Goal: Task Accomplishment & Management: Manage account settings

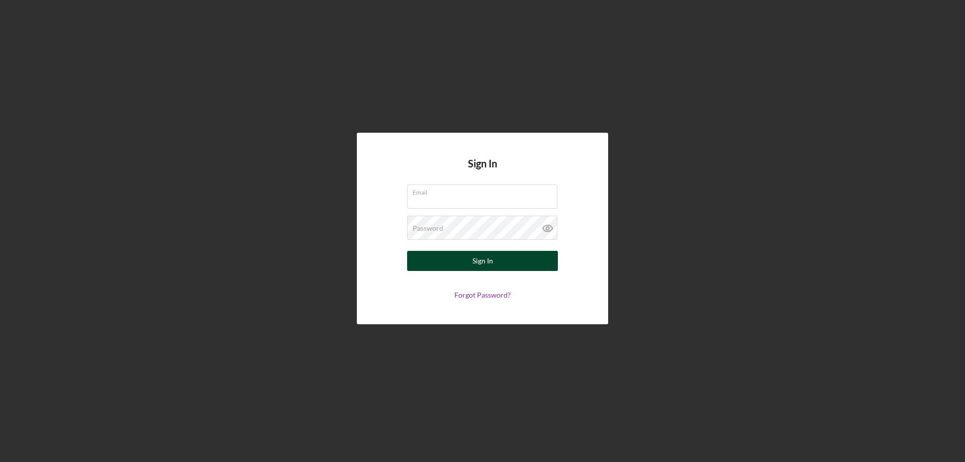
type input "[PERSON_NAME][EMAIL_ADDRESS][DOMAIN_NAME]"
click at [476, 264] on div "Sign In" at bounding box center [483, 261] width 21 height 20
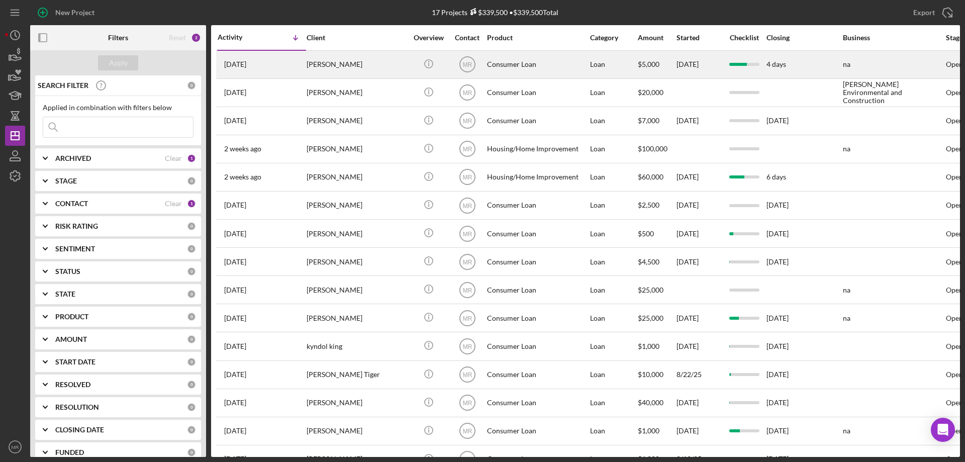
click at [398, 64] on div "Todd Stuart" at bounding box center [357, 64] width 101 height 27
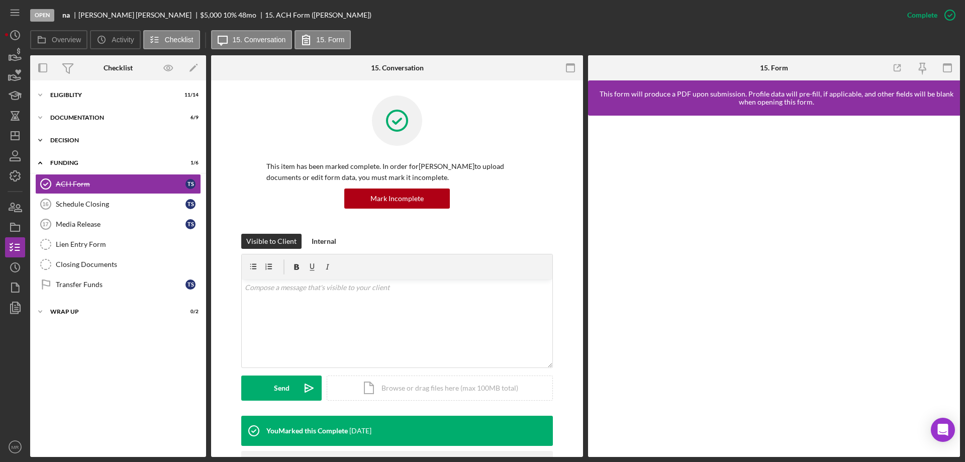
click at [68, 135] on div "Icon/Expander Decision 2 / 3" at bounding box center [118, 140] width 176 height 20
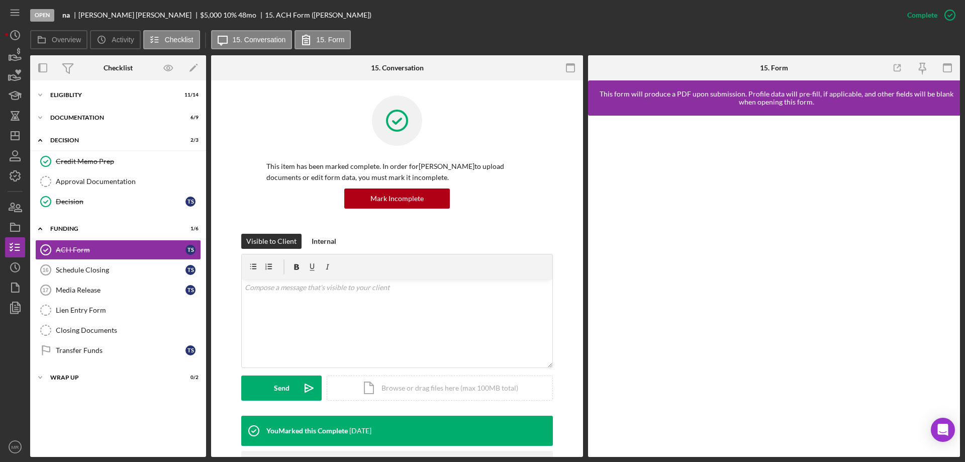
click at [266, 125] on div at bounding box center [396, 128] width 261 height 65
click at [67, 202] on div "Decision" at bounding box center [121, 202] width 130 height 8
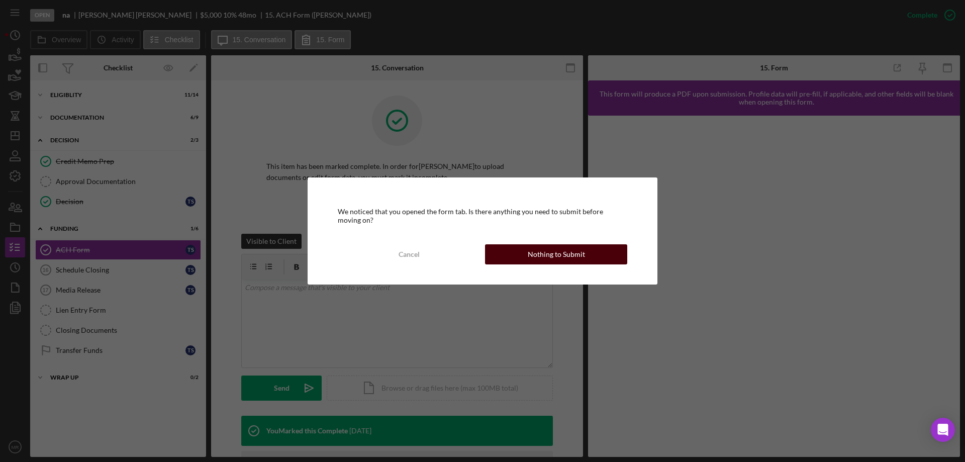
click at [550, 255] on div "Nothing to Submit" at bounding box center [556, 254] width 57 height 20
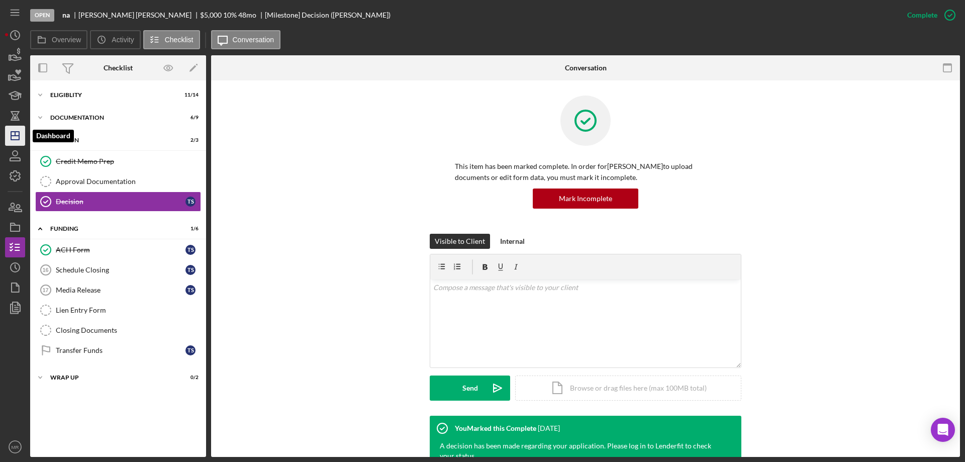
click at [16, 137] on icon "Icon/Dashboard" at bounding box center [15, 135] width 25 height 25
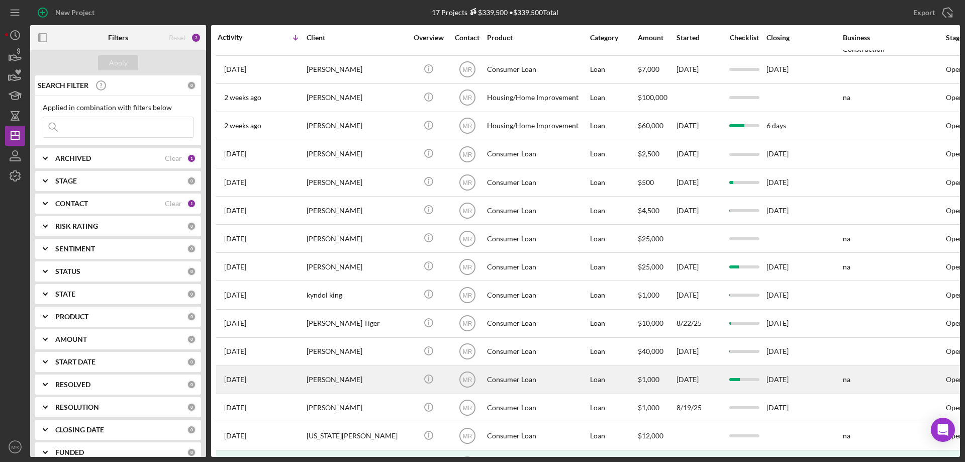
scroll to position [85, 0]
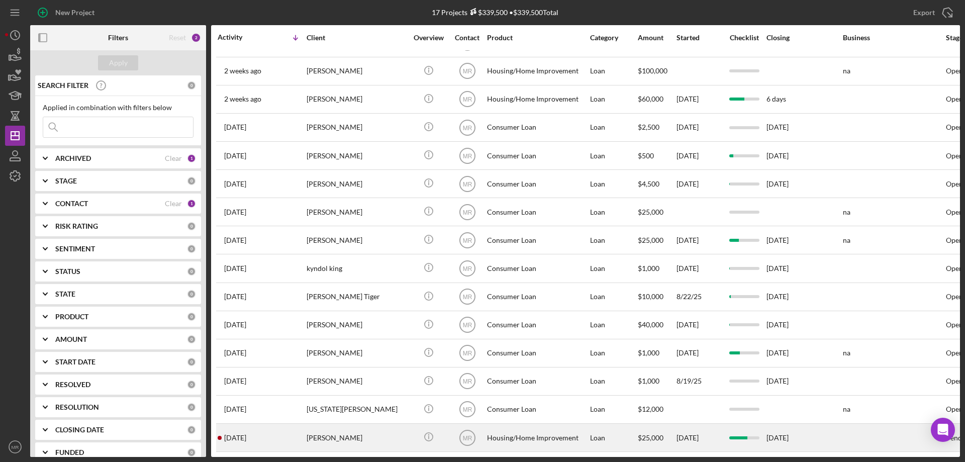
click at [403, 433] on div "Aimee Inglis" at bounding box center [357, 437] width 101 height 27
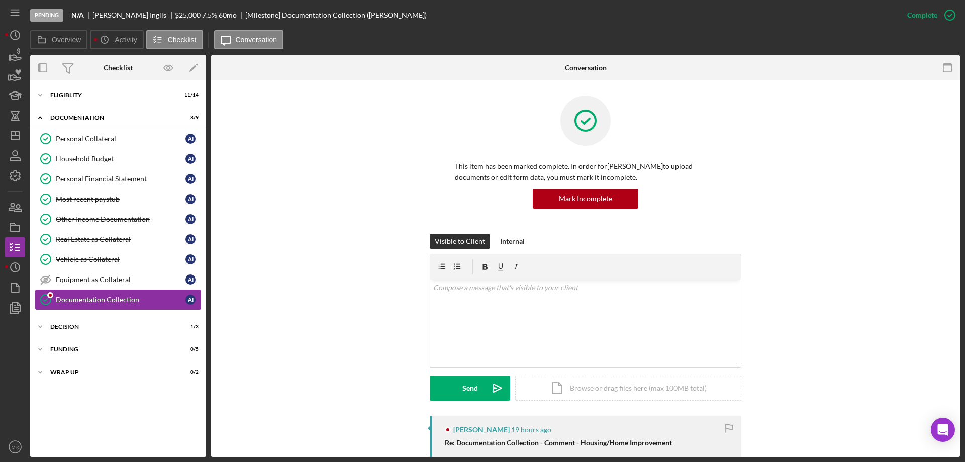
click at [87, 297] on div "Documentation Collection" at bounding box center [121, 300] width 130 height 8
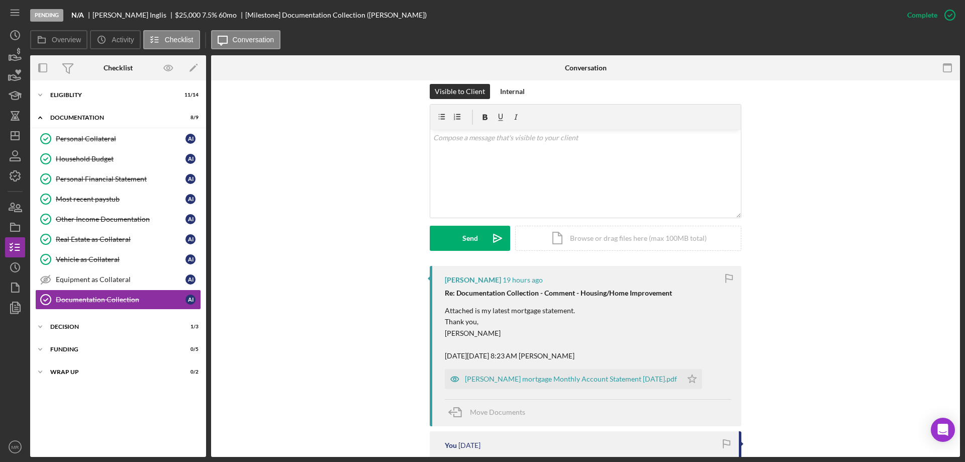
scroll to position [151, 0]
click at [559, 376] on div "Aimee Inglis mortgage Monthly Account Statement Sept 2025.pdf" at bounding box center [571, 378] width 212 height 8
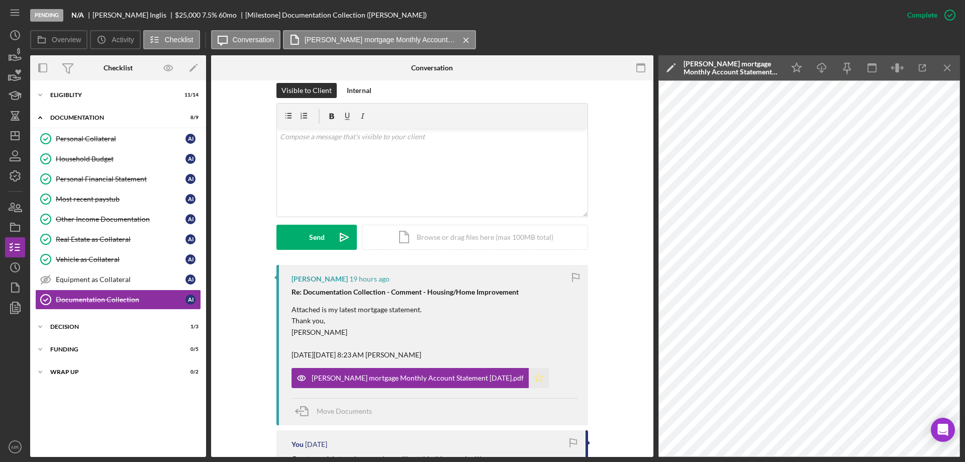
click at [529, 378] on icon "Icon/Star" at bounding box center [539, 378] width 20 height 20
drag, startPoint x: 67, startPoint y: 344, endPoint x: 81, endPoint y: 348, distance: 14.5
click at [67, 344] on div "Icon/Expander Funding 0 / 5" at bounding box center [118, 349] width 176 height 20
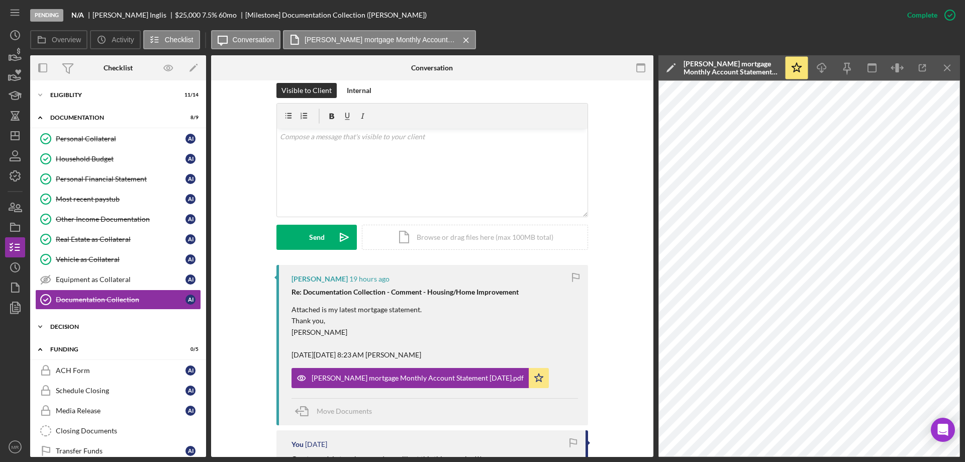
click at [68, 319] on div "Icon/Expander Decision 1 / 3" at bounding box center [118, 327] width 176 height 20
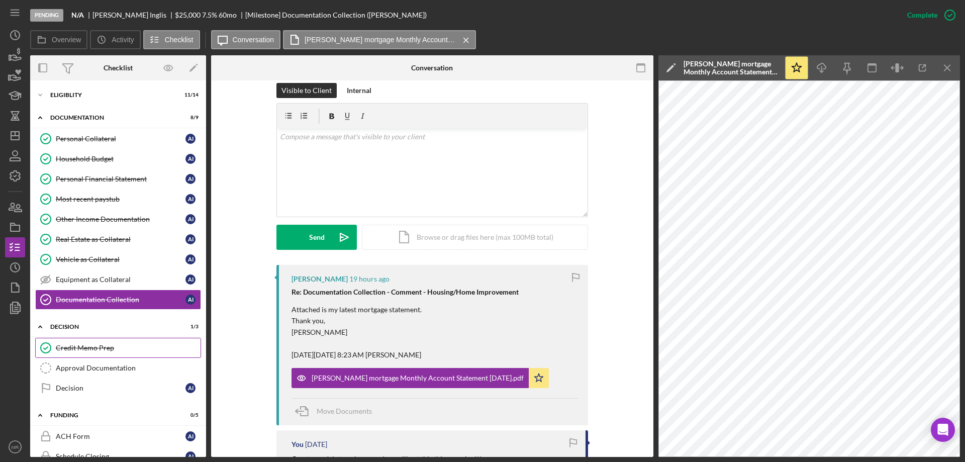
click at [83, 346] on div "Credit Memo Prep" at bounding box center [128, 348] width 145 height 8
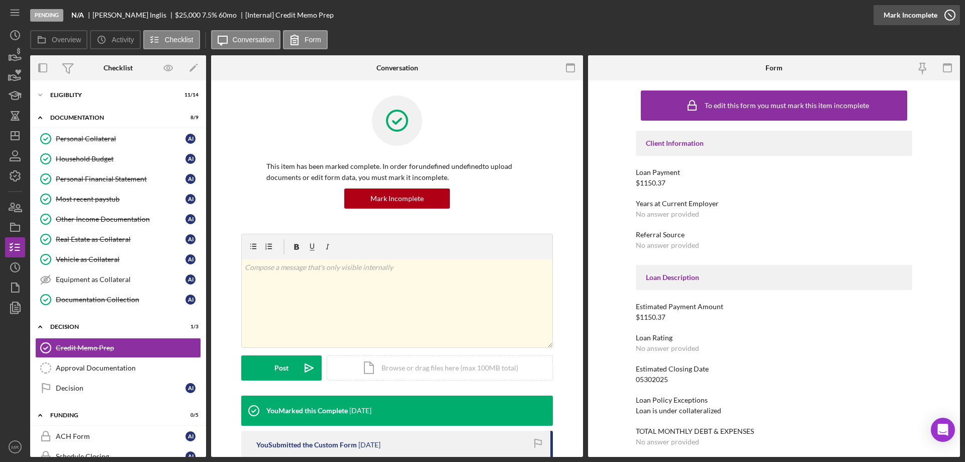
click at [952, 12] on icon "button" at bounding box center [950, 15] width 25 height 25
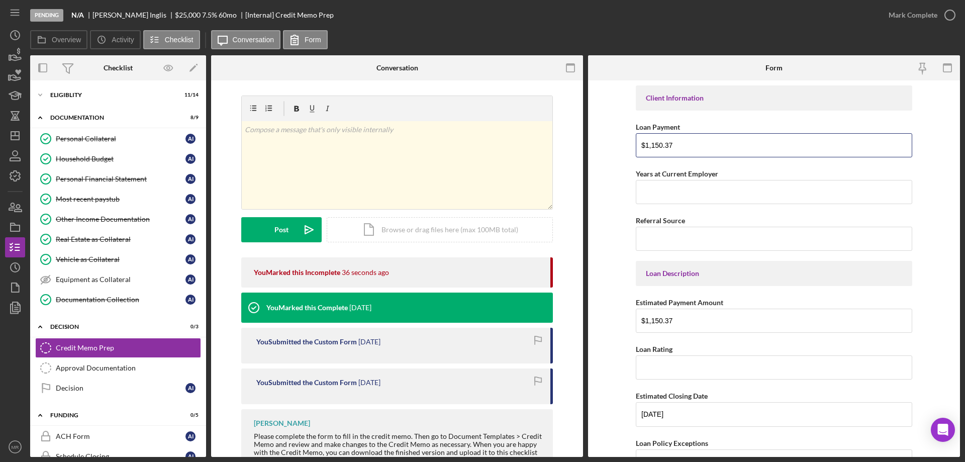
drag, startPoint x: 687, startPoint y: 144, endPoint x: 619, endPoint y: 164, distance: 70.8
click at [616, 163] on form "Client Information Loan Payment $1,150.37 Years at Current Employer Referral So…" at bounding box center [774, 268] width 372 height 377
type input "$500.95"
click at [691, 413] on input "05/30/2025" at bounding box center [774, 414] width 277 height 24
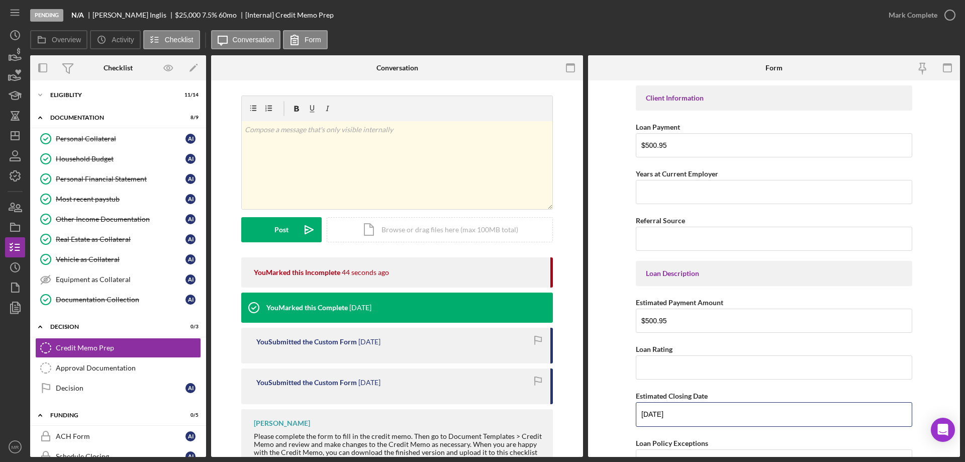
drag, startPoint x: 684, startPoint y: 417, endPoint x: 628, endPoint y: 412, distance: 55.5
click at [628, 412] on form "Client Information Loan Payment $500.95 Years at Current Employer Referral Sour…" at bounding box center [774, 268] width 372 height 377
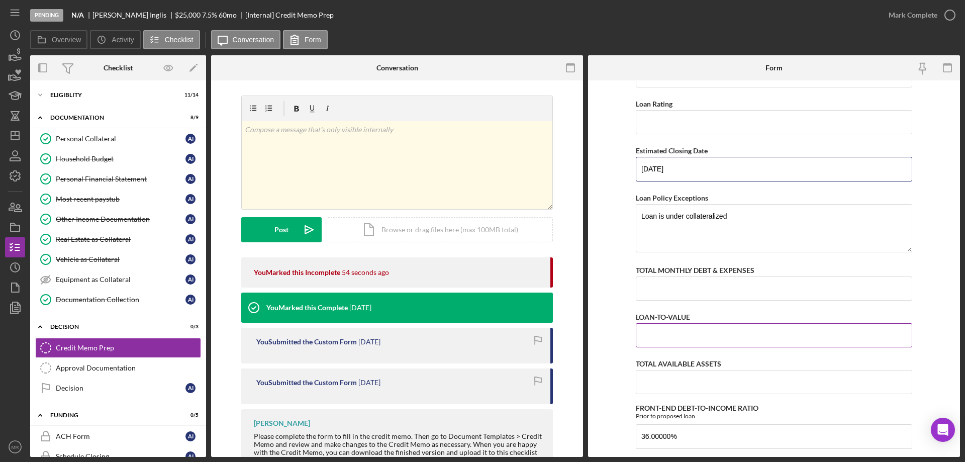
scroll to position [251, 0]
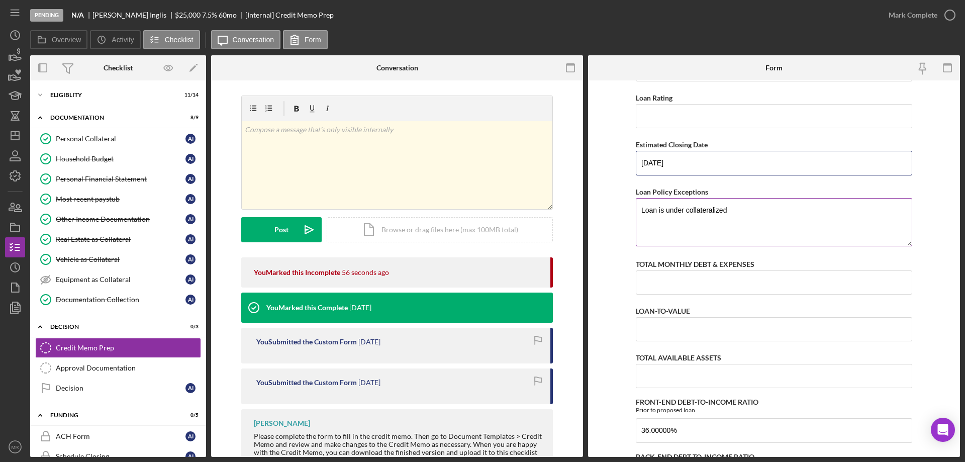
type input "09/30/2025"
drag, startPoint x: 699, startPoint y: 211, endPoint x: 590, endPoint y: 223, distance: 109.3
click at [591, 223] on form "Client Information Loan Payment $500.95 Years at Current Employer Referral Sour…" at bounding box center [774, 268] width 372 height 377
click at [665, 282] on input "TOTAL MONTHLY DEBT & EXPENSES" at bounding box center [774, 282] width 277 height 24
drag, startPoint x: 920, startPoint y: 66, endPoint x: 925, endPoint y: 90, distance: 24.8
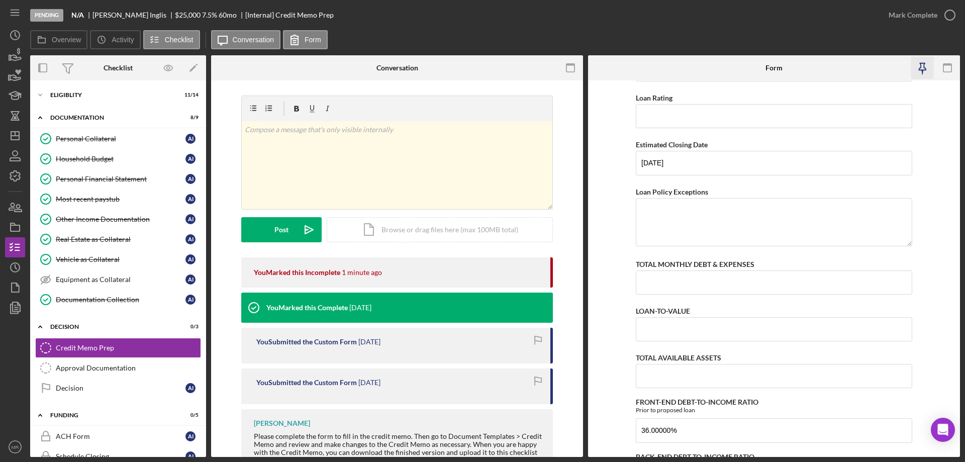
click at [920, 65] on icon "button" at bounding box center [923, 68] width 23 height 23
click at [84, 157] on div "Household Budget" at bounding box center [121, 159] width 130 height 8
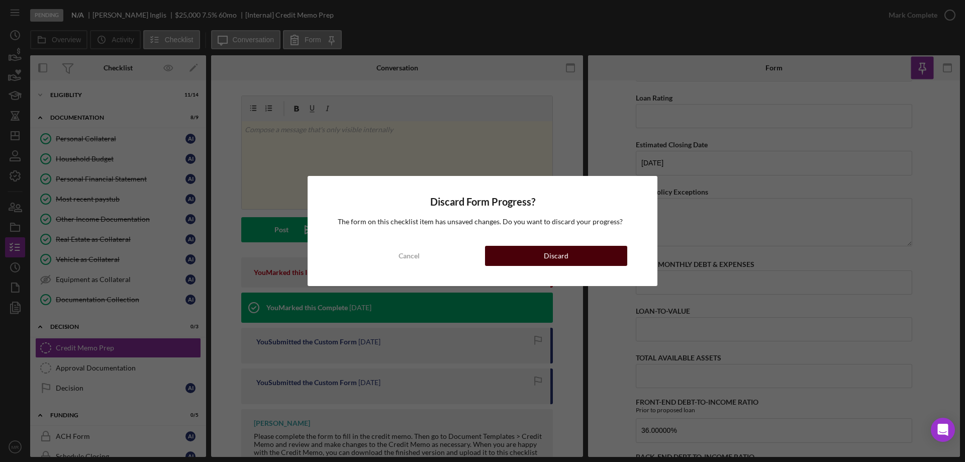
click at [569, 263] on button "Discard" at bounding box center [556, 256] width 142 height 20
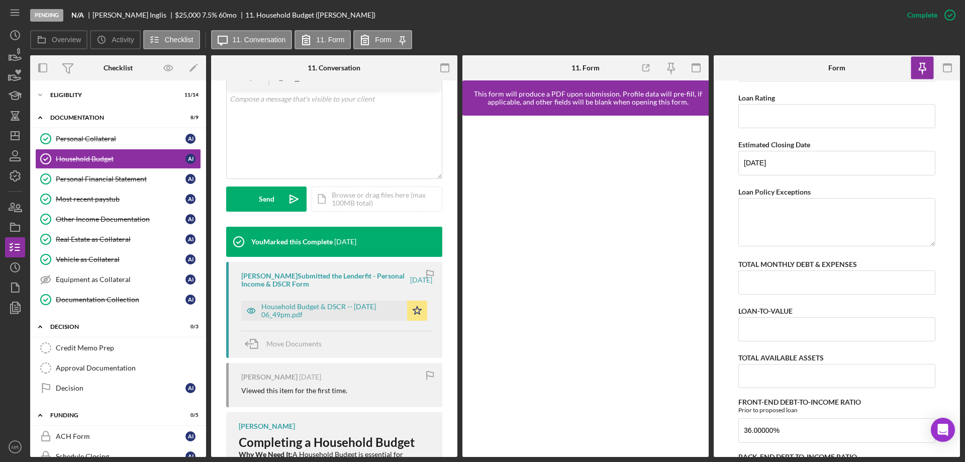
scroll to position [201, 0]
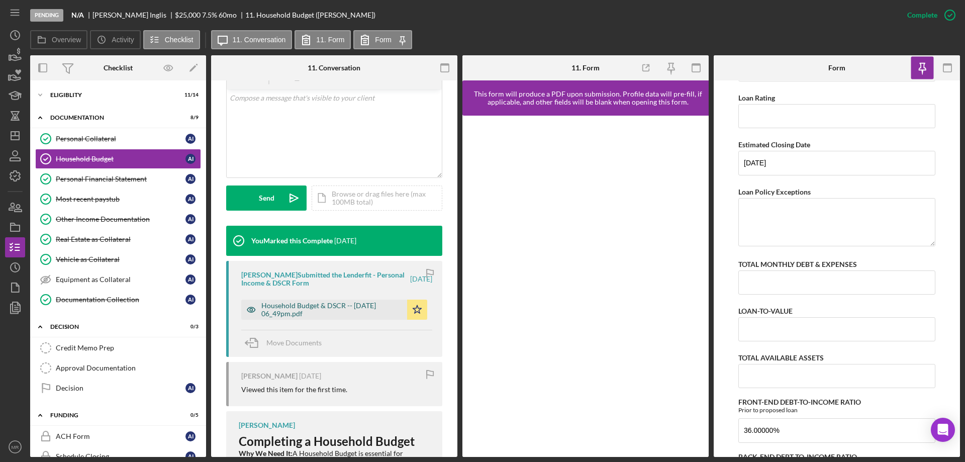
drag, startPoint x: 311, startPoint y: 308, endPoint x: 341, endPoint y: 307, distance: 30.2
click at [311, 308] on div "Household Budget & DSCR -- 2025-04-29 06_49pm.pdf" at bounding box center [331, 310] width 141 height 16
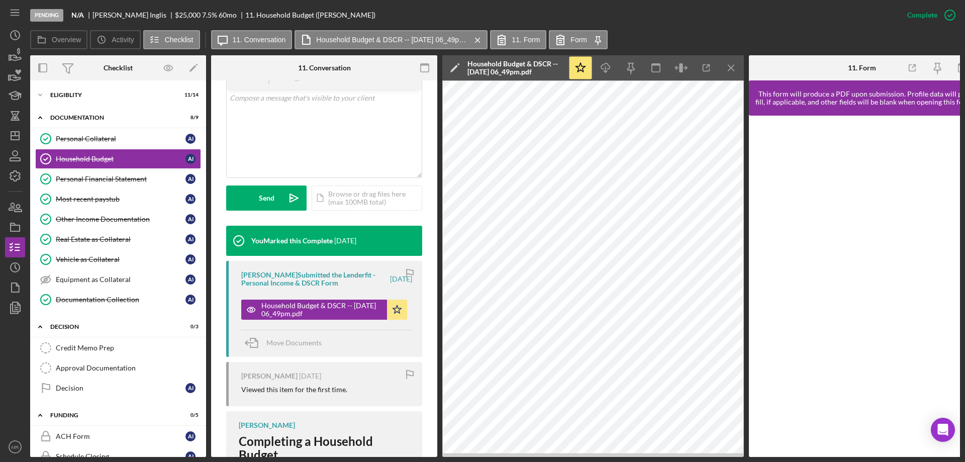
drag, startPoint x: 734, startPoint y: 66, endPoint x: 731, endPoint y: 71, distance: 5.7
click at [734, 66] on icon "Icon/Menu Close" at bounding box center [731, 68] width 23 height 23
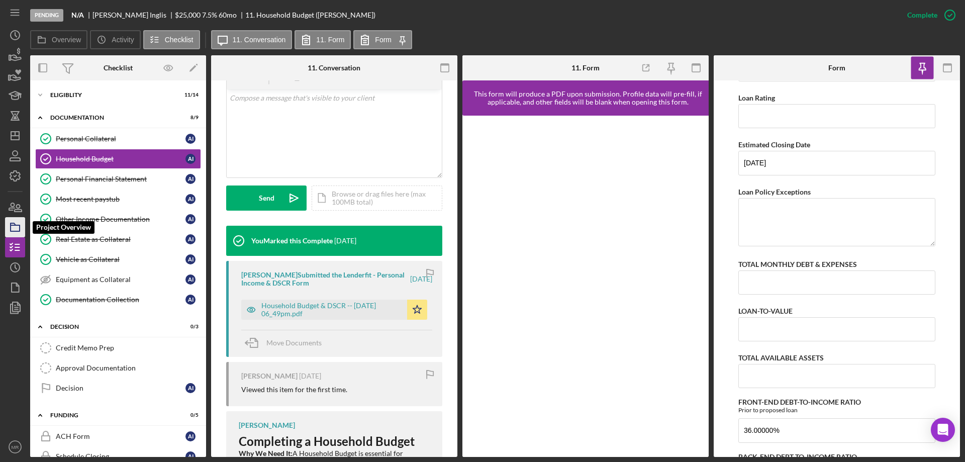
click at [11, 223] on icon "button" at bounding box center [15, 227] width 25 height 25
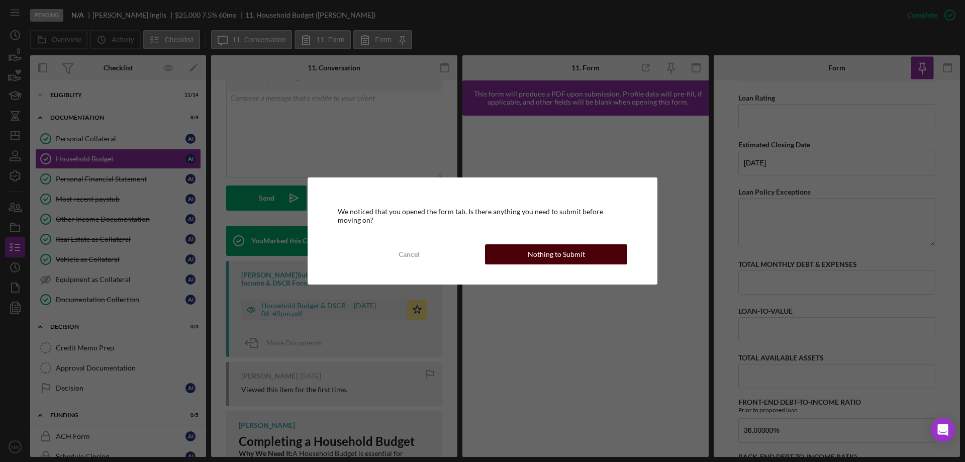
click at [566, 254] on div "Nothing to Submit" at bounding box center [556, 254] width 57 height 20
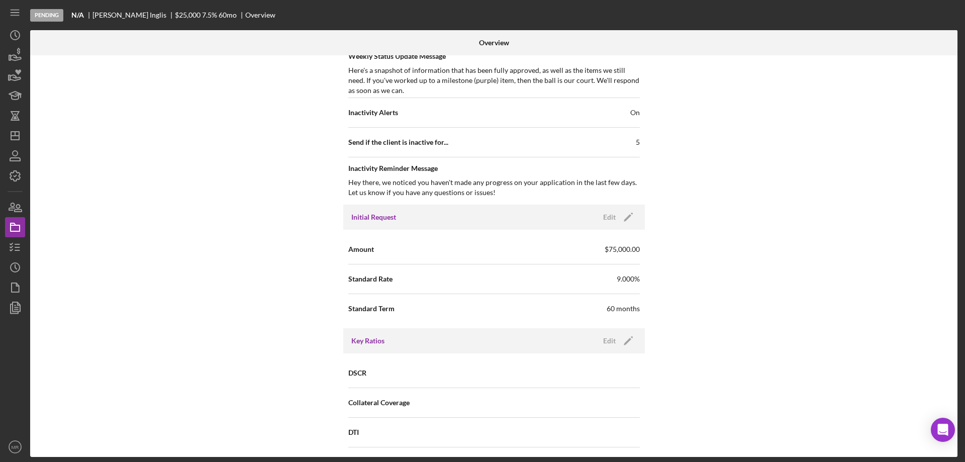
scroll to position [452, 0]
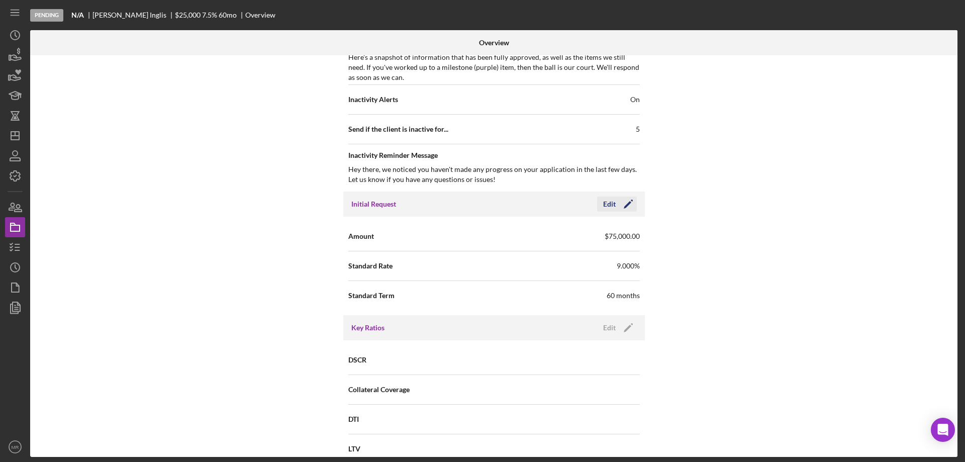
click at [607, 201] on div "Edit" at bounding box center [609, 204] width 13 height 15
drag, startPoint x: 543, startPoint y: 236, endPoint x: 448, endPoint y: 245, distance: 96.0
click at [456, 244] on div "Amount $75,000" at bounding box center [494, 236] width 292 height 25
type input "$25,000"
click at [430, 269] on span "Standard Rate" at bounding box center [421, 266] width 146 height 10
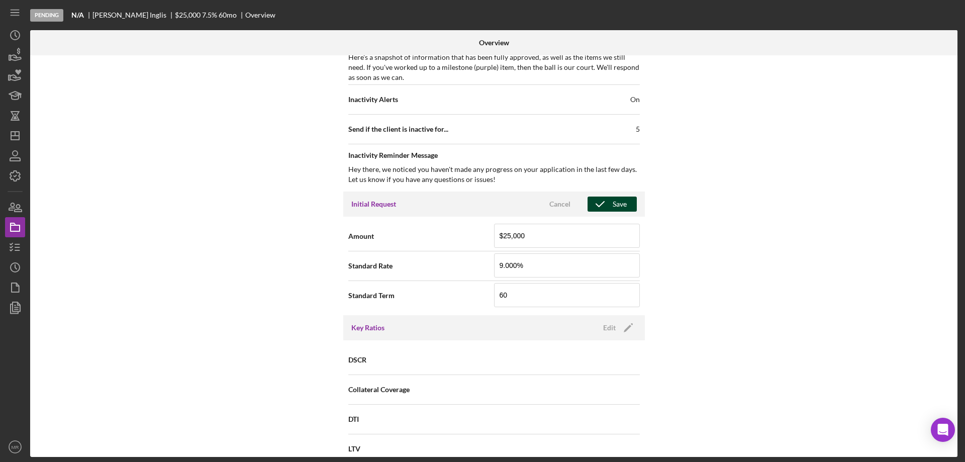
click at [613, 198] on div "Save" at bounding box center [620, 204] width 14 height 15
click at [11, 245] on polyline "button" at bounding box center [11, 244] width 3 height 2
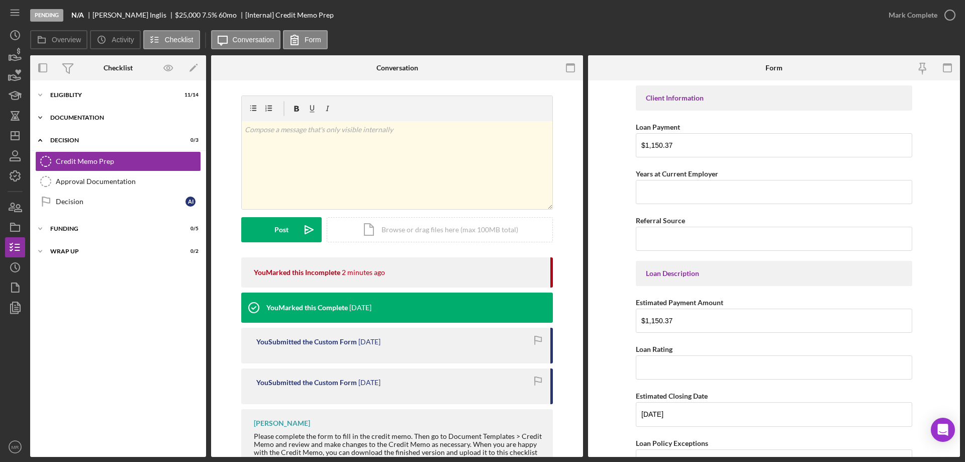
click at [72, 116] on div "Documentation" at bounding box center [121, 118] width 143 height 6
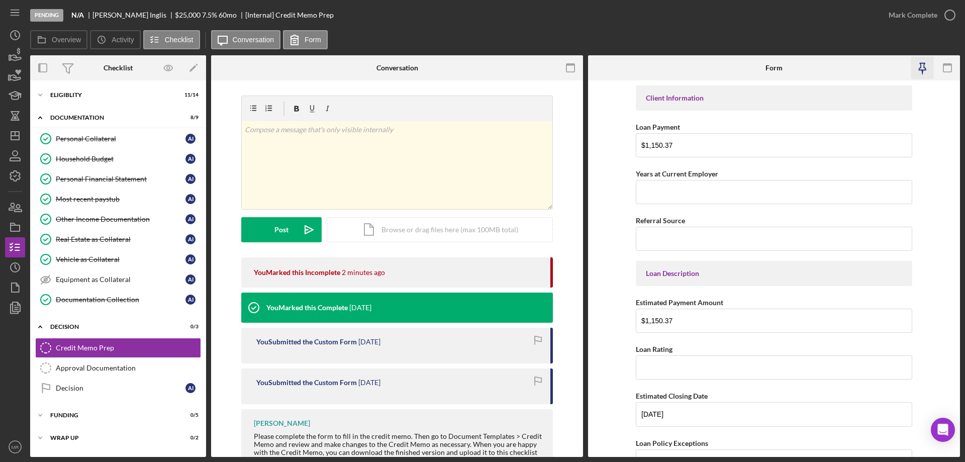
click at [921, 64] on icon "button" at bounding box center [922, 66] width 7 height 7
drag, startPoint x: 78, startPoint y: 155, endPoint x: 207, endPoint y: 157, distance: 129.2
click at [78, 155] on div "Household Budget" at bounding box center [121, 159] width 130 height 8
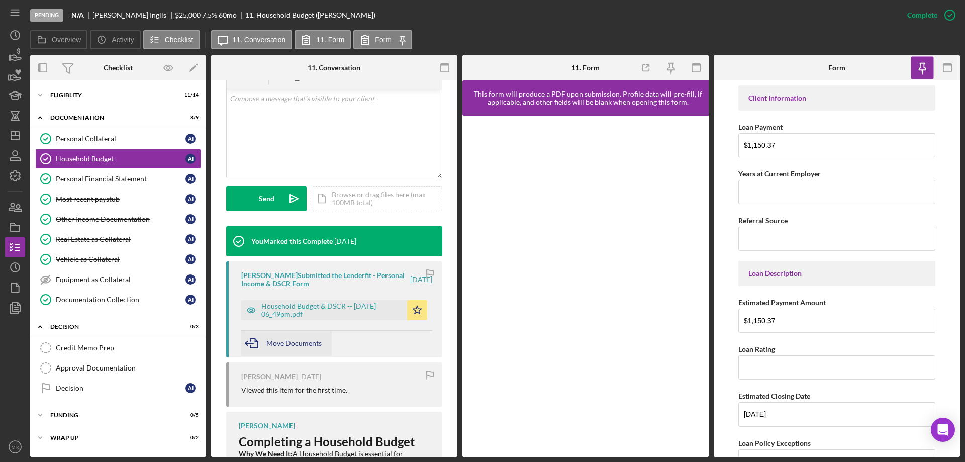
scroll to position [201, 0]
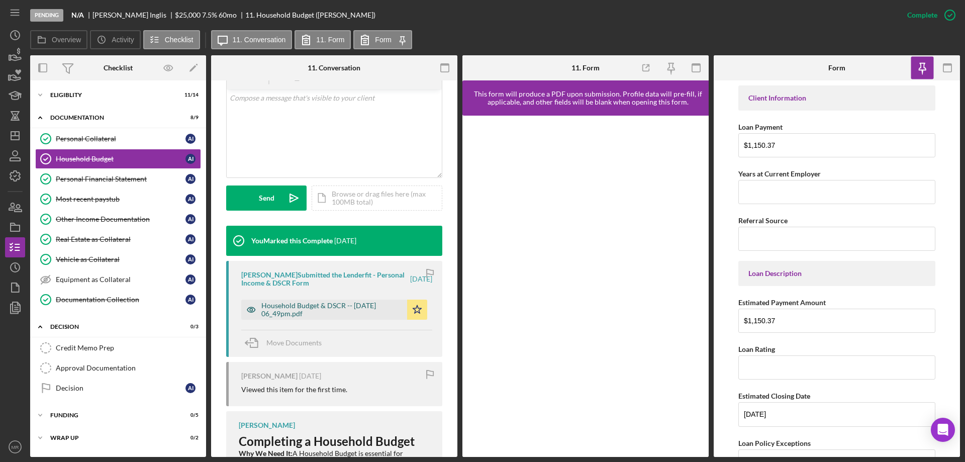
click at [307, 306] on div "Household Budget & DSCR -- 2025-04-29 06_49pm.pdf" at bounding box center [331, 310] width 141 height 16
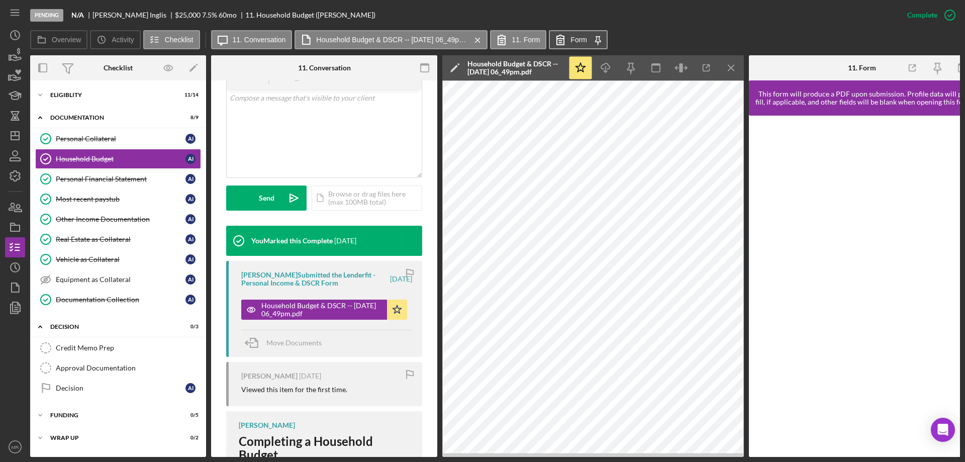
click at [582, 36] on label "Form" at bounding box center [579, 40] width 17 height 8
click at [77, 345] on div "Credit Memo Prep" at bounding box center [128, 348] width 145 height 8
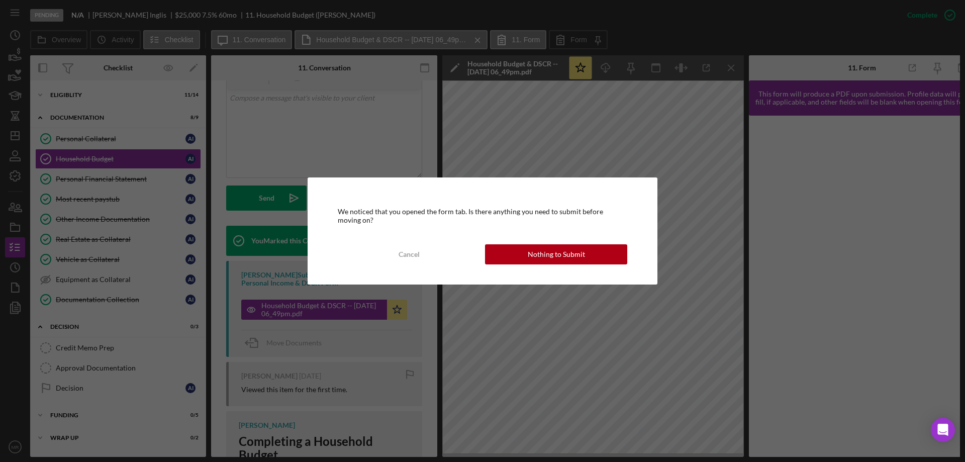
click at [552, 264] on div "We noticed that you opened the form tab. Is there anything you need to submit b…" at bounding box center [483, 230] width 350 height 107
click at [579, 261] on div "Nothing to Submit" at bounding box center [556, 254] width 57 height 20
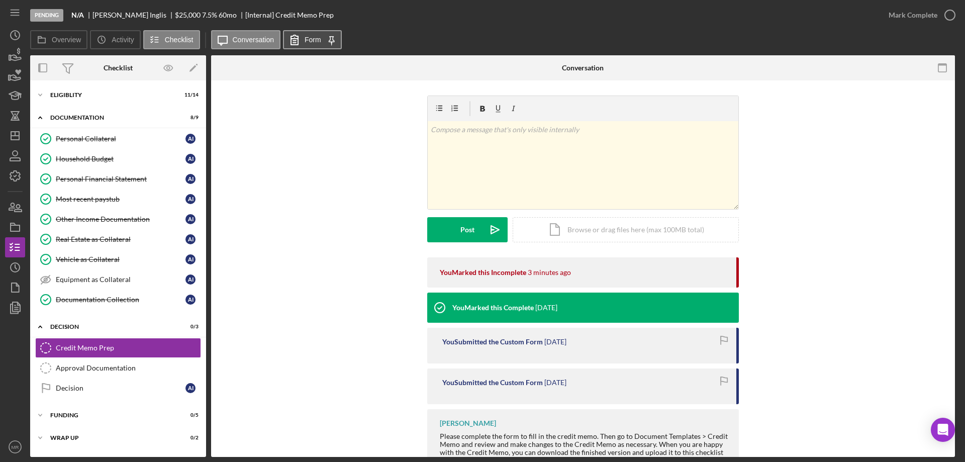
click at [318, 41] on label "Form" at bounding box center [313, 40] width 17 height 8
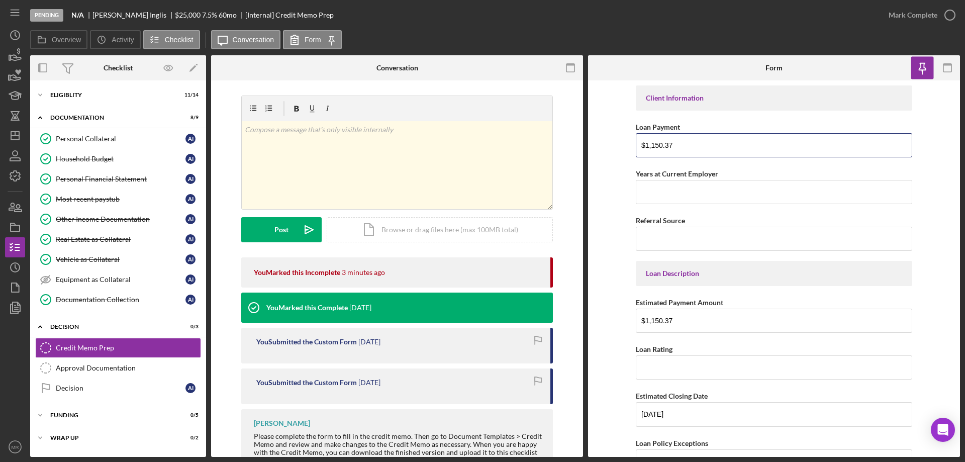
drag, startPoint x: 684, startPoint y: 144, endPoint x: 592, endPoint y: 151, distance: 91.8
click at [592, 150] on form "Client Information Loan Payment $1,150.37 Years at Current Employer Referral So…" at bounding box center [774, 268] width 372 height 377
type input "$500.95"
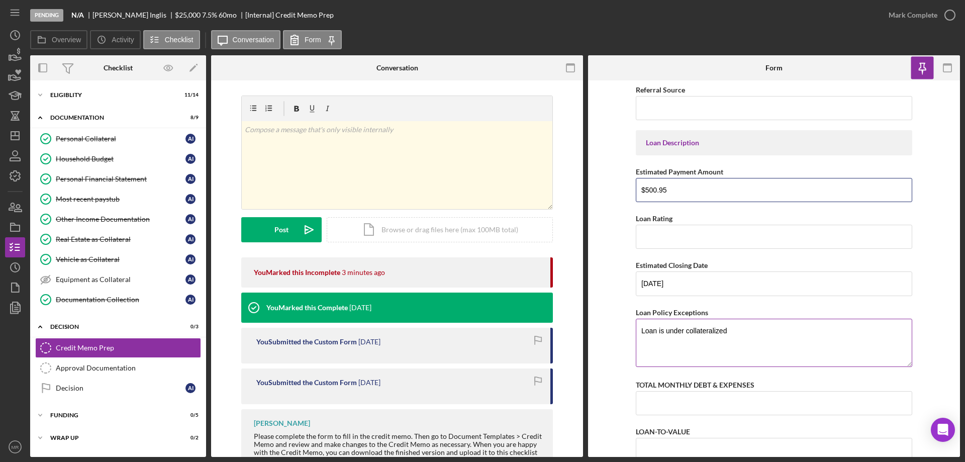
scroll to position [151, 0]
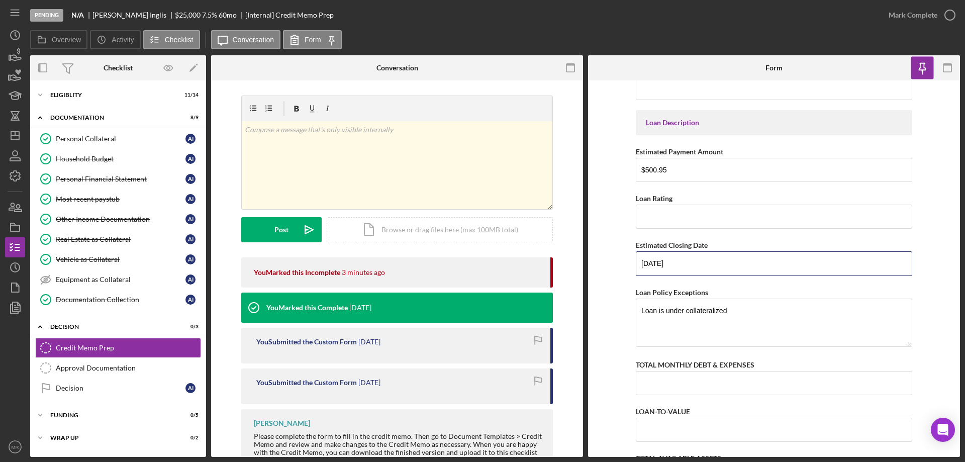
drag, startPoint x: 694, startPoint y: 267, endPoint x: 598, endPoint y: 275, distance: 96.3
click at [600, 273] on form "Client Information Loan Payment $500.95 Years at Current Employer Referral Sour…" at bounding box center [774, 268] width 372 height 377
type input "09/30/2025"
drag, startPoint x: 652, startPoint y: 313, endPoint x: 618, endPoint y: 317, distance: 34.0
click at [618, 317] on form "Client Information Loan Payment $500.95 Years at Current Employer Referral Sour…" at bounding box center [774, 268] width 372 height 377
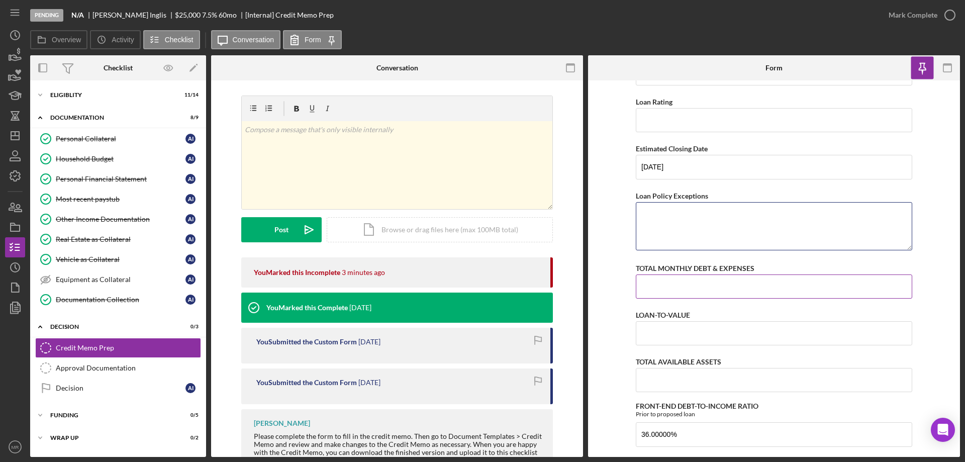
scroll to position [251, 0]
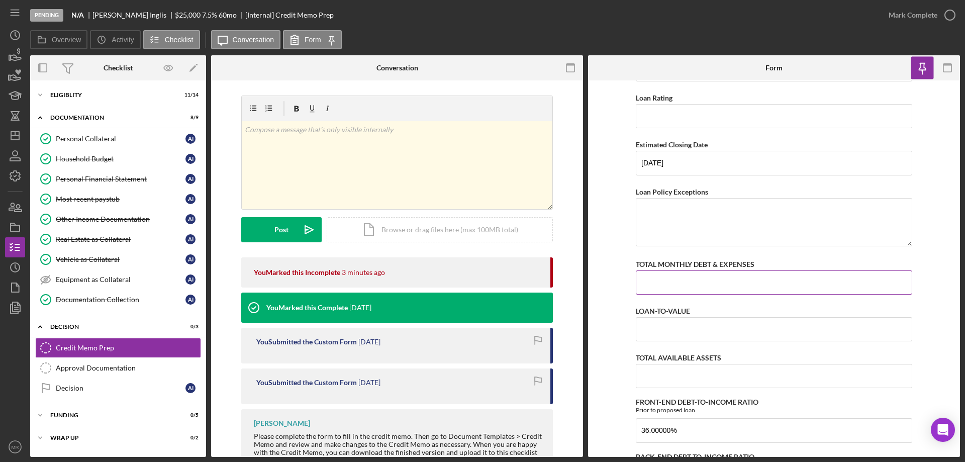
click at [657, 278] on input "TOTAL MONTHLY DEBT & EXPENSES" at bounding box center [774, 282] width 277 height 24
type input "$2,240"
type input "2%"
click at [80, 197] on div "Most recent paystub" at bounding box center [121, 199] width 130 height 8
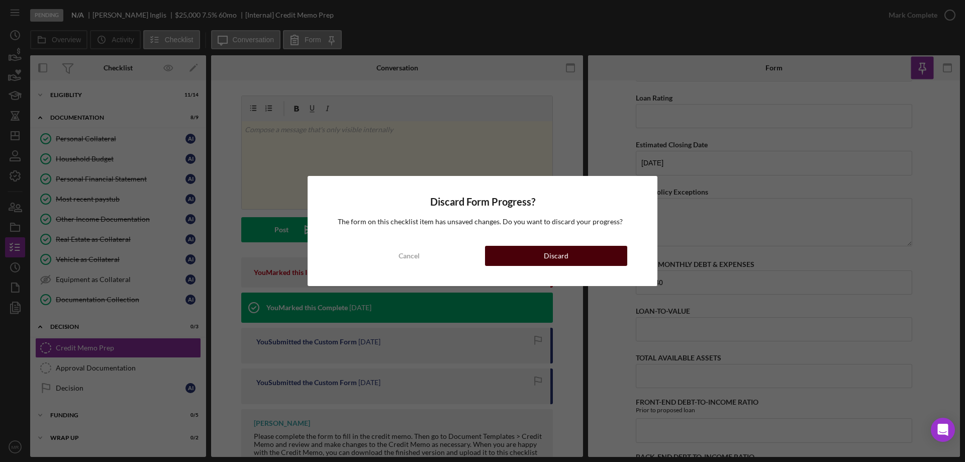
click at [579, 253] on button "Discard" at bounding box center [556, 256] width 142 height 20
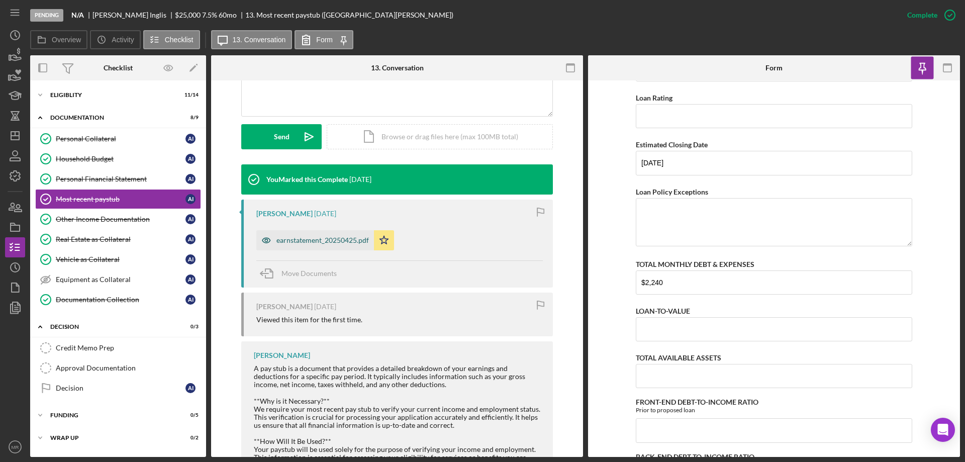
click at [318, 234] on div "earnstatement_20250425.pdf" at bounding box center [315, 240] width 118 height 20
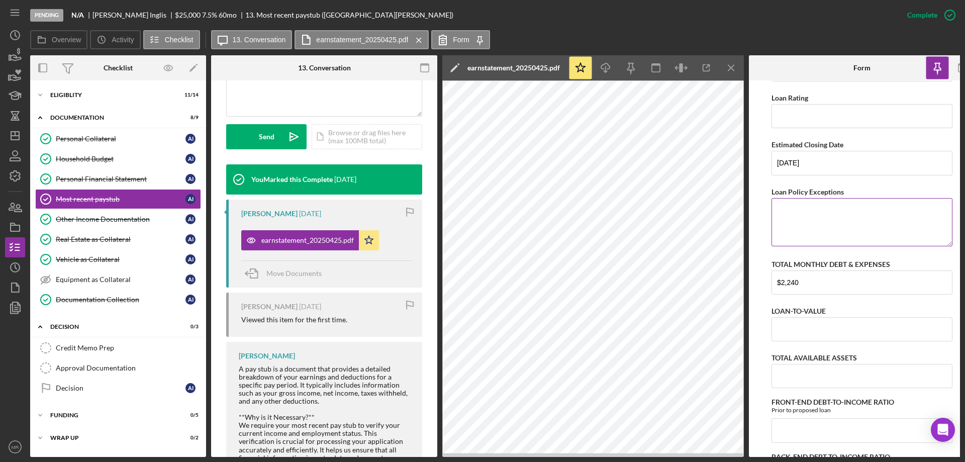
drag, startPoint x: 734, startPoint y: 66, endPoint x: 679, endPoint y: 190, distance: 135.1
click at [730, 66] on icon "Icon/Menu Close" at bounding box center [731, 68] width 23 height 23
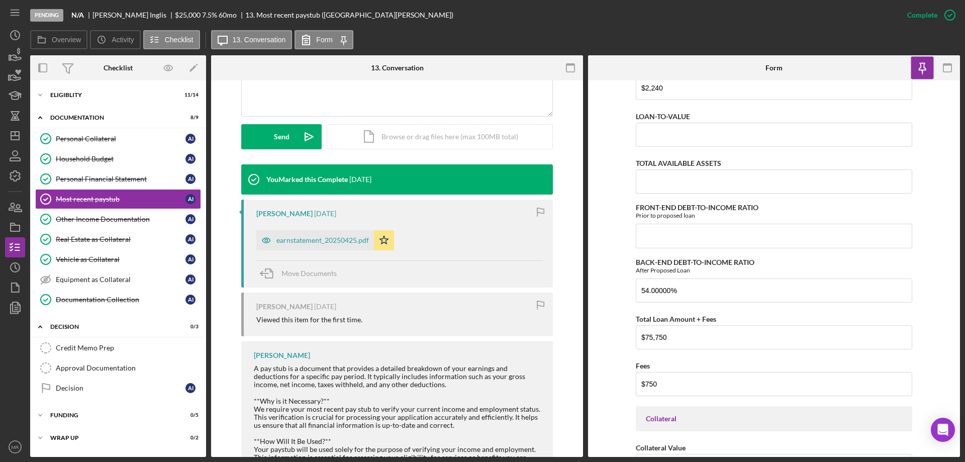
scroll to position [452, 0]
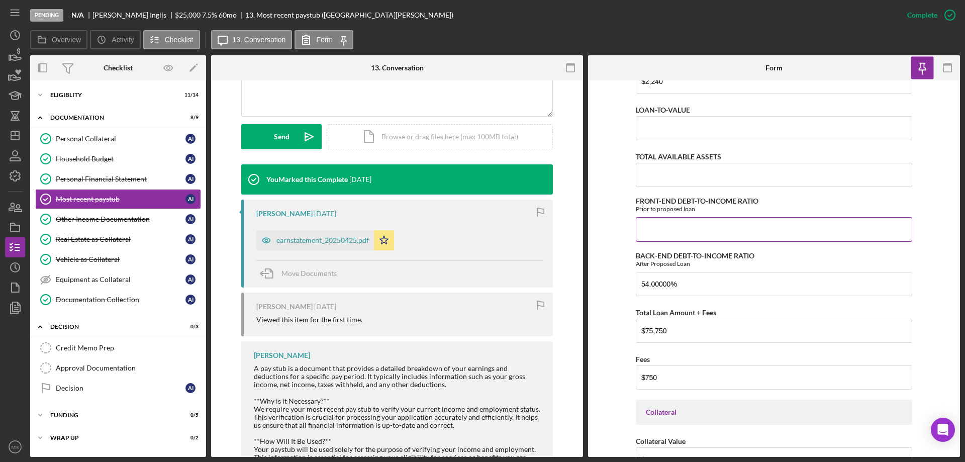
drag, startPoint x: 660, startPoint y: 229, endPoint x: 659, endPoint y: 234, distance: 5.7
click at [661, 229] on input "FRONT-END DEBT-TO-INCOME RATIO" at bounding box center [774, 229] width 277 height 24
type input "36.00000%"
type input "44.00000%"
drag, startPoint x: 677, startPoint y: 329, endPoint x: 569, endPoint y: 357, distance: 111.8
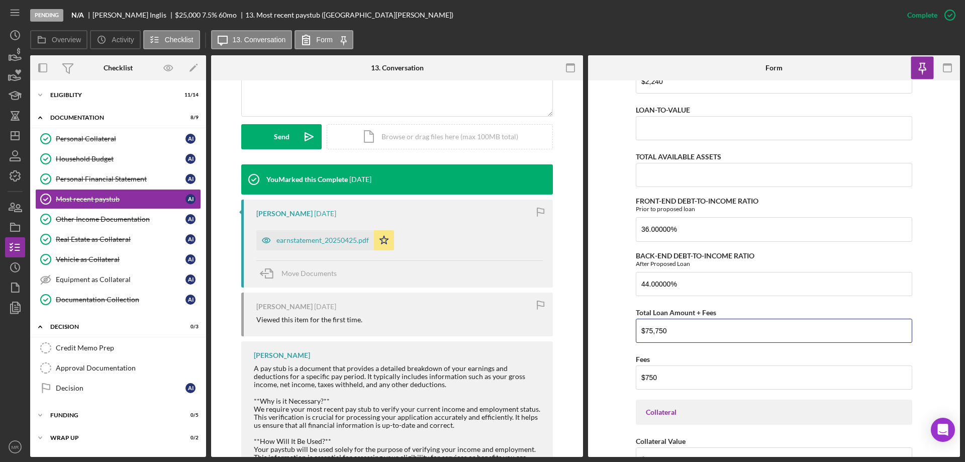
click at [573, 355] on div "Overview Internal Workflow Stage Pending Icon/Dropdown Arrow Archive (can unarc…" at bounding box center [495, 256] width 930 height 402
type input "$25,000"
type input "$250"
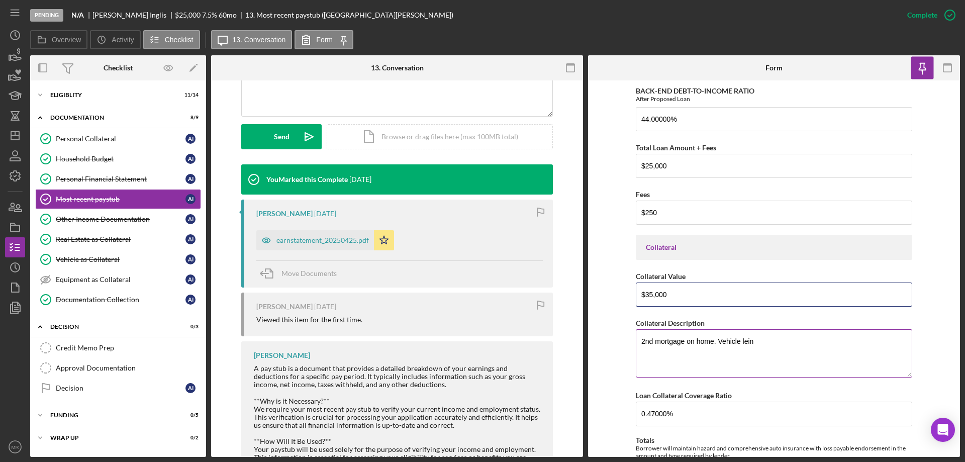
scroll to position [618, 0]
drag, startPoint x: 681, startPoint y: 344, endPoint x: 582, endPoint y: 346, distance: 99.1
click at [582, 346] on div "Overview Internal Workflow Stage Pending Icon/Dropdown Arrow Archive (can unarc…" at bounding box center [495, 256] width 930 height 402
drag, startPoint x: 672, startPoint y: 290, endPoint x: 577, endPoint y: 293, distance: 95.6
click at [577, 293] on div "Overview Internal Workflow Stage Pending Icon/Dropdown Arrow Archive (can unarc…" at bounding box center [495, 256] width 930 height 402
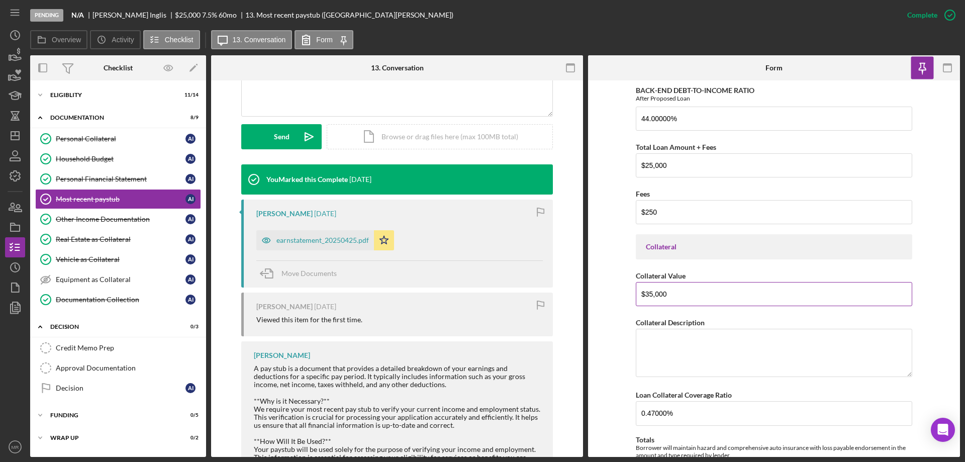
click at [660, 295] on input "$35,000" at bounding box center [774, 294] width 277 height 24
drag, startPoint x: 673, startPoint y: 293, endPoint x: 645, endPoint y: 305, distance: 30.4
click at [643, 307] on div "Client Information Loan Payment $500.95 Years at Current Employer Referral Sour…" at bounding box center [774, 429] width 277 height 1923
type input "$172,000"
click at [651, 333] on textarea "Collateral Description" at bounding box center [774, 353] width 277 height 48
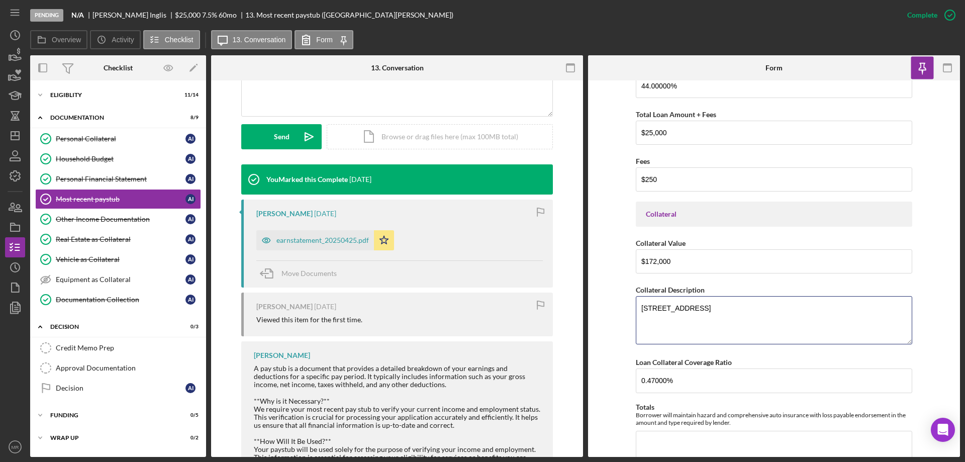
scroll to position [668, 0]
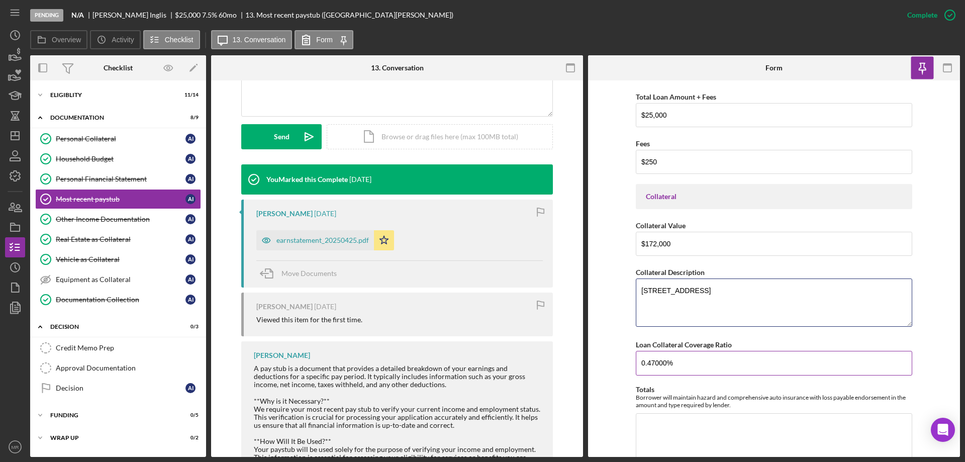
type textarea "805 W 5th St. Pawhuska, OK"
drag, startPoint x: 701, startPoint y: 365, endPoint x: 607, endPoint y: 376, distance: 94.7
click at [610, 374] on form "Client Information Loan Payment $500.95 Years at Current Employer Referral Sour…" at bounding box center [774, 268] width 372 height 377
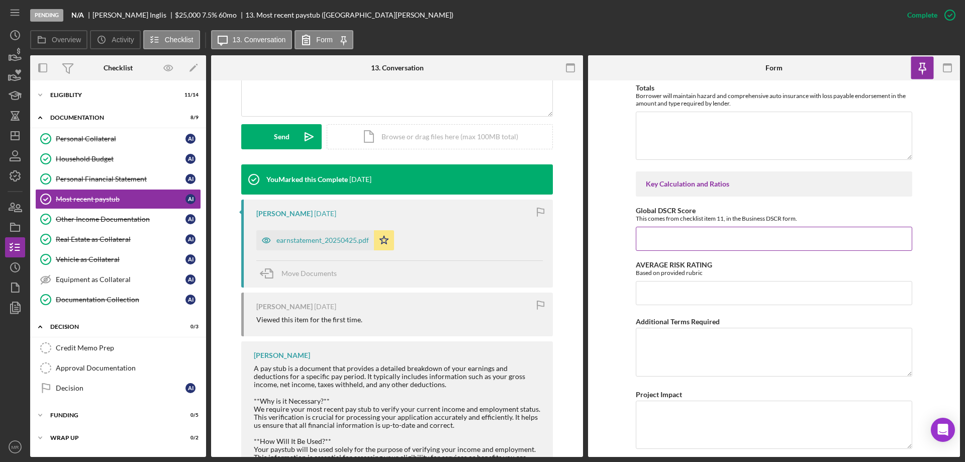
scroll to position [1020, 0]
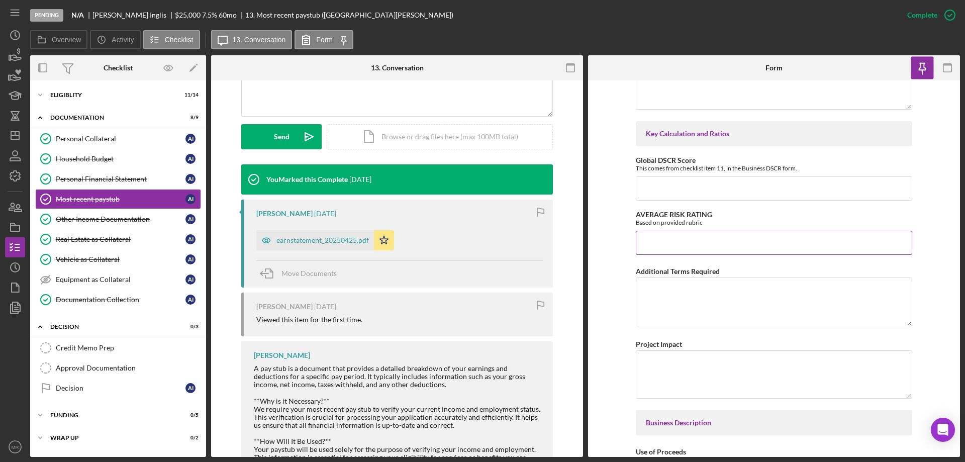
type input "150.00000%"
click at [657, 239] on input "AVERAGE RISK RATING" at bounding box center [774, 243] width 277 height 24
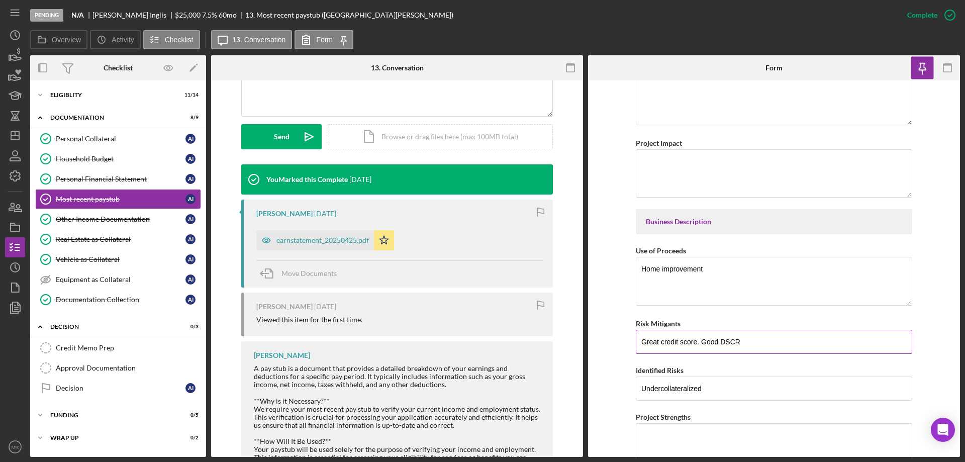
scroll to position [1271, 0]
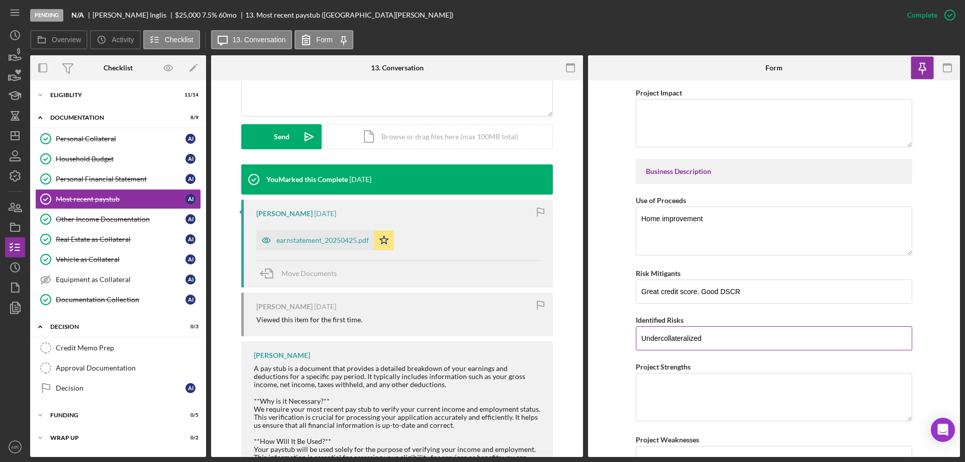
type input "1.00000%"
drag, startPoint x: 736, startPoint y: 337, endPoint x: 623, endPoint y: 345, distance: 112.4
click at [623, 345] on form "Client Information Loan Payment $500.95 Years at Current Employer Referral Sour…" at bounding box center [774, 268] width 372 height 377
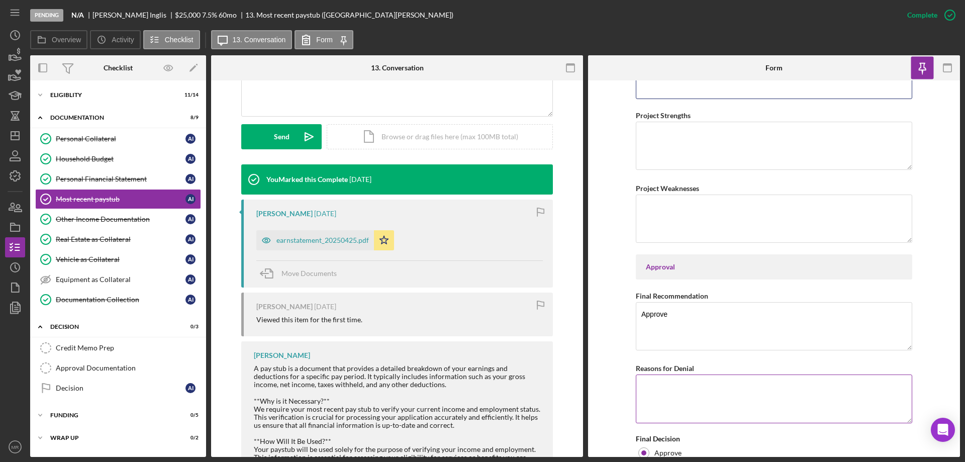
scroll to position [1578, 0]
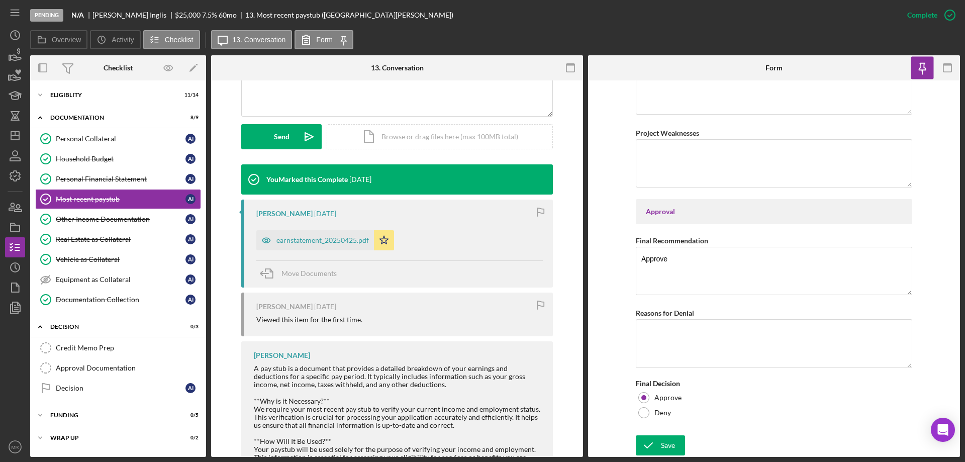
click at [663, 443] on div "Save" at bounding box center [668, 445] width 14 height 20
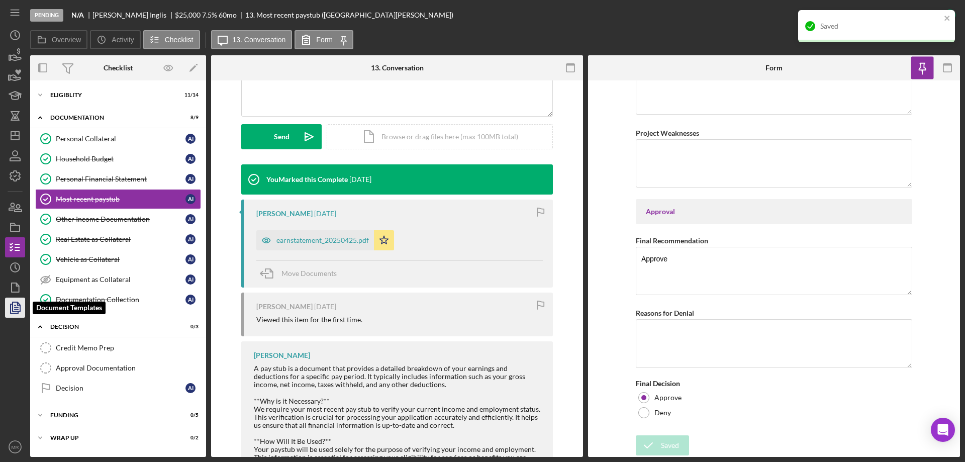
click at [14, 305] on icon "button" at bounding box center [15, 307] width 25 height 25
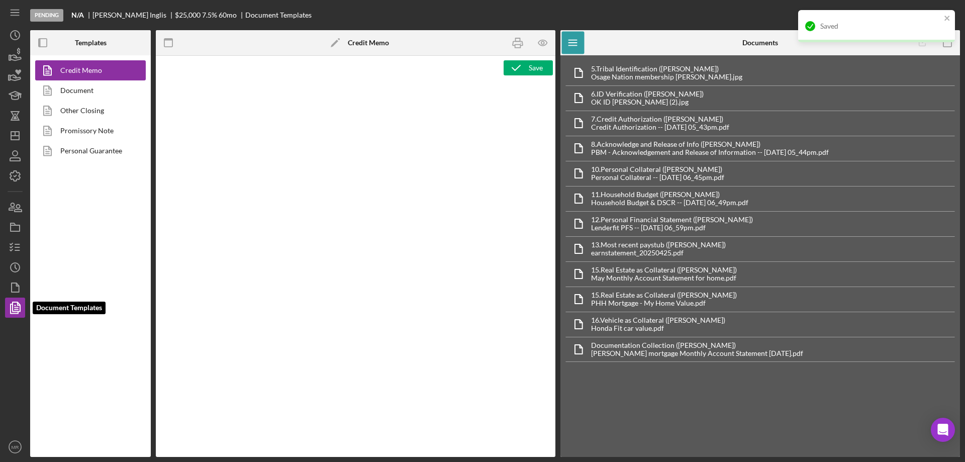
type textarea "<p style="margin: 0 0 10pt; line-height: 115%; font-size: 11pt; font-family: Ca…"
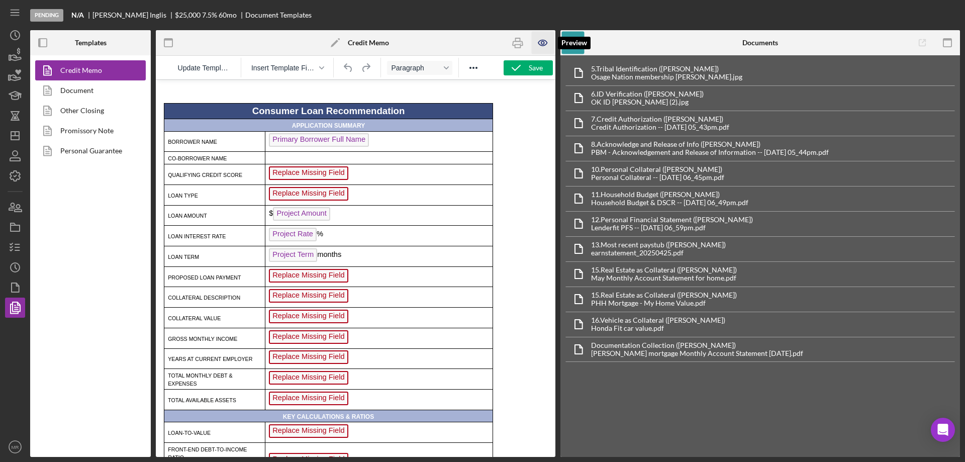
click at [544, 43] on icon "button" at bounding box center [542, 42] width 3 height 3
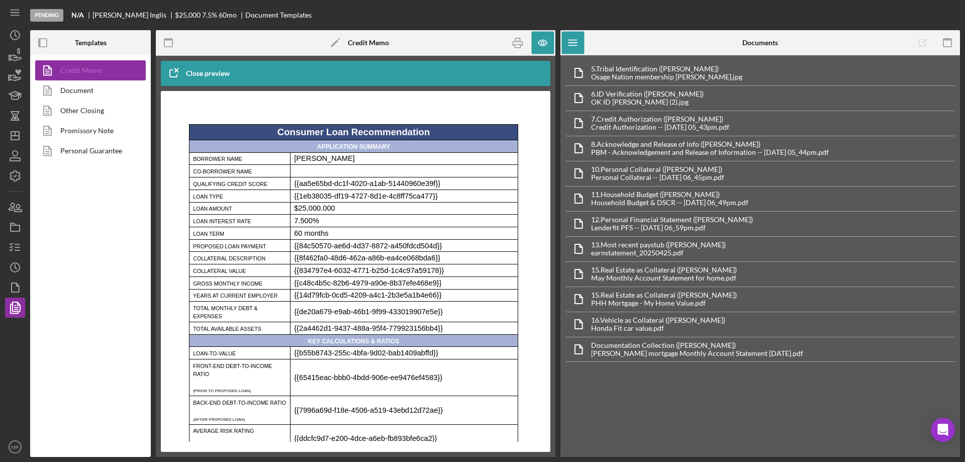
click at [84, 66] on link "Credit Memo" at bounding box center [88, 70] width 106 height 20
click at [541, 40] on icon "button" at bounding box center [542, 43] width 9 height 6
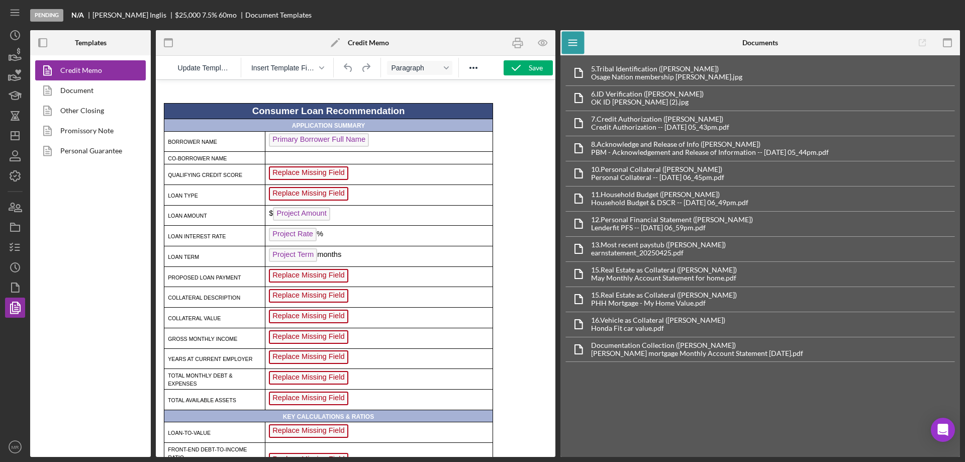
drag, startPoint x: 309, startPoint y: 172, endPoint x: 317, endPoint y: 172, distance: 7.5
click at [310, 172] on span "Replace Missing Field" at bounding box center [308, 173] width 79 height 14
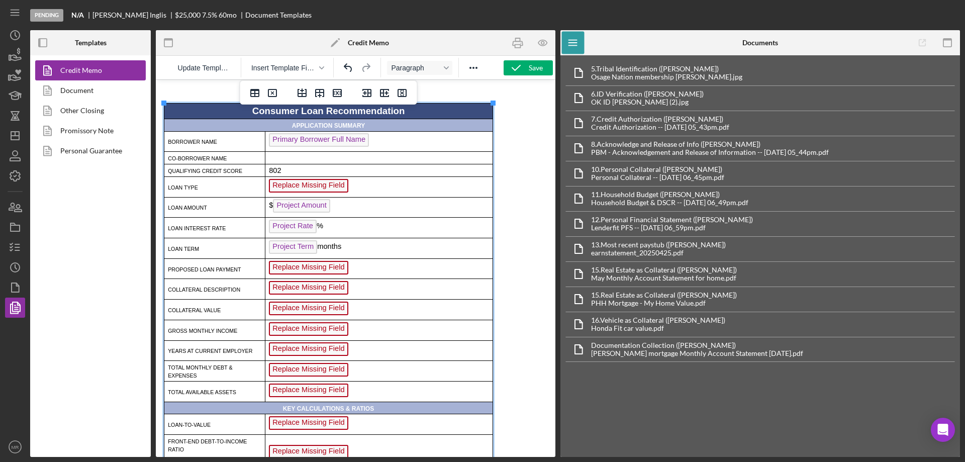
drag, startPoint x: 320, startPoint y: 187, endPoint x: 326, endPoint y: 187, distance: 6.0
click at [322, 187] on span "Replace Missing Field" at bounding box center [308, 186] width 79 height 14
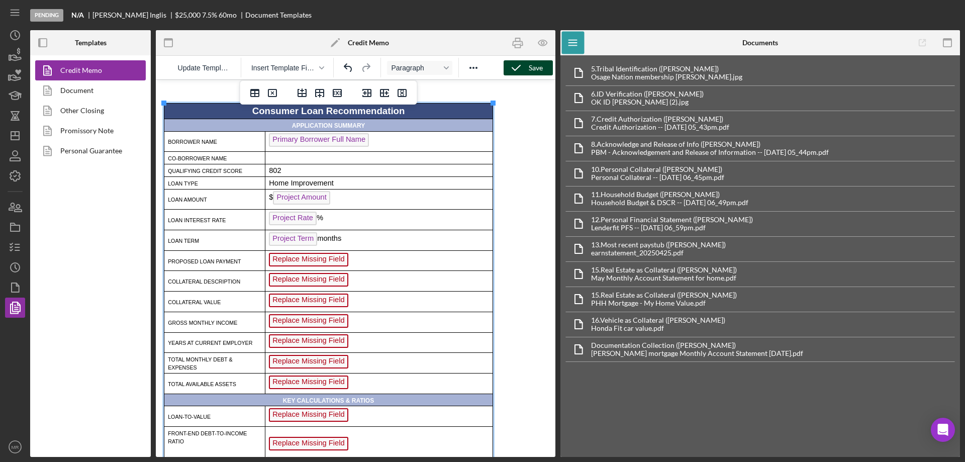
drag, startPoint x: 525, startPoint y: 73, endPoint x: 531, endPoint y: 75, distance: 5.9
click at [525, 72] on icon "button" at bounding box center [516, 67] width 25 height 25
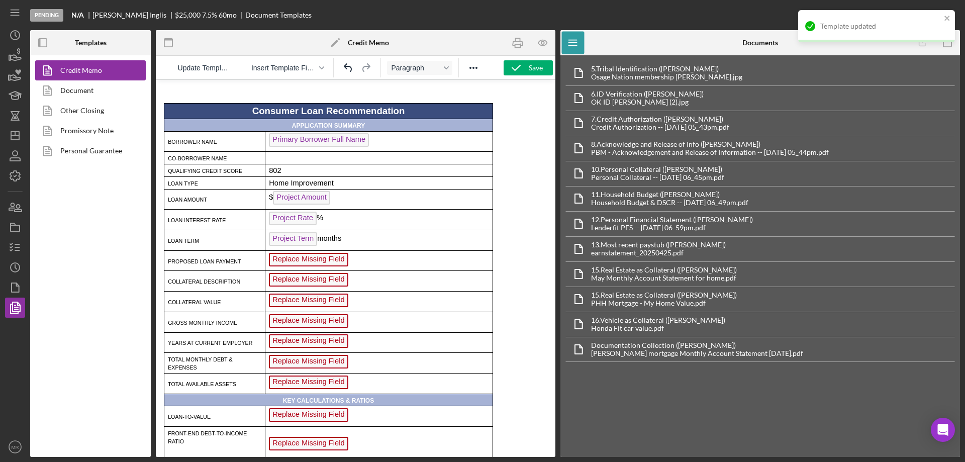
click at [306, 261] on span "Replace Missing Field" at bounding box center [308, 260] width 79 height 14
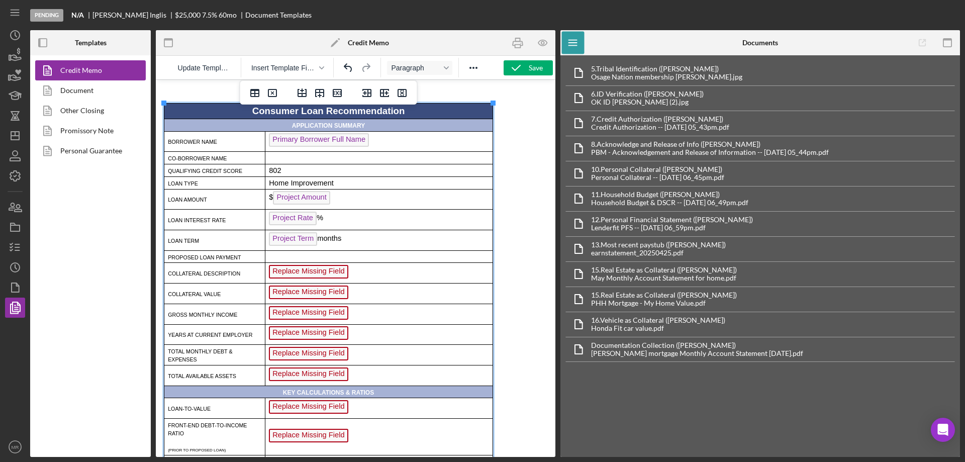
click at [300, 261] on p "Rich Text Area. Press ALT-0 for help." at bounding box center [379, 257] width 220 height 8
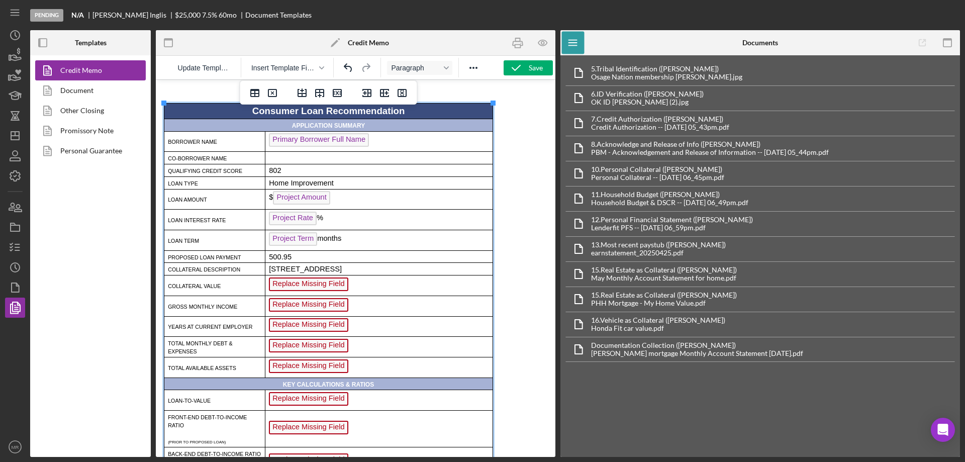
click at [314, 287] on span "Replace Missing Field" at bounding box center [308, 285] width 79 height 14
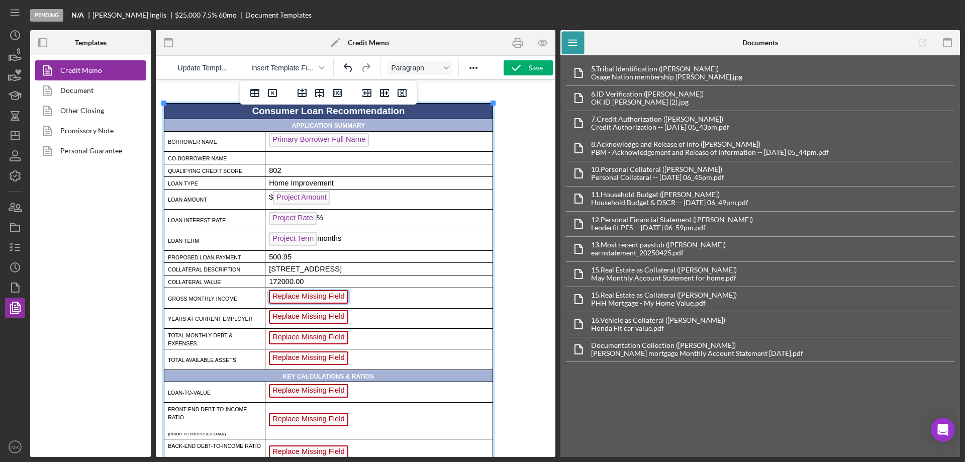
drag, startPoint x: 303, startPoint y: 310, endPoint x: 312, endPoint y: 309, distance: 9.6
click at [303, 304] on span "Replace Missing Field" at bounding box center [308, 297] width 79 height 14
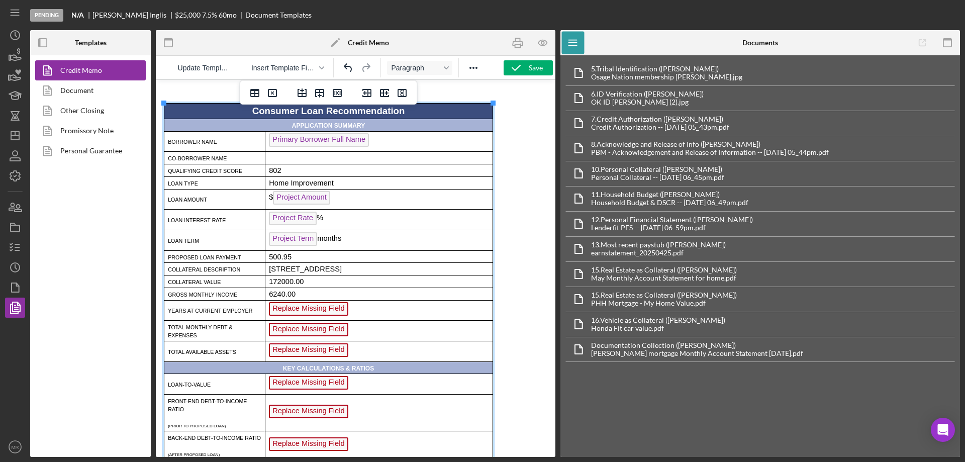
drag, startPoint x: 305, startPoint y: 320, endPoint x: 312, endPoint y: 320, distance: 6.5
click at [306, 316] on span "Replace Missing Field" at bounding box center [308, 309] width 79 height 14
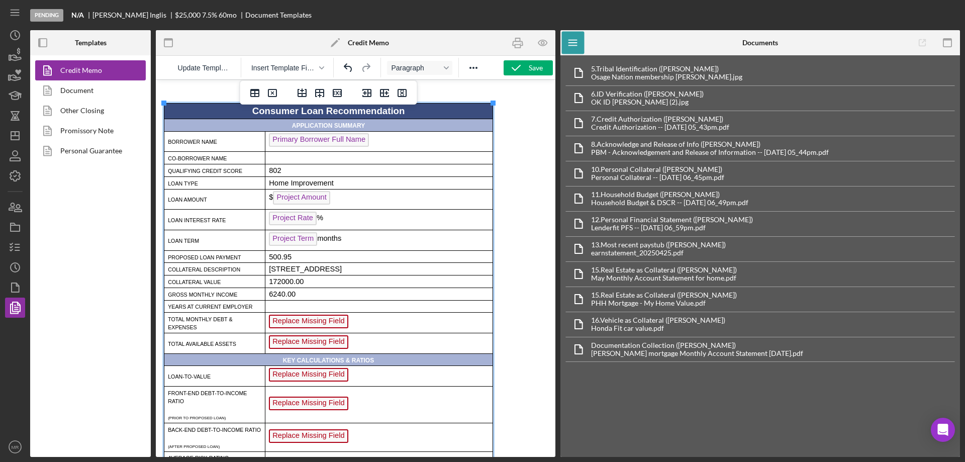
click at [298, 328] on span "Replace Missing Field" at bounding box center [308, 322] width 79 height 14
click at [302, 349] on span "Replace Missing Field" at bounding box center [308, 342] width 79 height 14
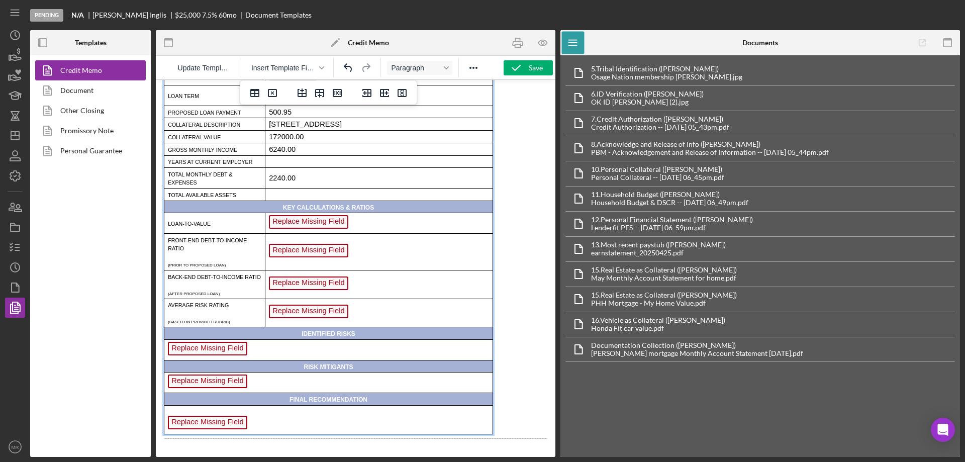
scroll to position [151, 0]
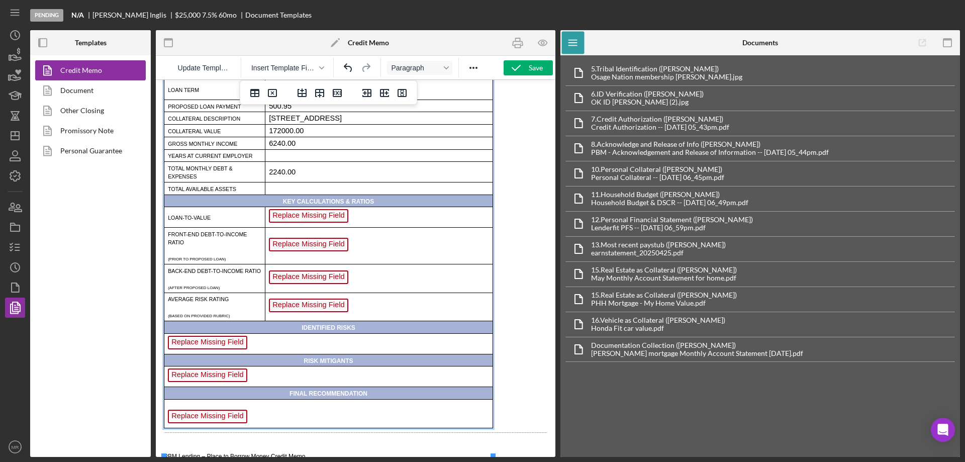
click at [298, 223] on span "Replace Missing Field" at bounding box center [308, 216] width 79 height 14
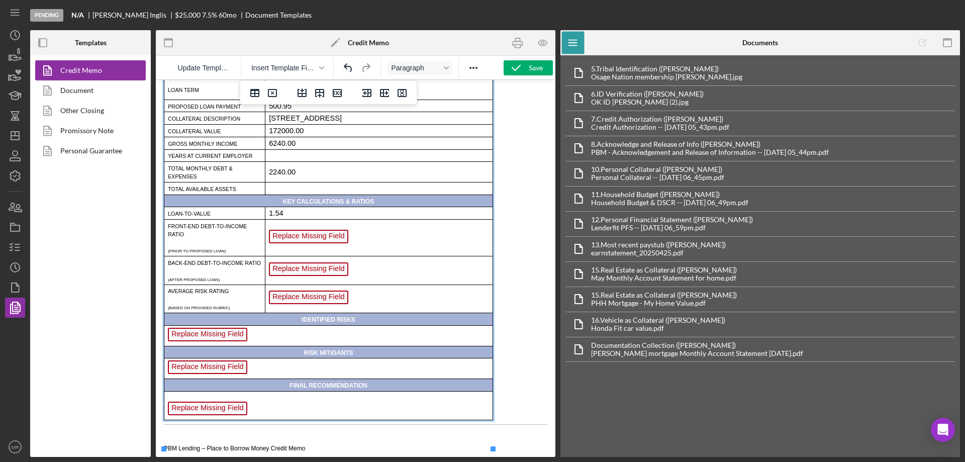
click at [301, 243] on span "Replace Missing Field" at bounding box center [308, 237] width 79 height 14
click at [301, 276] on span "Replace Missing Field" at bounding box center [308, 269] width 79 height 14
drag, startPoint x: 302, startPoint y: 322, endPoint x: 330, endPoint y: 331, distance: 30.1
click at [302, 304] on span "Replace Missing Field" at bounding box center [308, 298] width 79 height 14
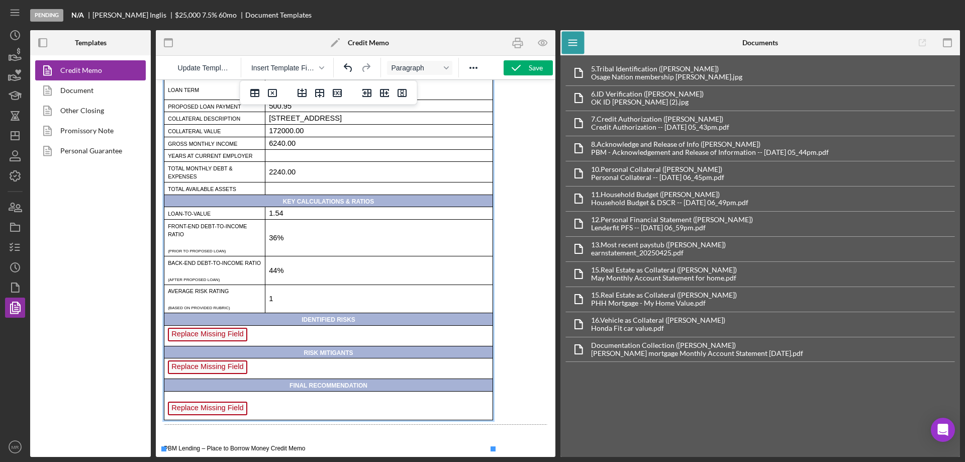
click at [206, 341] on span "Replace Missing Field" at bounding box center [207, 335] width 79 height 14
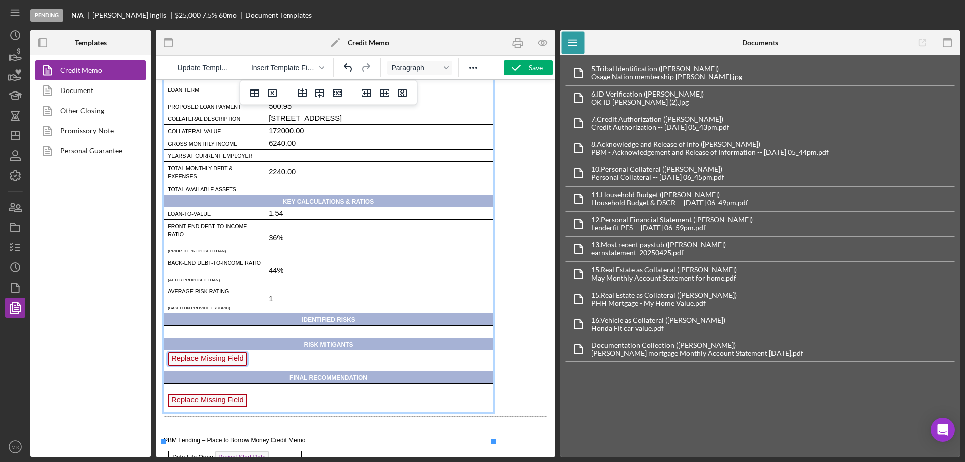
click at [196, 366] on span "Replace Missing Field" at bounding box center [207, 359] width 79 height 14
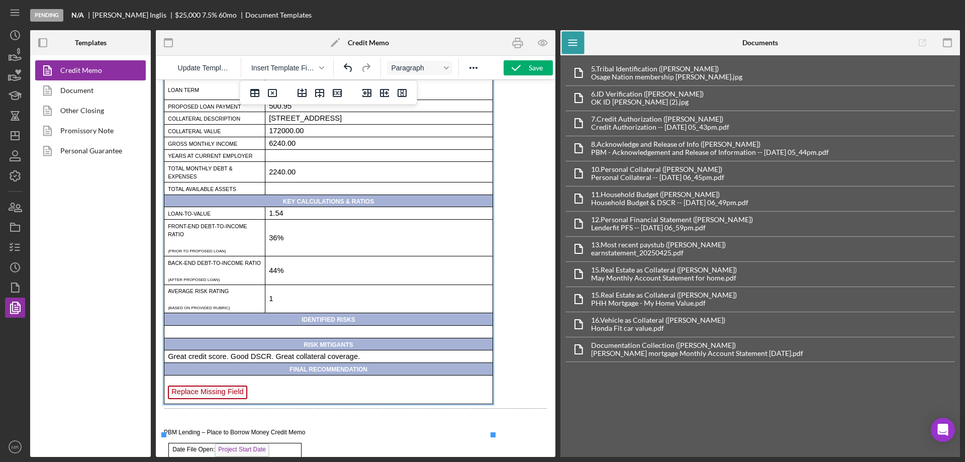
click at [199, 399] on span "Replace Missing Field" at bounding box center [207, 393] width 79 height 14
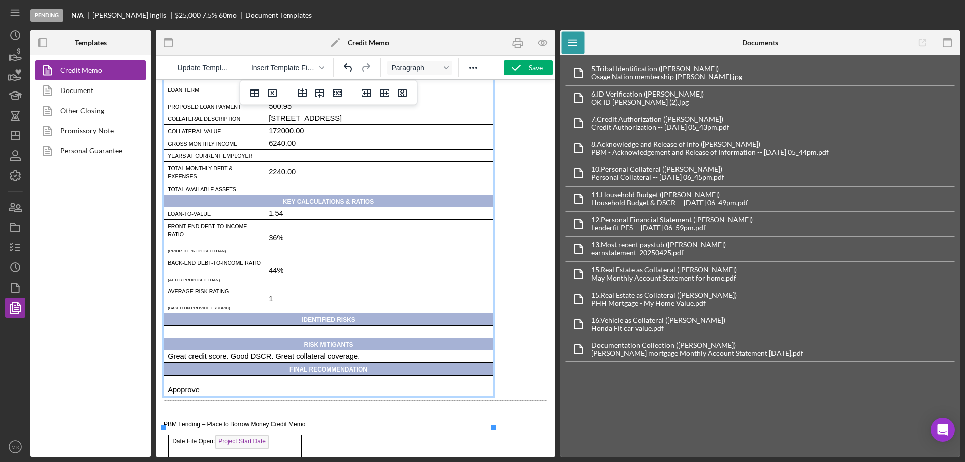
click at [179, 394] on p "Apoprove" at bounding box center [328, 390] width 321 height 8
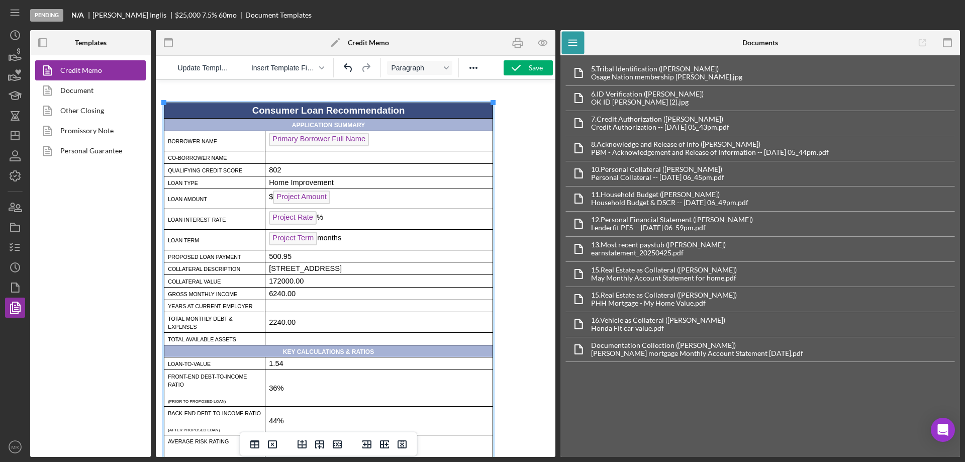
scroll to position [0, 0]
click at [531, 67] on div "Save" at bounding box center [536, 67] width 14 height 15
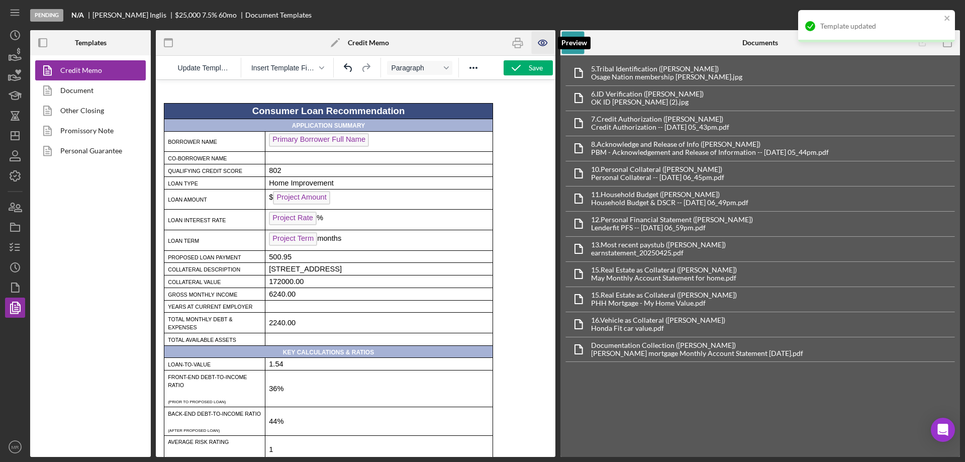
click at [543, 42] on icon "button" at bounding box center [543, 43] width 23 height 23
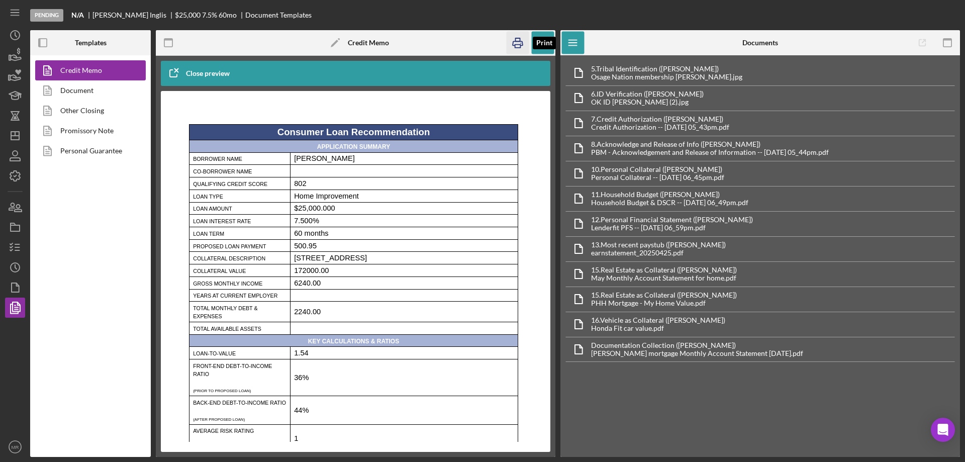
click at [516, 41] on icon "button" at bounding box center [518, 43] width 10 height 4
click at [18, 205] on icon "button" at bounding box center [18, 208] width 7 height 7
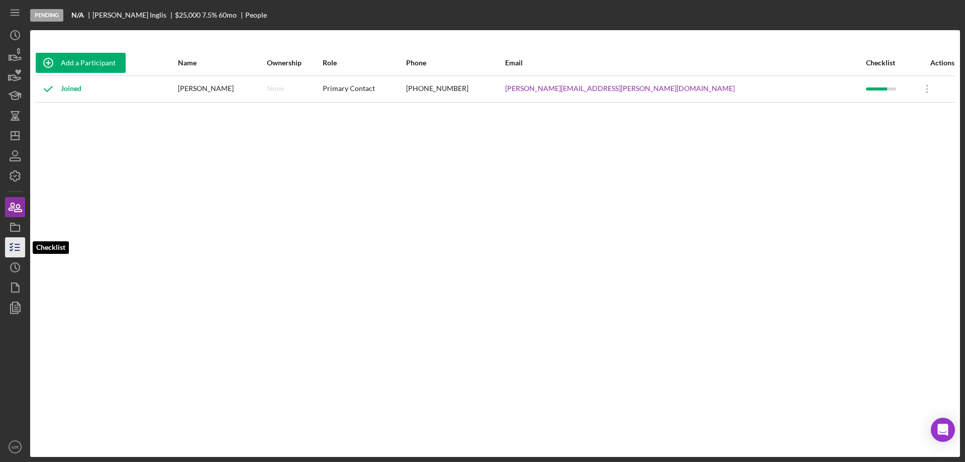
click at [14, 244] on icon "button" at bounding box center [15, 247] width 25 height 25
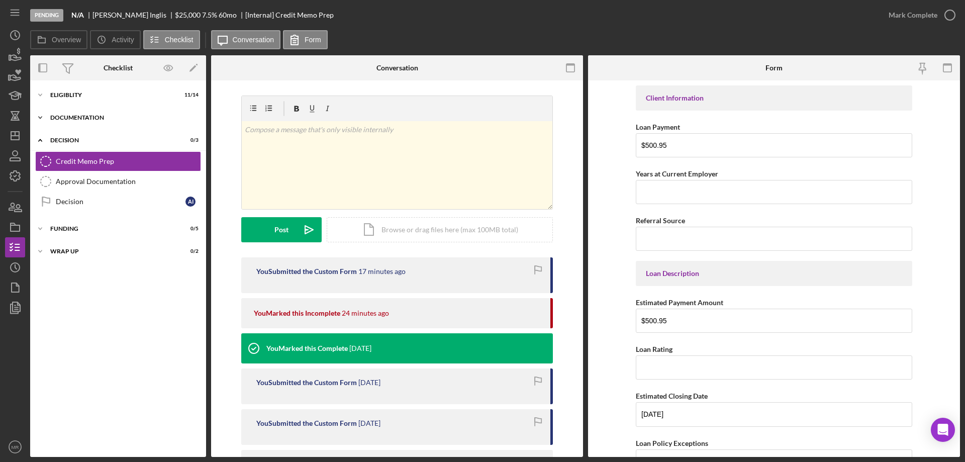
click at [77, 119] on div "Documentation" at bounding box center [121, 118] width 143 height 6
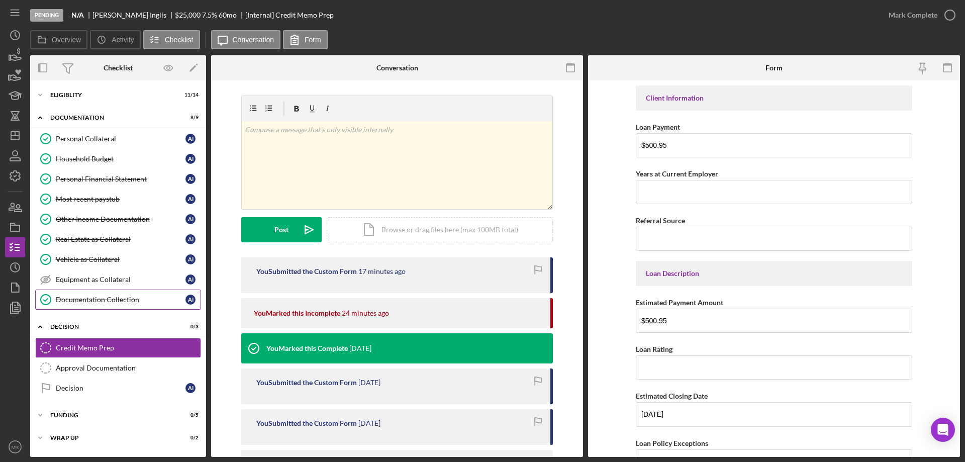
click at [92, 298] on div "Documentation Collection" at bounding box center [121, 300] width 130 height 8
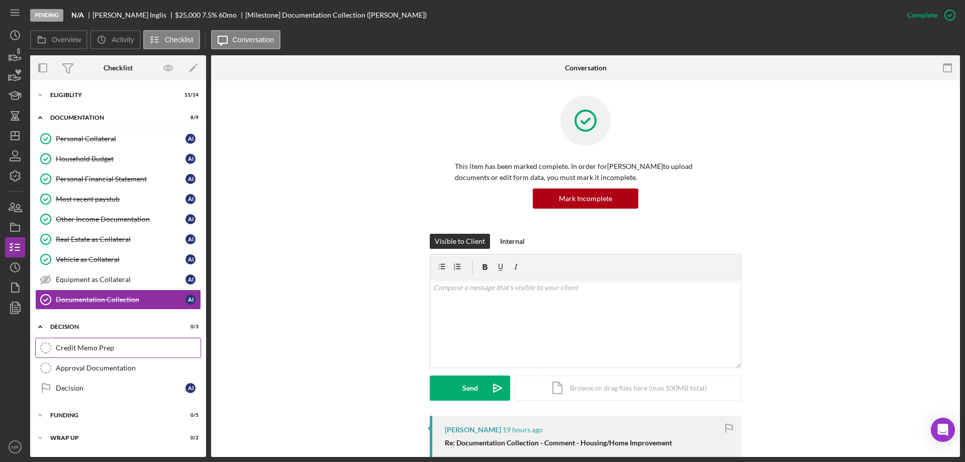
click at [80, 346] on div "Credit Memo Prep" at bounding box center [128, 348] width 145 height 8
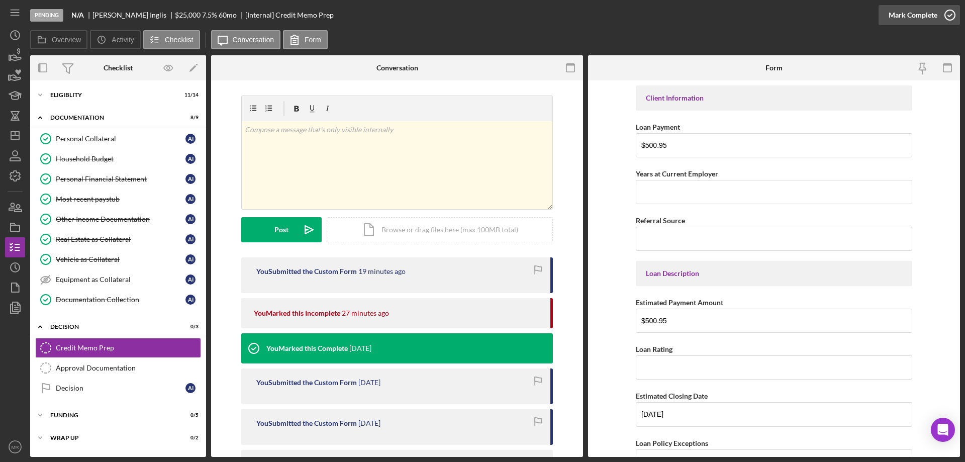
click at [949, 14] on icon "button" at bounding box center [950, 15] width 25 height 25
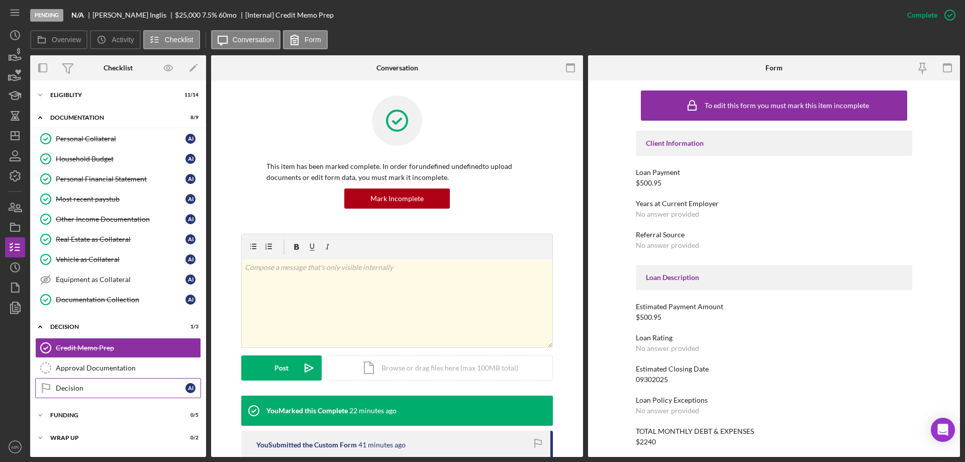
click at [70, 392] on div "Decision" at bounding box center [121, 388] width 130 height 8
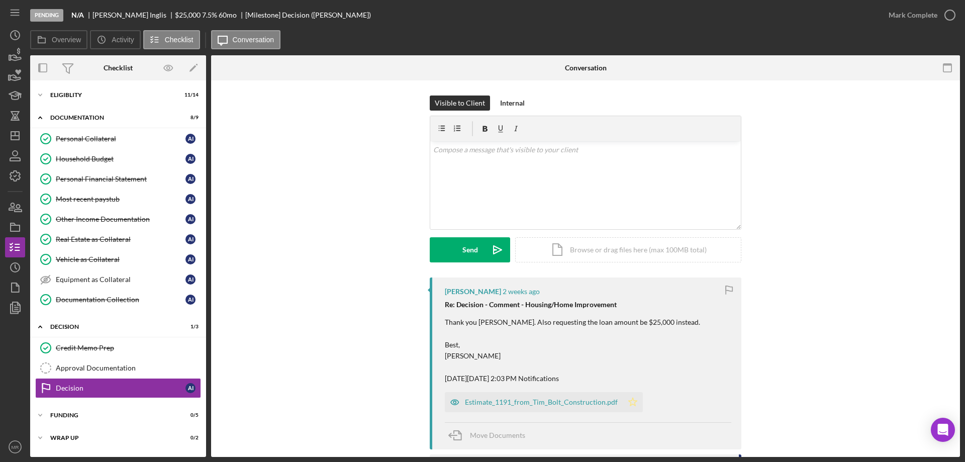
click at [628, 401] on icon "Icon/Star" at bounding box center [633, 402] width 20 height 20
click at [522, 400] on div "Estimate_1191_from_Tim_Bolt_Construction.pdf" at bounding box center [541, 402] width 153 height 8
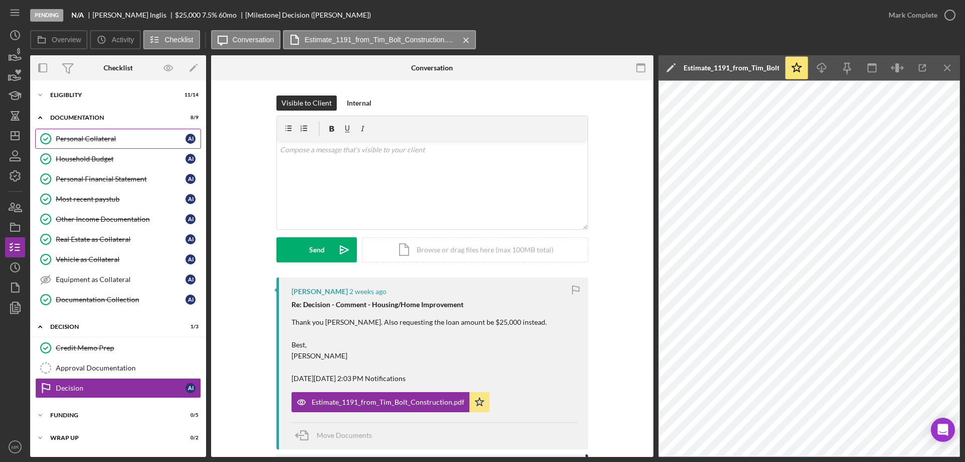
click at [77, 136] on div "Personal Collateral" at bounding box center [121, 139] width 130 height 8
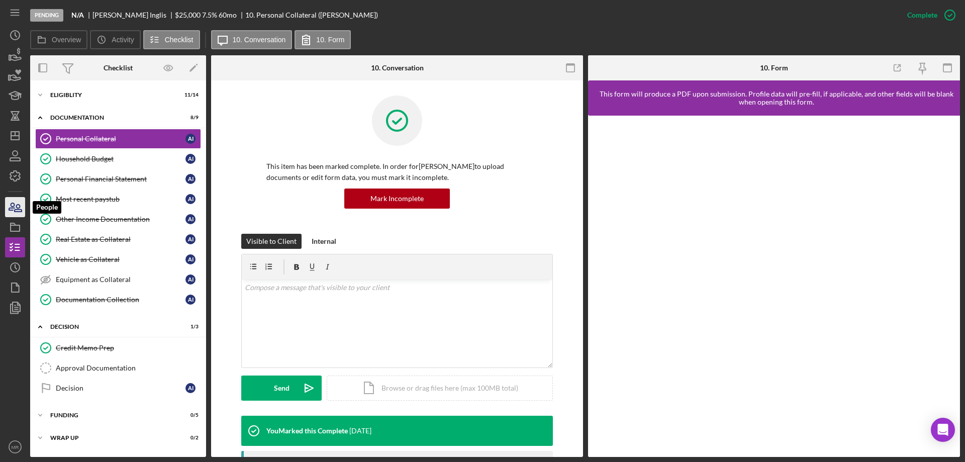
click at [14, 205] on icon "button" at bounding box center [12, 206] width 6 height 7
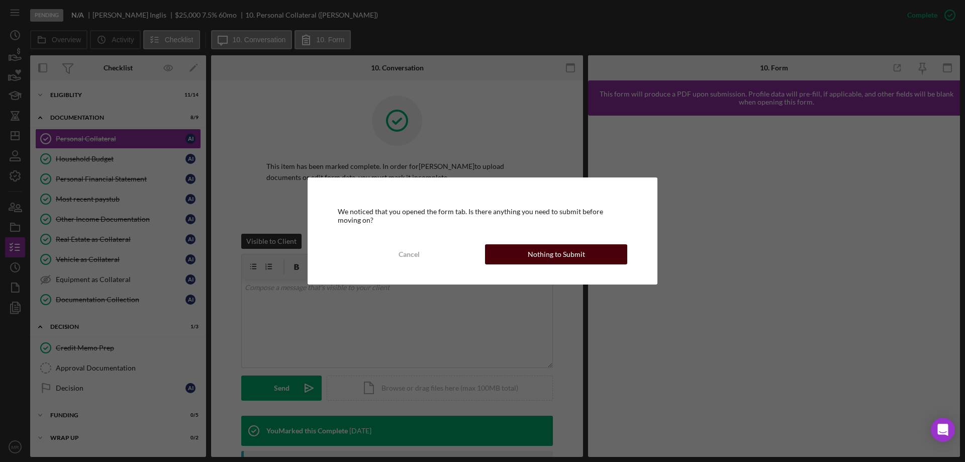
click at [553, 251] on div "Nothing to Submit" at bounding box center [556, 254] width 57 height 20
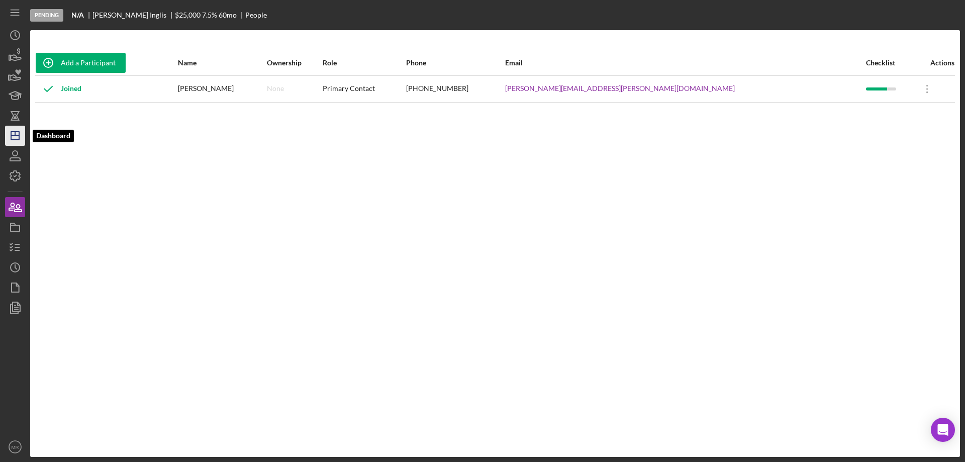
click at [21, 136] on icon "Icon/Dashboard" at bounding box center [15, 135] width 25 height 25
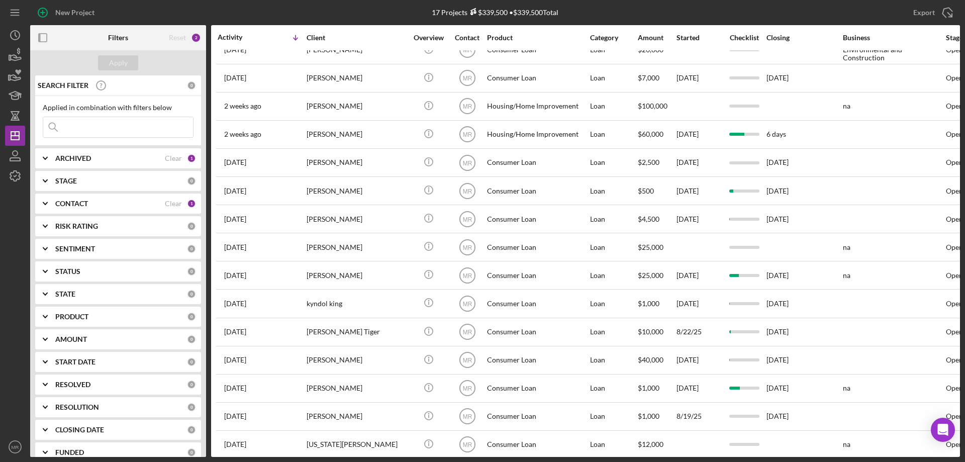
scroll to position [85, 0]
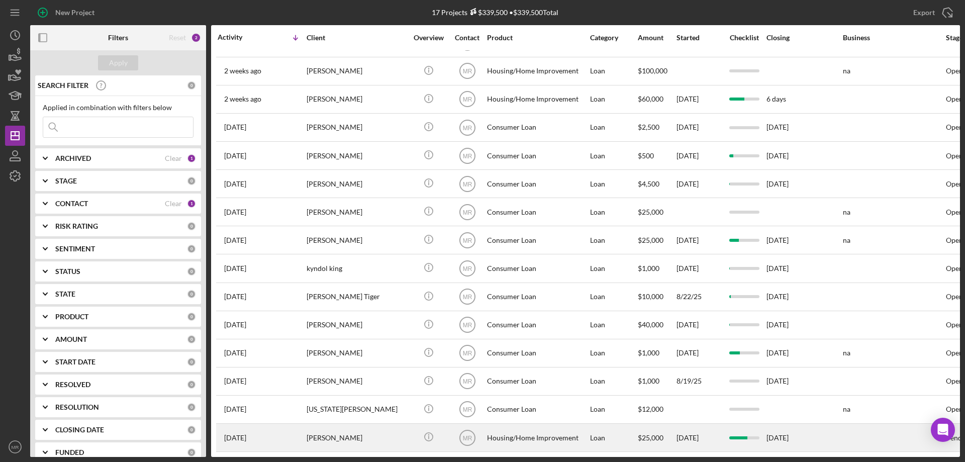
click at [614, 427] on div "Loan" at bounding box center [613, 437] width 47 height 27
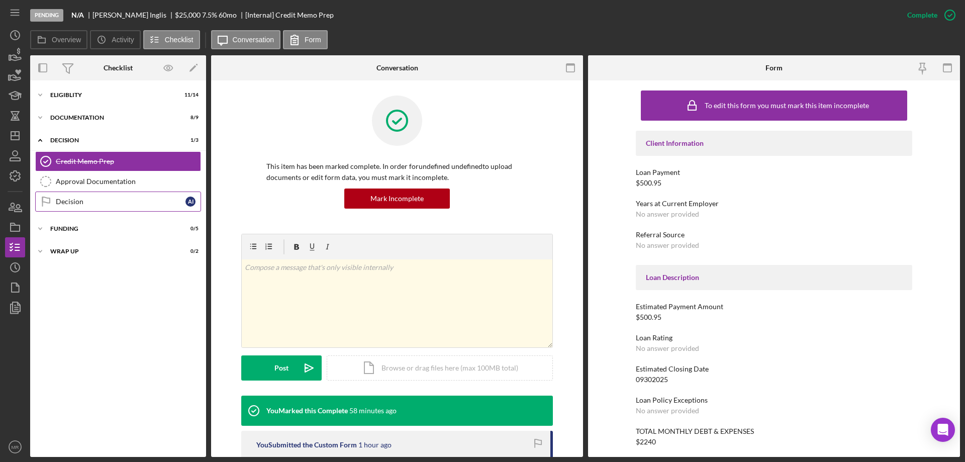
click at [77, 199] on div "Decision" at bounding box center [121, 202] width 130 height 8
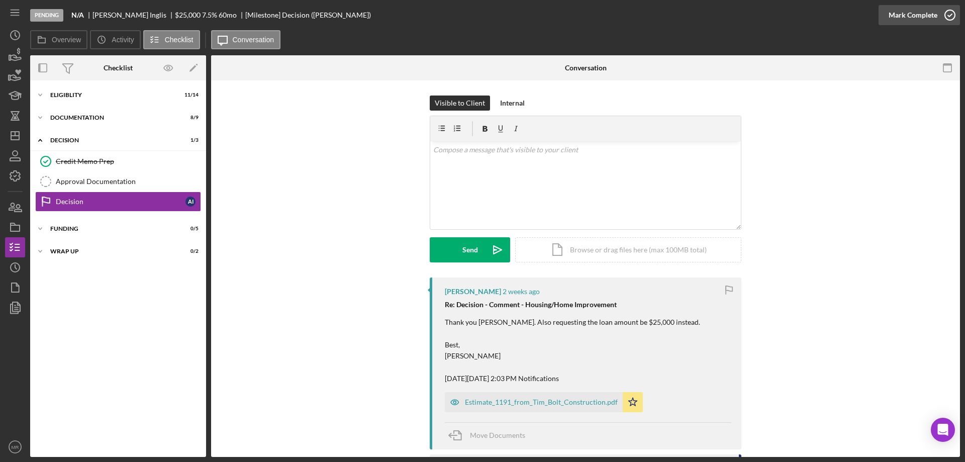
click at [951, 15] on icon "button" at bounding box center [950, 15] width 25 height 25
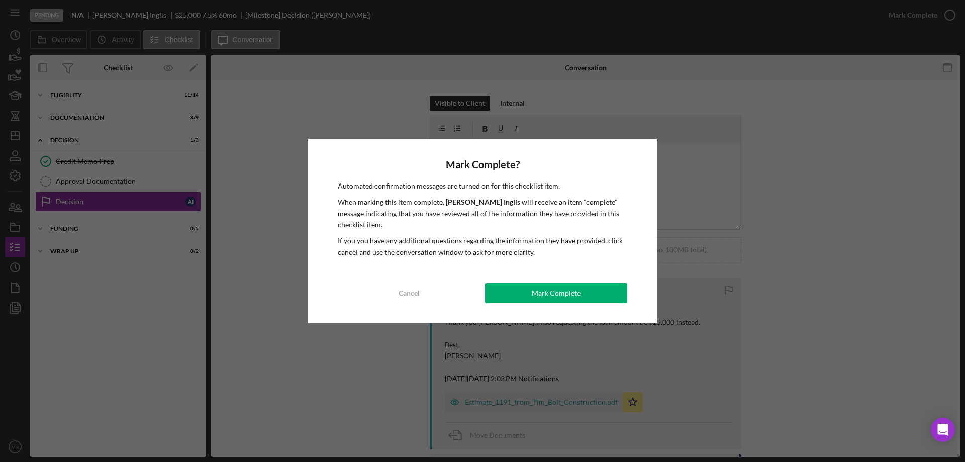
click at [564, 282] on div "Mark Complete? Automated confirmation messages are turned on for this checklist…" at bounding box center [483, 231] width 350 height 185
click at [557, 294] on div "Mark Complete" at bounding box center [556, 293] width 49 height 20
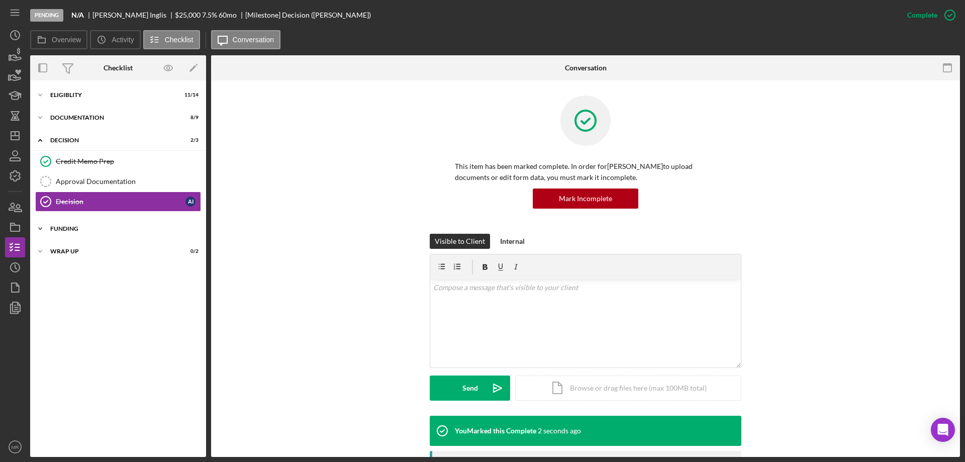
click at [61, 228] on div "Funding" at bounding box center [121, 229] width 143 height 6
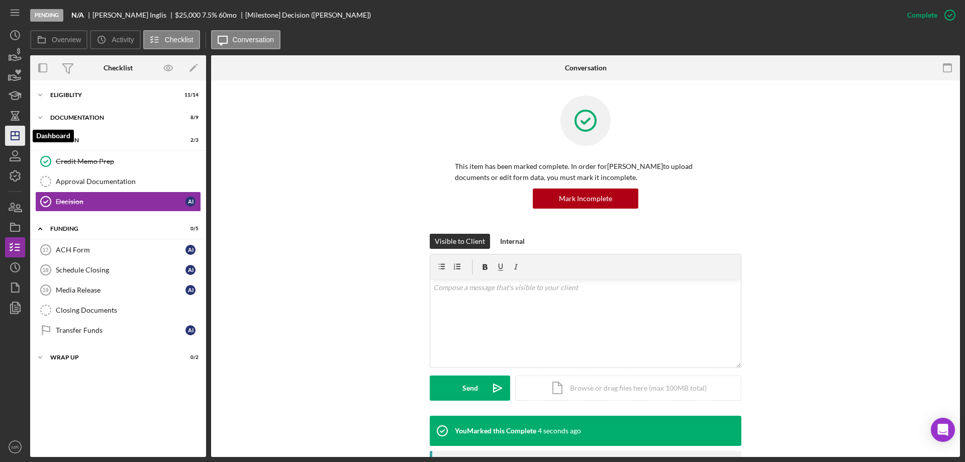
click at [13, 136] on line "button" at bounding box center [15, 136] width 8 height 0
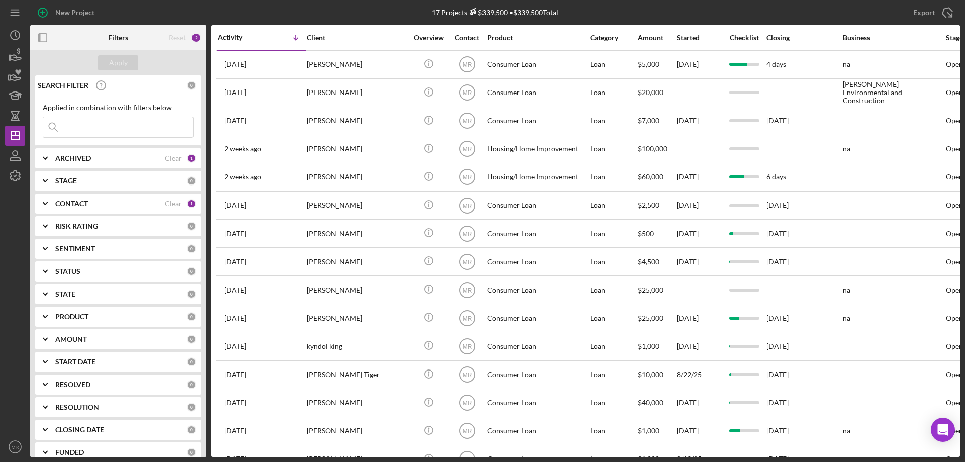
click at [77, 205] on b "CONTACT" at bounding box center [71, 204] width 33 height 8
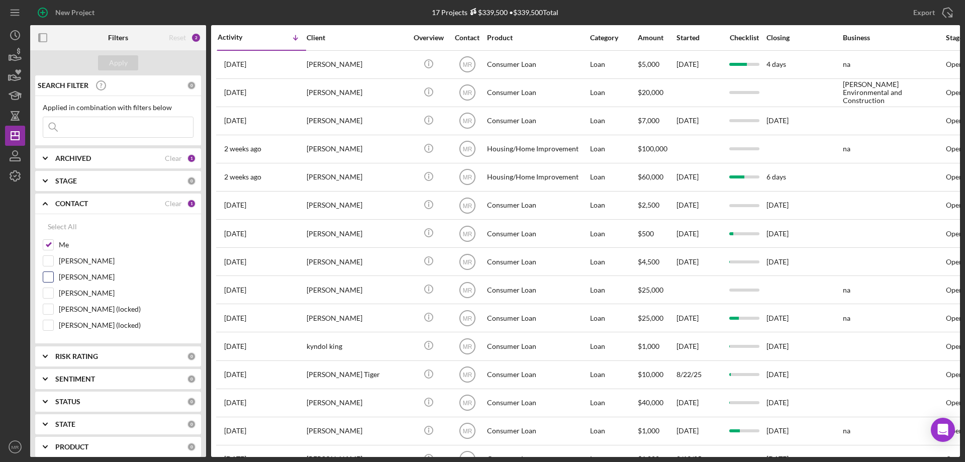
click at [48, 275] on input "[PERSON_NAME]" at bounding box center [48, 277] width 10 height 10
checkbox input "true"
click at [116, 64] on div "Apply" at bounding box center [118, 62] width 19 height 15
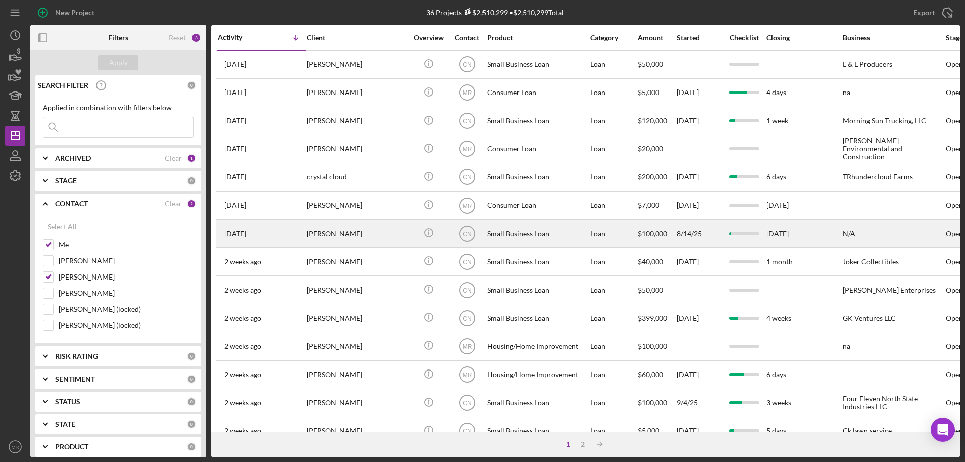
click at [342, 227] on div "[PERSON_NAME]" at bounding box center [357, 233] width 101 height 27
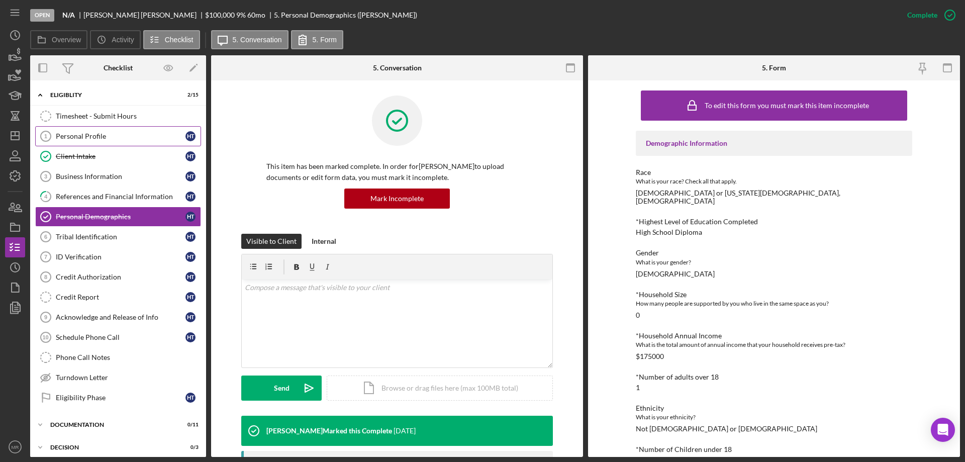
click at [78, 137] on div "Personal Profile" at bounding box center [121, 136] width 130 height 8
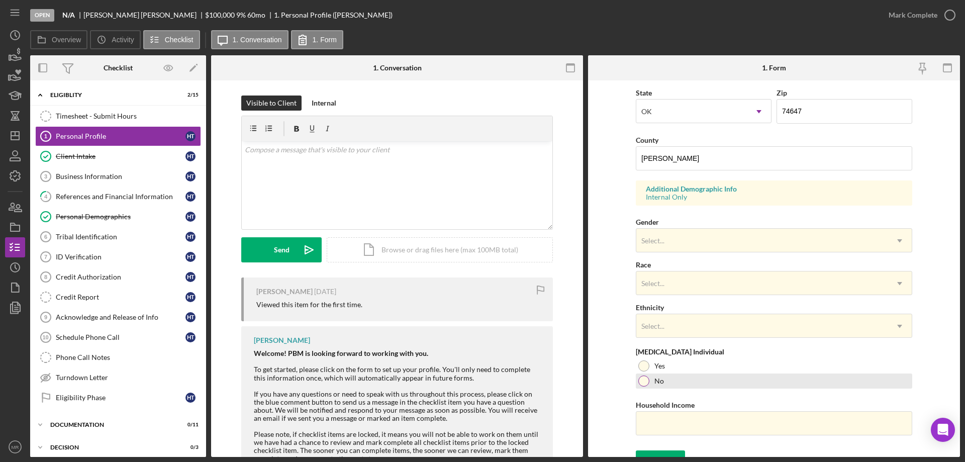
scroll to position [295, 0]
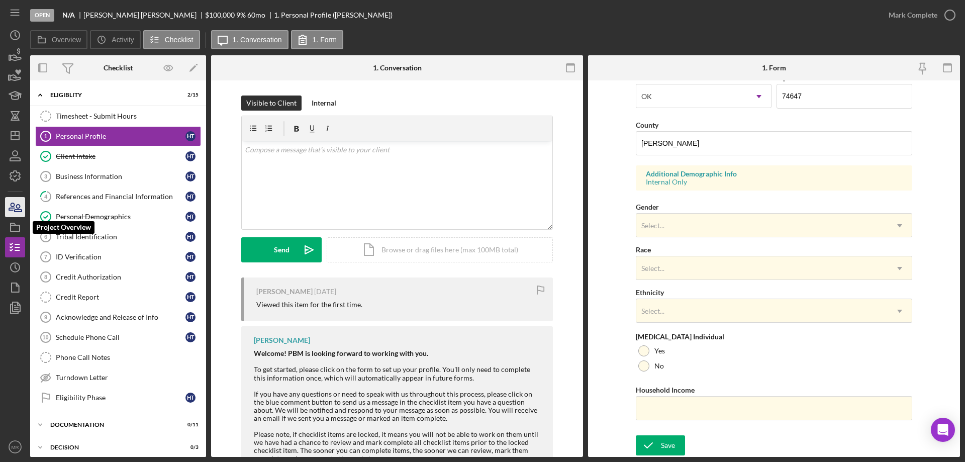
click at [14, 210] on icon "button" at bounding box center [15, 207] width 25 height 25
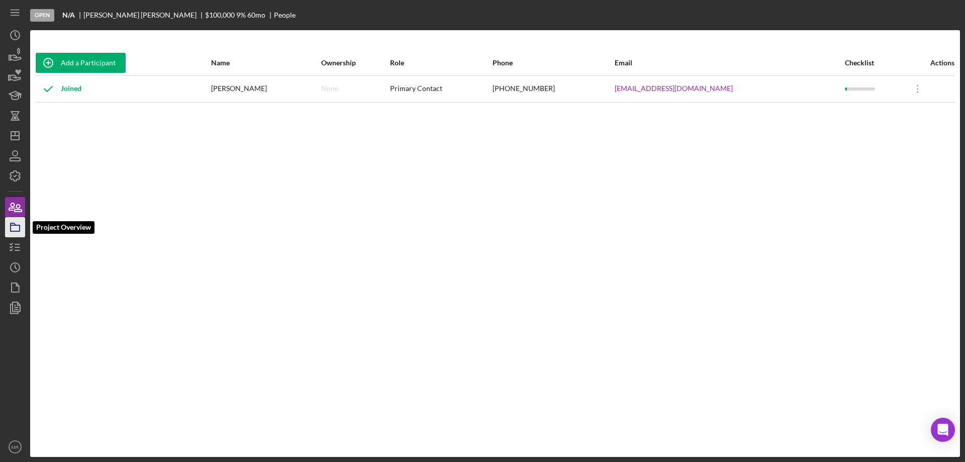
click at [10, 224] on icon "button" at bounding box center [15, 227] width 25 height 25
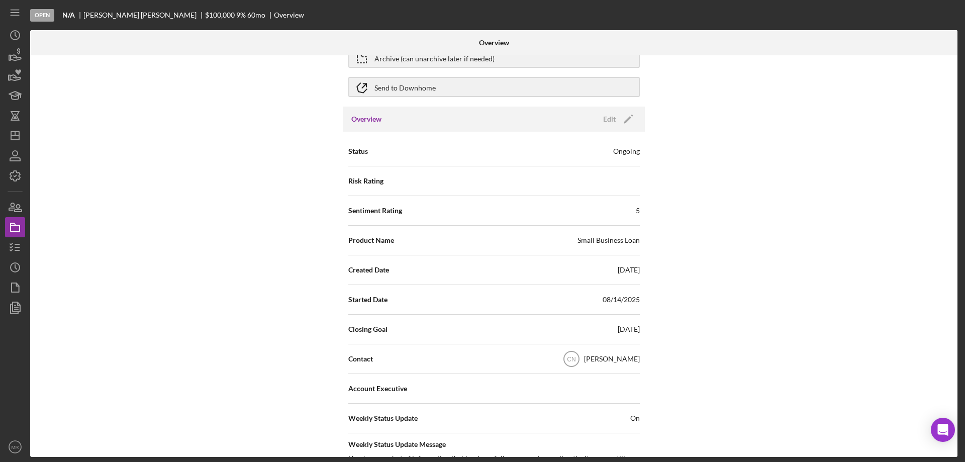
scroll to position [50, 0]
click at [611, 121] on div "Edit" at bounding box center [609, 120] width 13 height 15
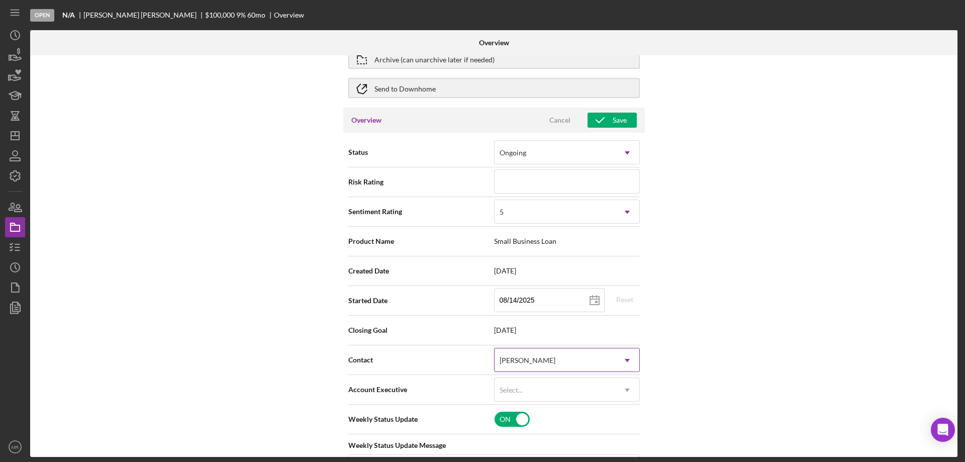
click at [620, 350] on icon "Icon/Dropdown Arrow" at bounding box center [627, 360] width 24 height 24
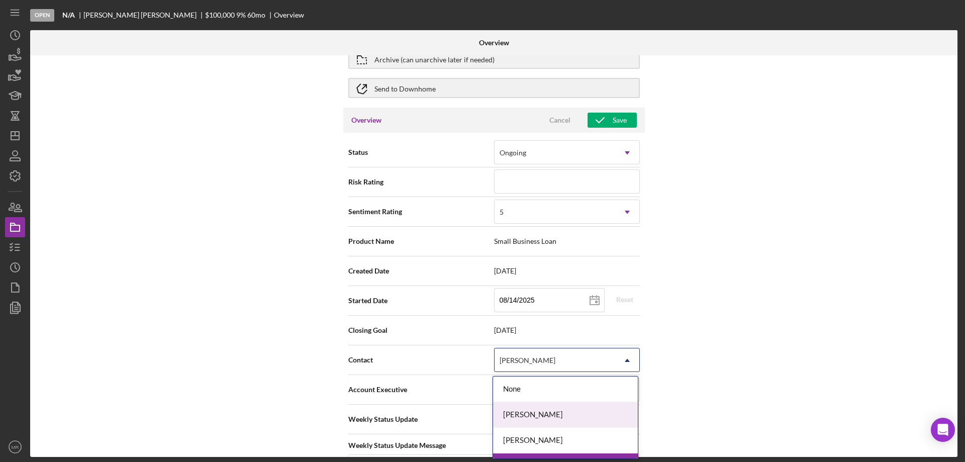
click at [585, 407] on div "[PERSON_NAME]" at bounding box center [565, 415] width 145 height 26
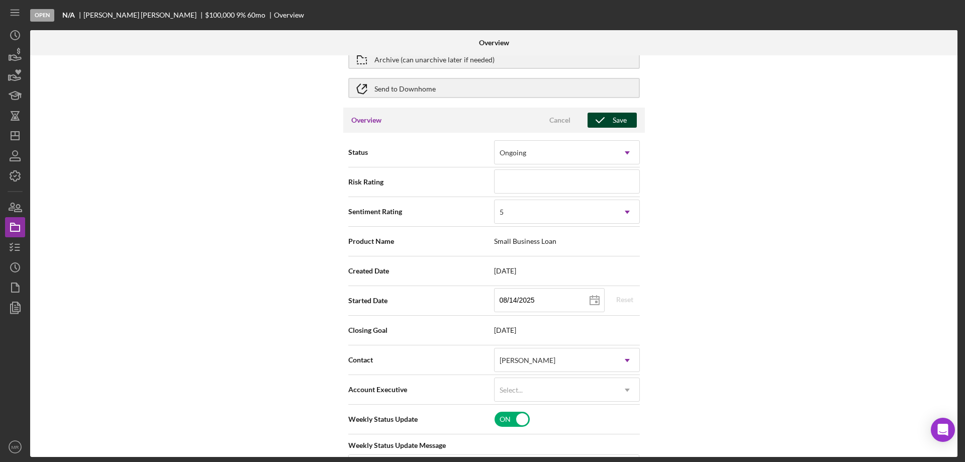
click at [617, 116] on div "Save" at bounding box center [620, 120] width 14 height 15
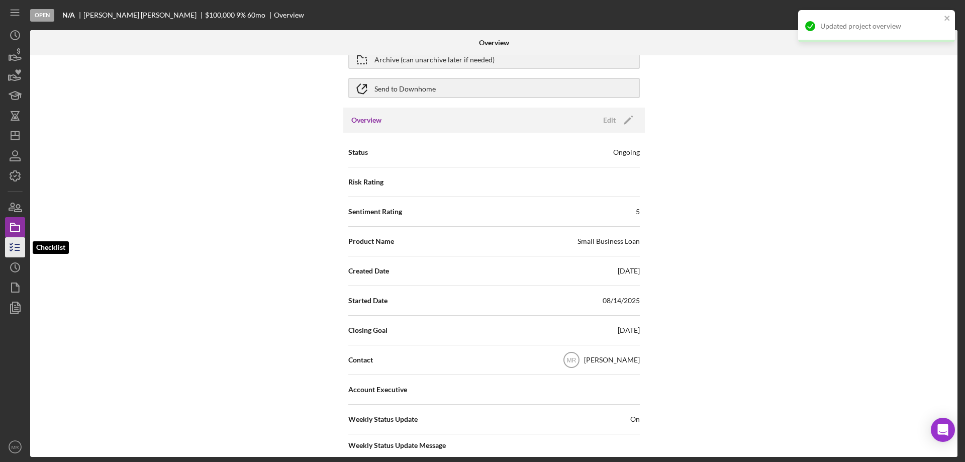
click at [14, 245] on icon "button" at bounding box center [15, 247] width 25 height 25
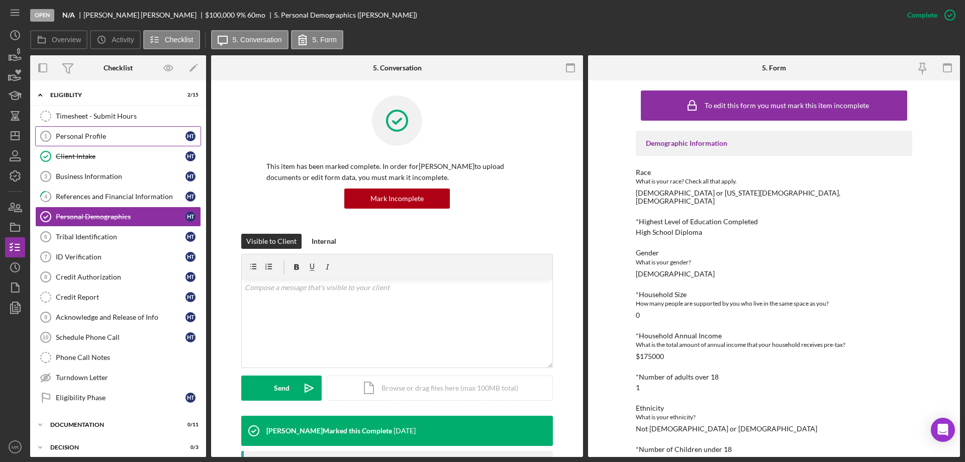
click at [75, 133] on div "Personal Profile" at bounding box center [121, 136] width 130 height 8
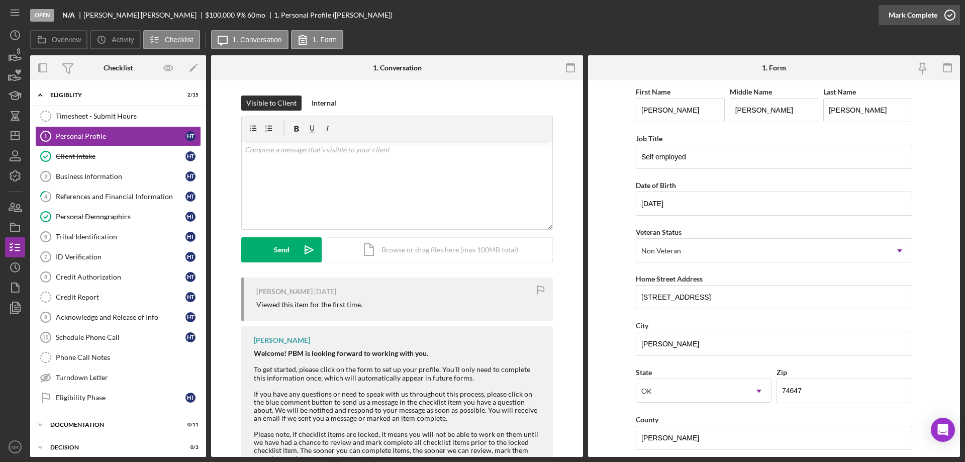
click at [950, 13] on icon "button" at bounding box center [950, 15] width 25 height 25
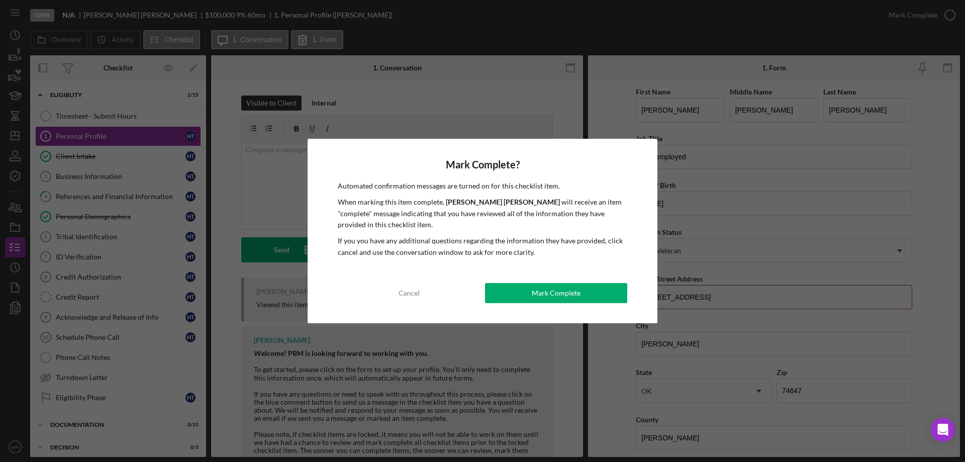
drag, startPoint x: 565, startPoint y: 293, endPoint x: 705, endPoint y: 294, distance: 139.8
click at [567, 294] on div "Mark Complete" at bounding box center [556, 293] width 49 height 20
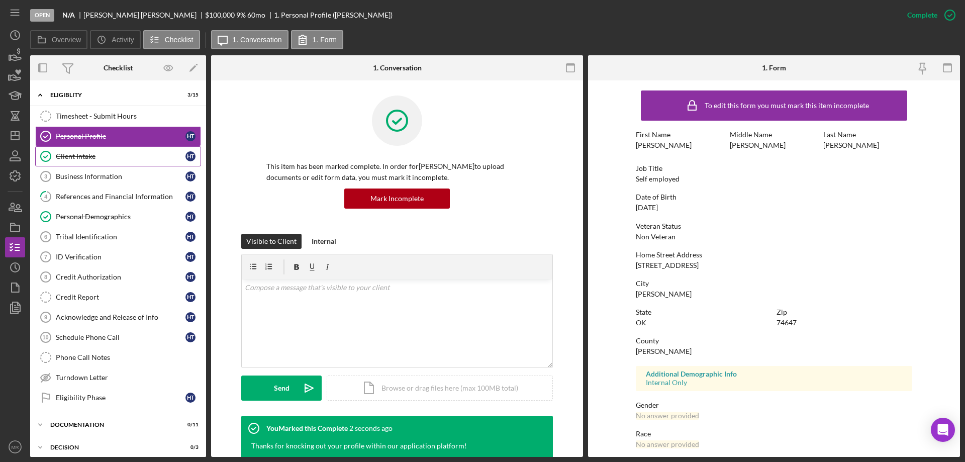
click at [79, 153] on div "Client Intake" at bounding box center [121, 156] width 130 height 8
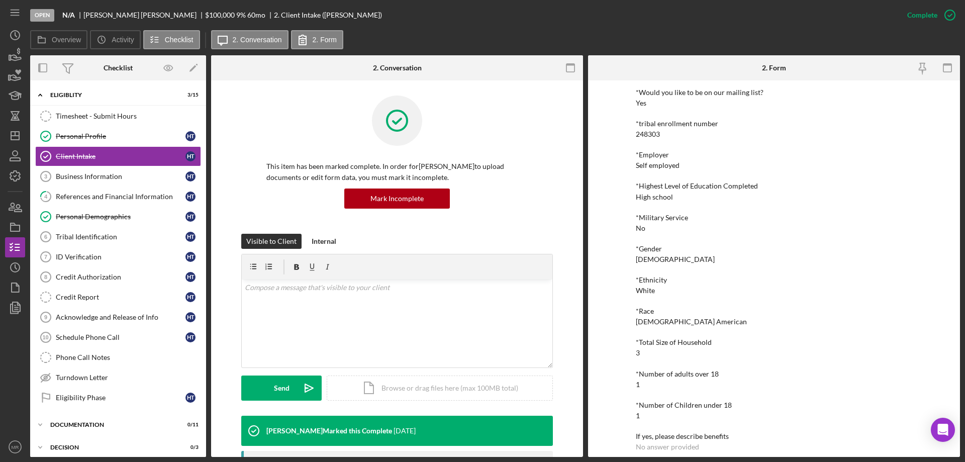
scroll to position [1070, 0]
click at [82, 177] on div "Business Information" at bounding box center [121, 176] width 130 height 8
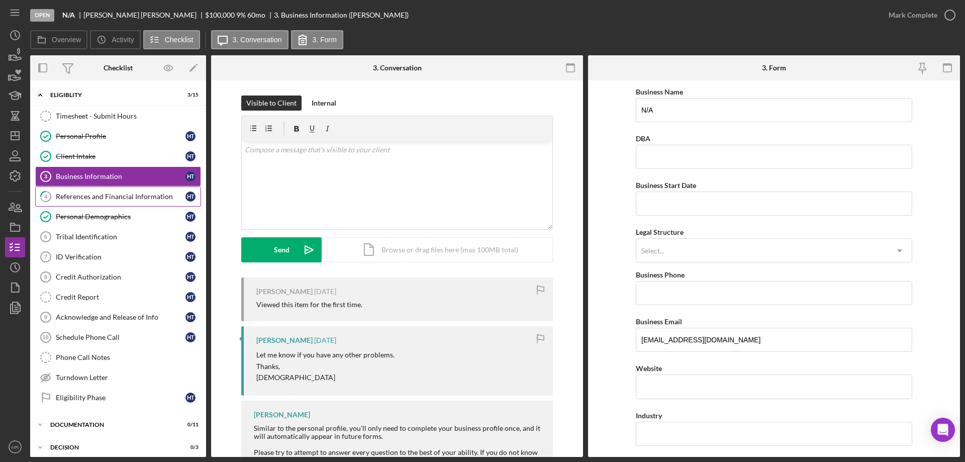
click at [93, 195] on div "References and Financial Information" at bounding box center [121, 197] width 130 height 8
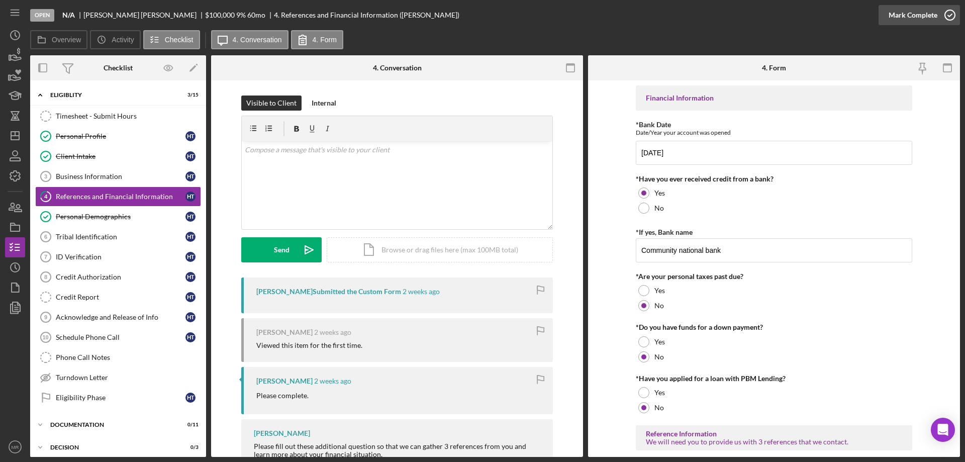
click at [948, 16] on icon "button" at bounding box center [950, 15] width 25 height 25
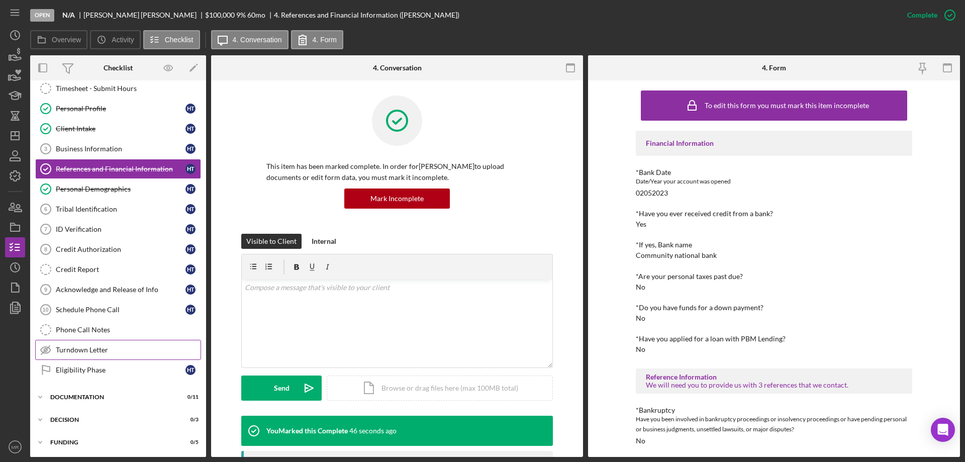
scroll to position [51, 0]
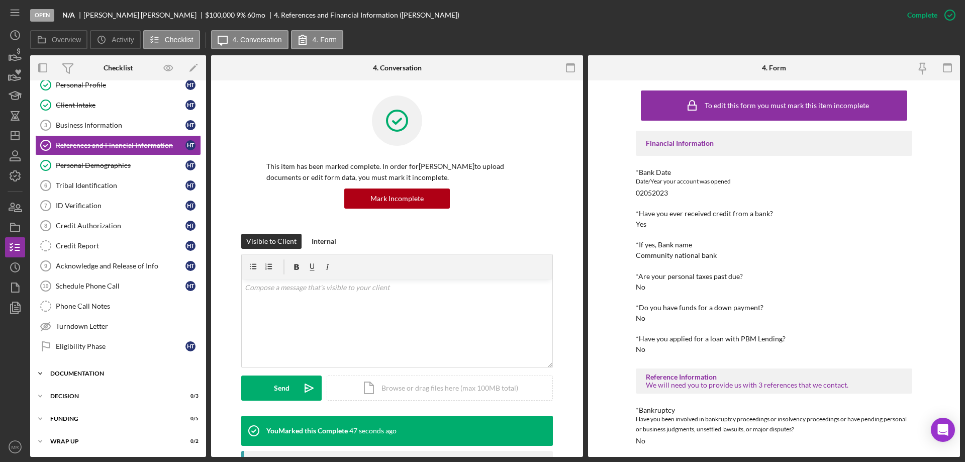
click at [96, 370] on div "Icon/Expander Documentation 0 / 11" at bounding box center [118, 374] width 176 height 20
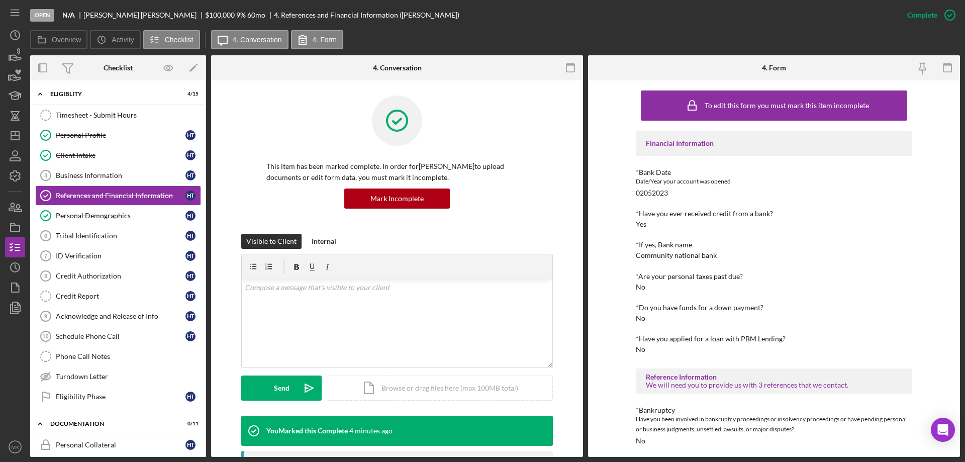
scroll to position [0, 0]
click at [84, 154] on div "Client Intake" at bounding box center [121, 156] width 130 height 8
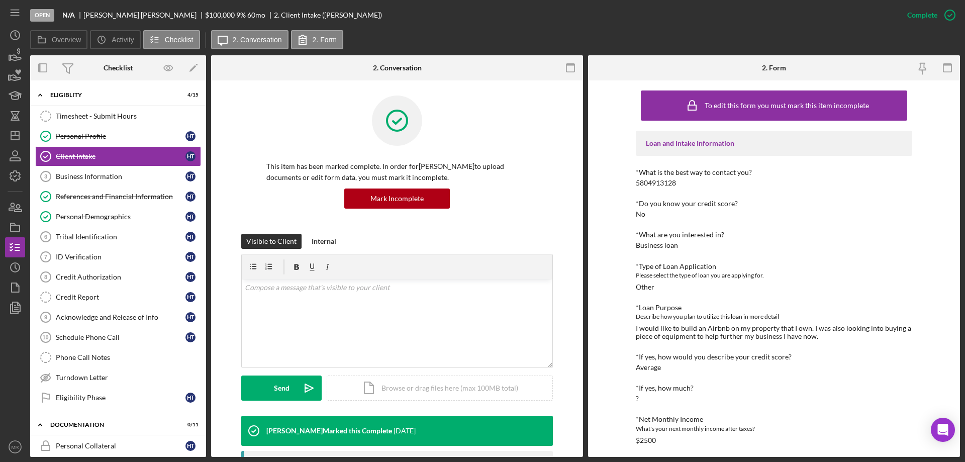
click at [492, 227] on div "This item has been marked complete. In order for Haley Trueblood to upload docu…" at bounding box center [397, 165] width 312 height 138
click at [87, 235] on div "Tribal Identification" at bounding box center [121, 237] width 130 height 8
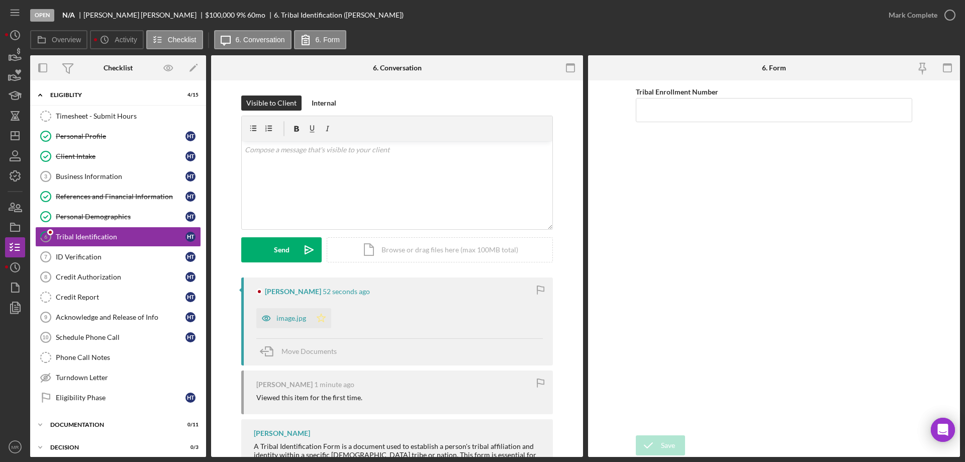
click at [320, 317] on icon "Icon/Star" at bounding box center [321, 318] width 20 height 20
click at [954, 14] on icon "button" at bounding box center [950, 15] width 25 height 25
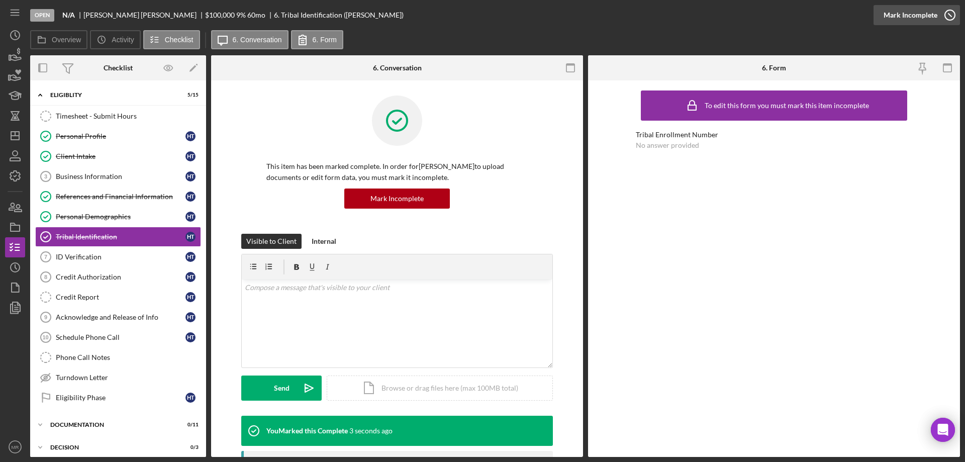
click at [954, 12] on icon "button" at bounding box center [950, 15] width 25 height 25
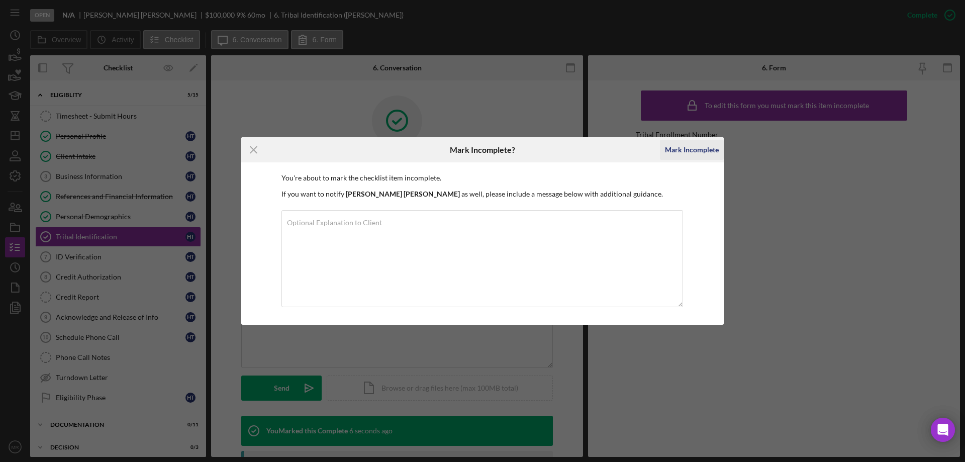
click at [699, 147] on div "Mark Incomplete" at bounding box center [692, 150] width 54 height 20
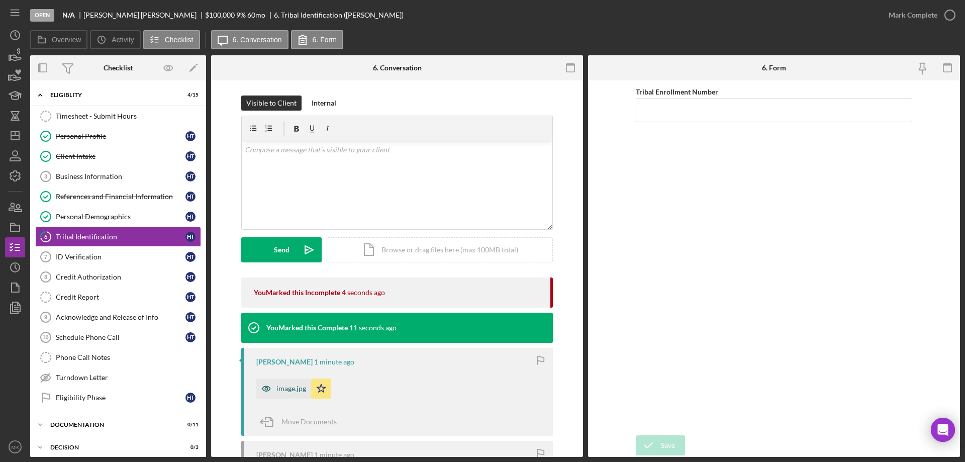
click at [290, 388] on div "image.jpg" at bounding box center [292, 389] width 30 height 8
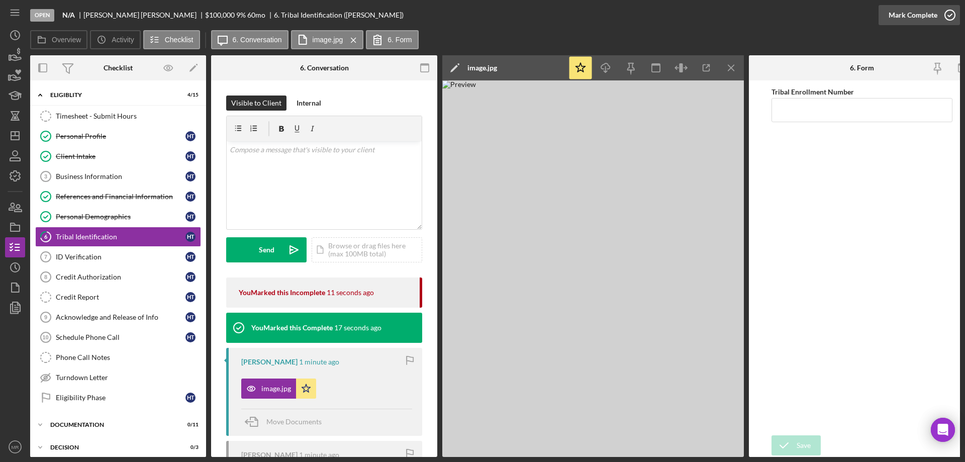
click at [945, 14] on icon "button" at bounding box center [950, 15] width 25 height 25
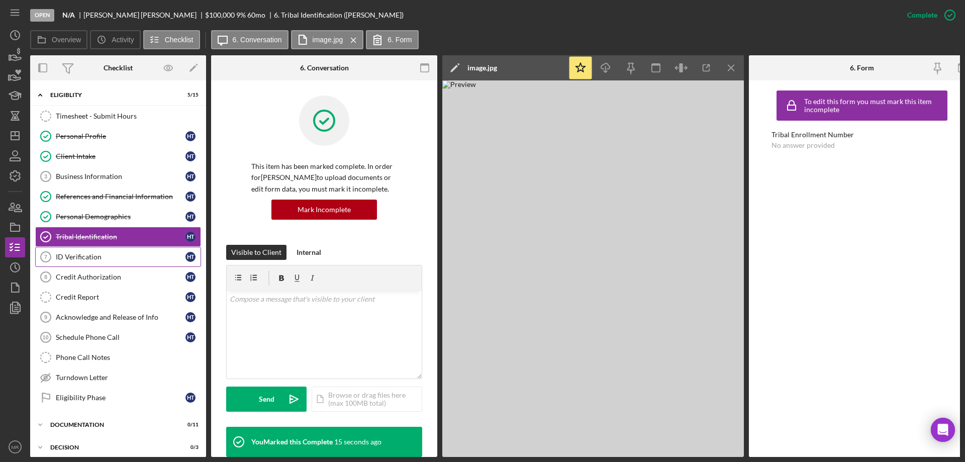
click at [78, 257] on div "ID Verification" at bounding box center [121, 257] width 130 height 8
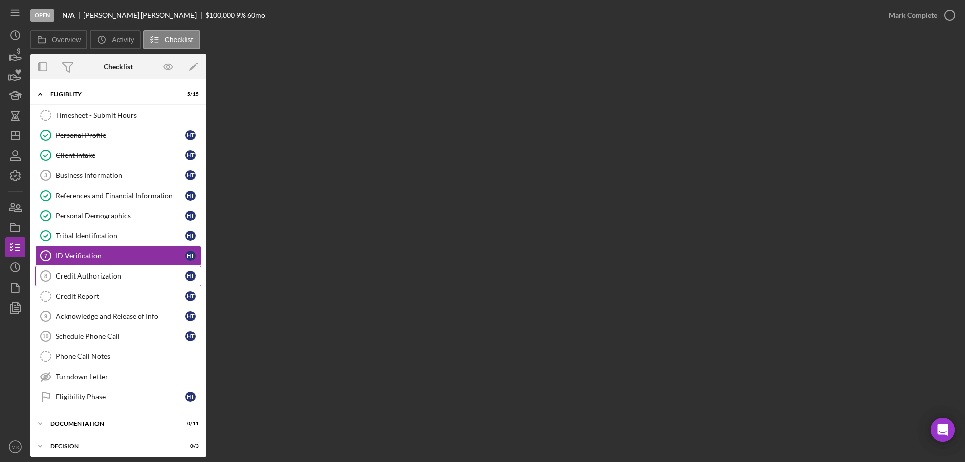
click at [85, 272] on div "Credit Authorization" at bounding box center [121, 276] width 130 height 8
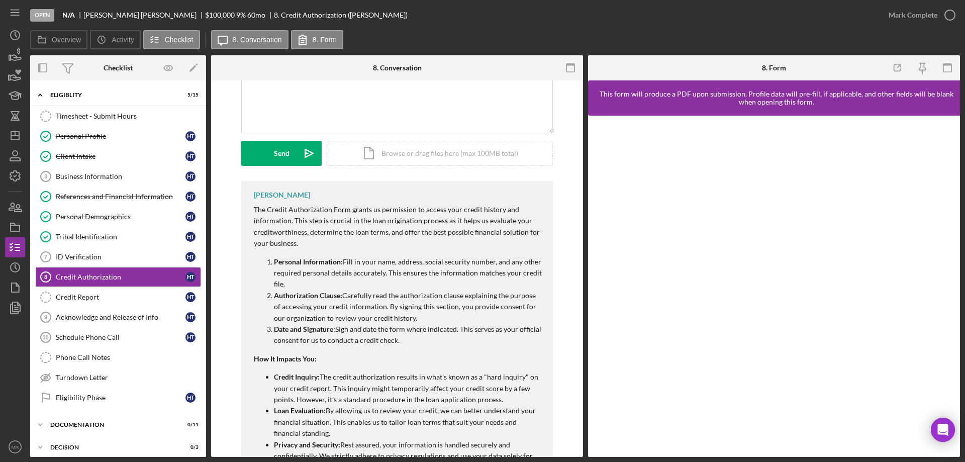
scroll to position [152, 0]
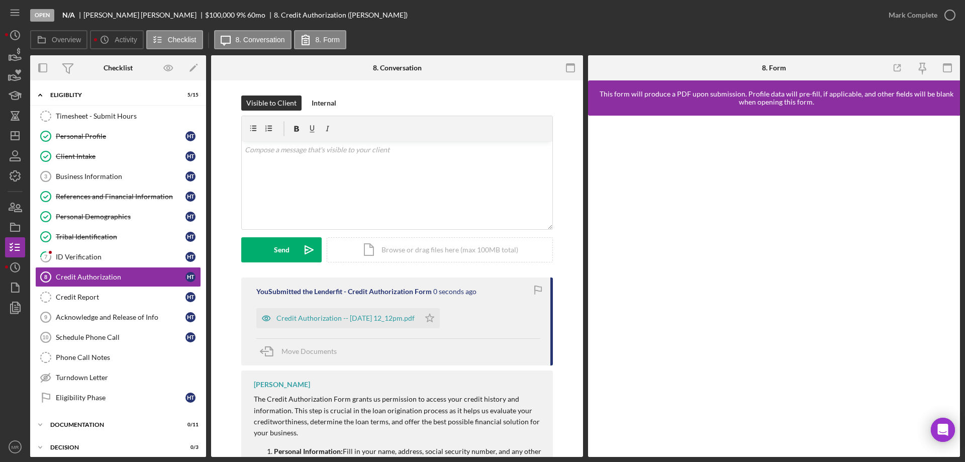
scroll to position [9, 0]
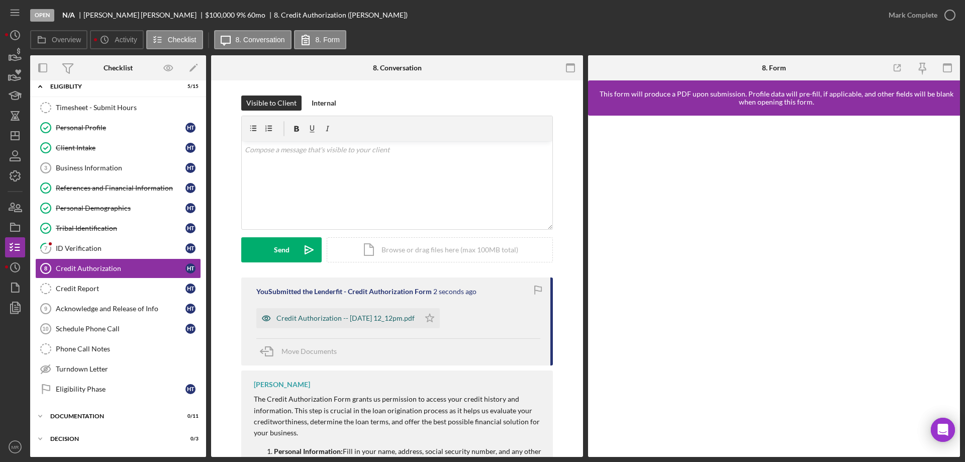
click at [348, 320] on div "Credit Authorization -- 2025-09-29 12_12pm.pdf" at bounding box center [346, 318] width 138 height 8
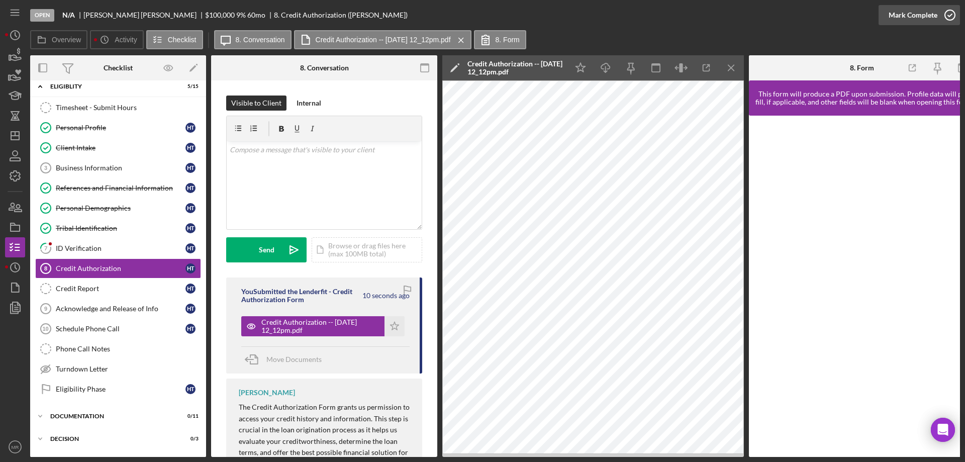
click at [952, 11] on icon "button" at bounding box center [950, 15] width 25 height 25
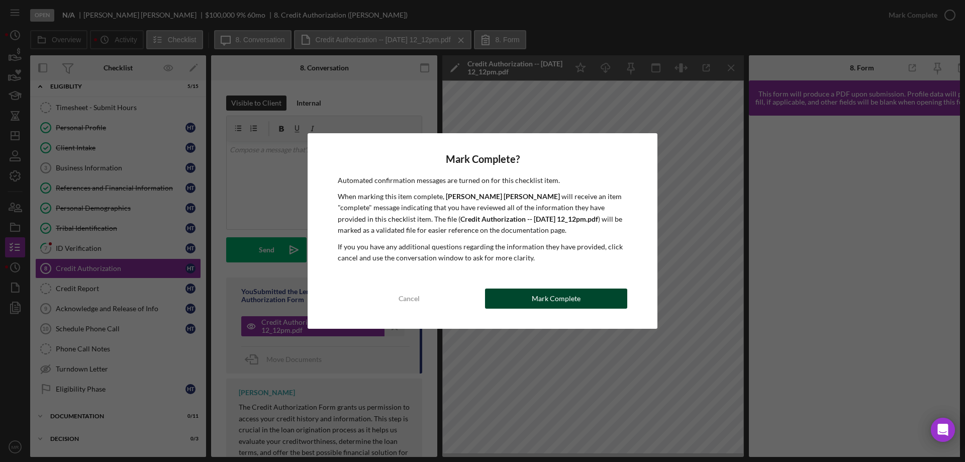
click at [565, 300] on div "Mark Complete" at bounding box center [556, 299] width 49 height 20
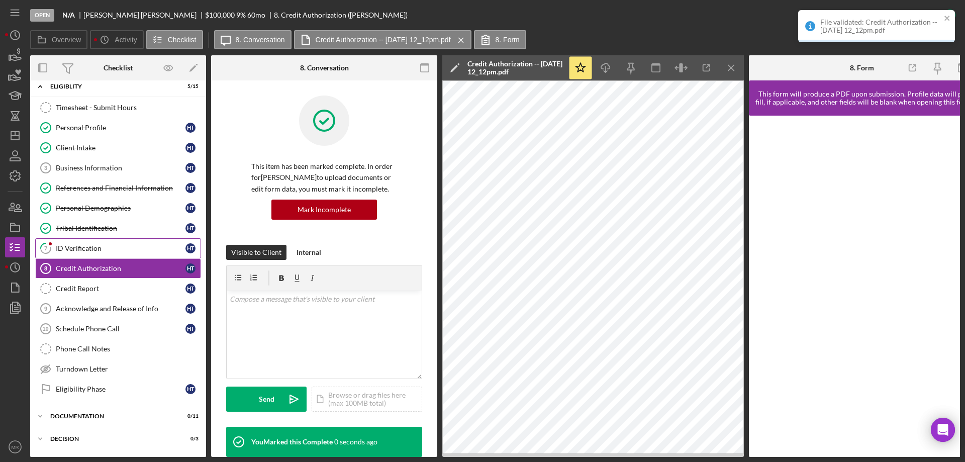
click at [68, 248] on div "ID Verification" at bounding box center [121, 248] width 130 height 8
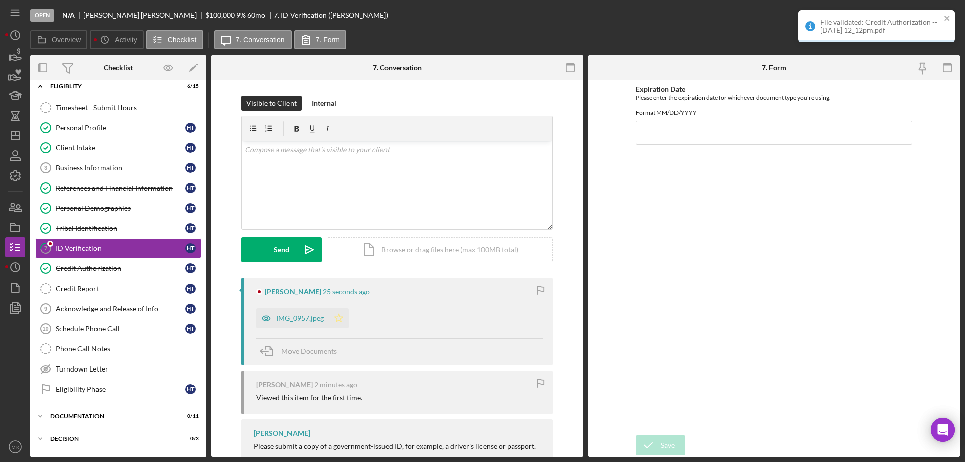
click at [339, 316] on icon "Icon/Star" at bounding box center [339, 318] width 20 height 20
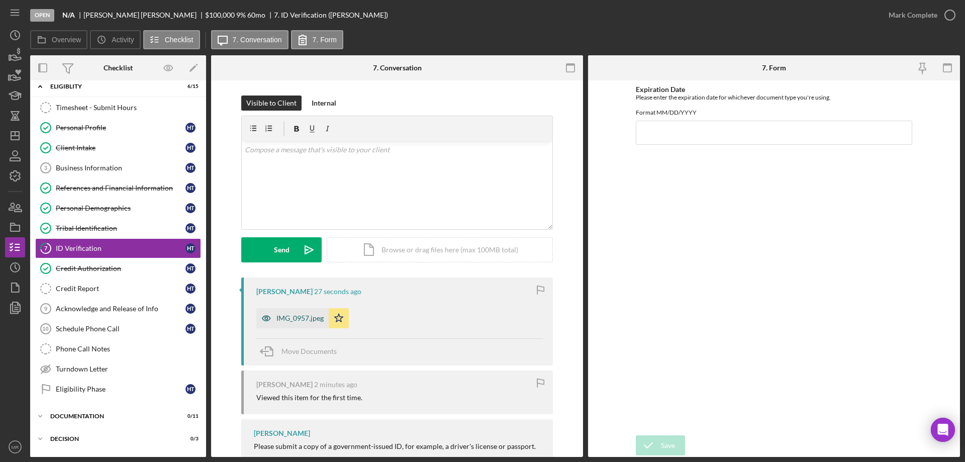
click at [296, 315] on div "IMG_0957.jpeg" at bounding box center [300, 318] width 47 height 8
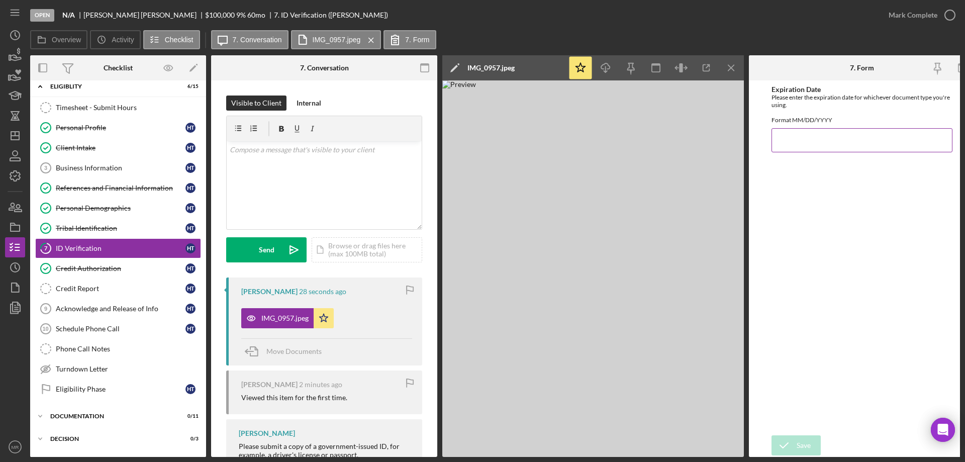
click at [811, 144] on input "Expiration Date" at bounding box center [862, 140] width 181 height 24
type input "09/30/2026"
click at [798, 436] on div "Save" at bounding box center [804, 445] width 14 height 20
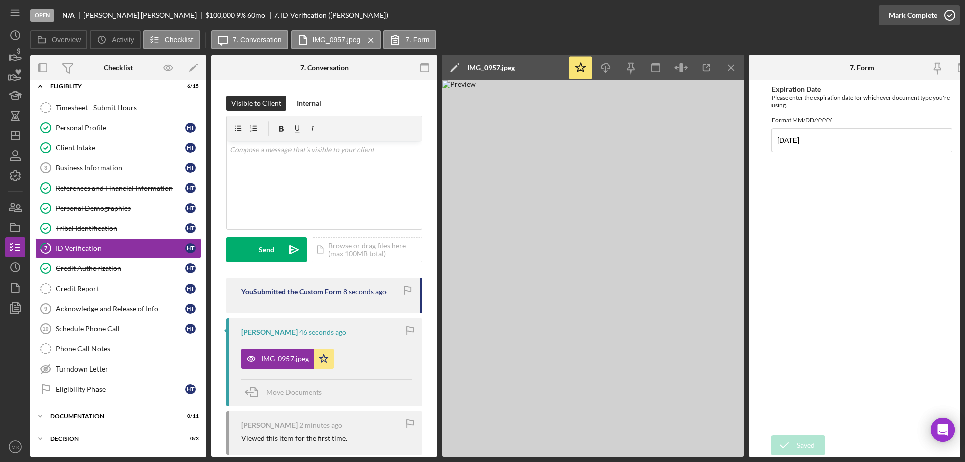
click at [954, 16] on icon "button" at bounding box center [950, 15] width 25 height 25
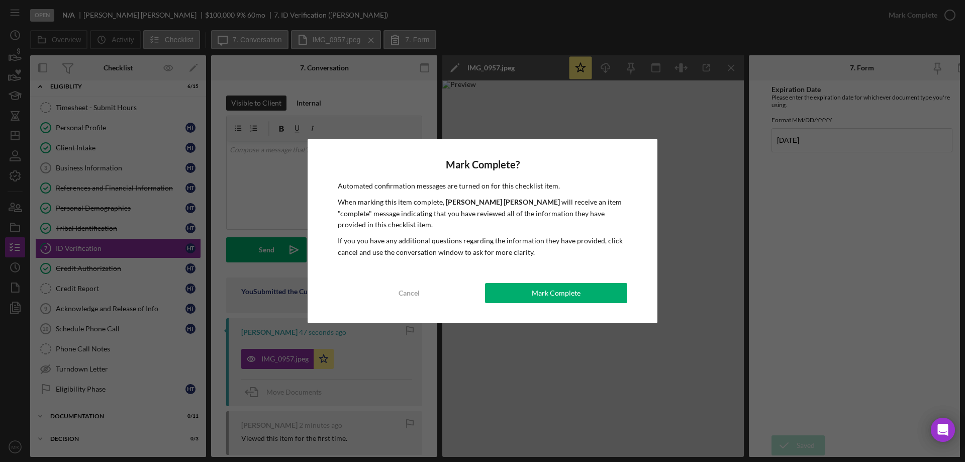
click at [568, 296] on div "Mark Complete" at bounding box center [556, 293] width 49 height 20
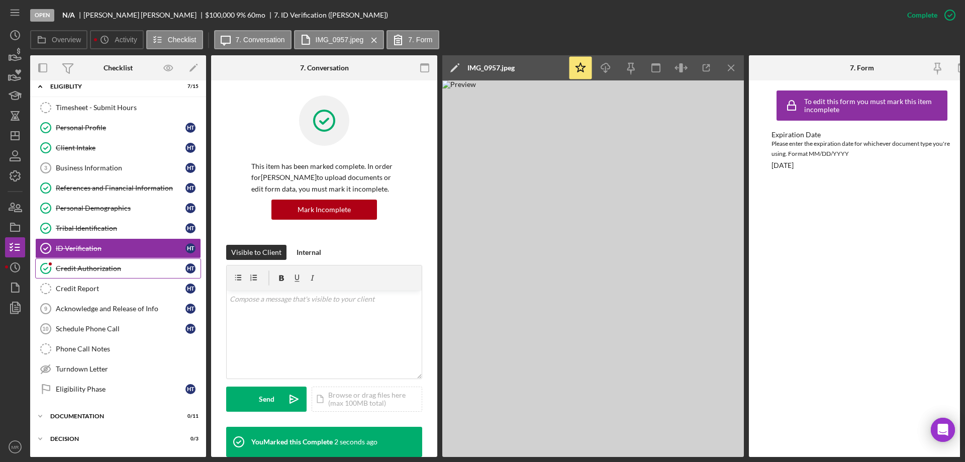
click at [76, 268] on div "Credit Authorization" at bounding box center [121, 268] width 130 height 8
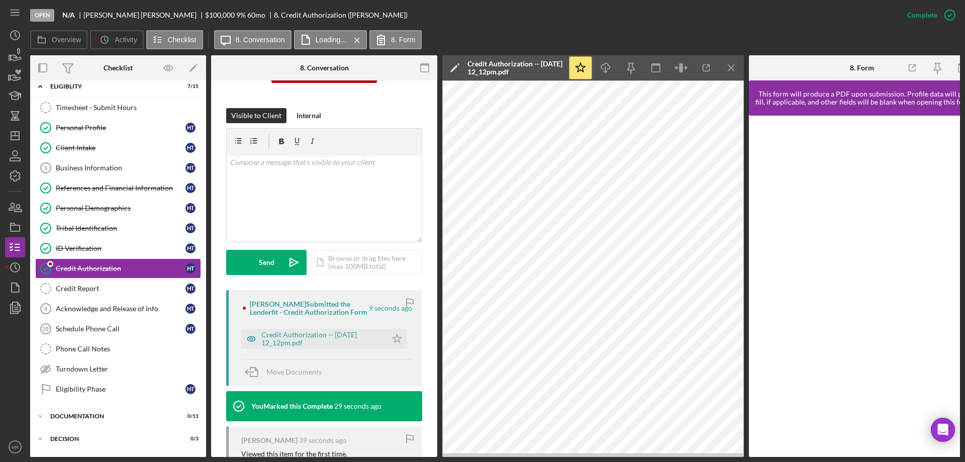
scroll to position [151, 0]
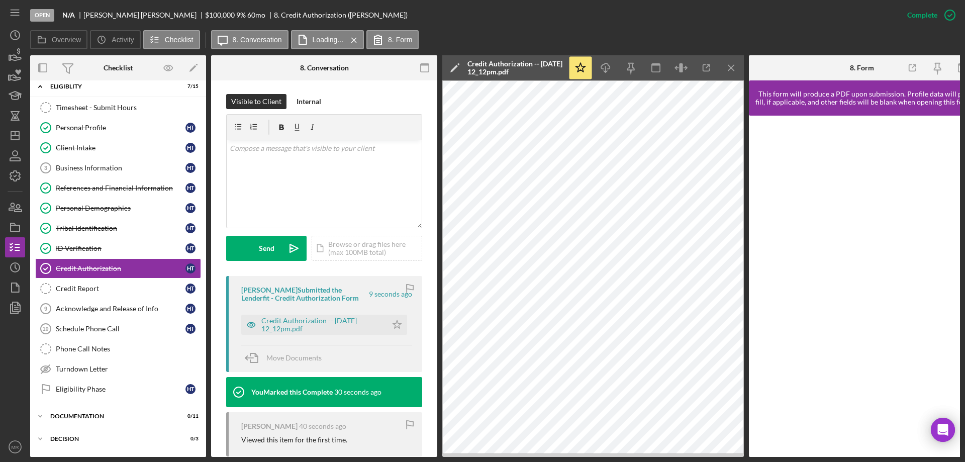
drag, startPoint x: 395, startPoint y: 332, endPoint x: 406, endPoint y: 334, distance: 11.2
click at [396, 332] on icon "Icon/Star" at bounding box center [397, 325] width 20 height 20
click at [79, 164] on div "Business Information" at bounding box center [121, 168] width 130 height 8
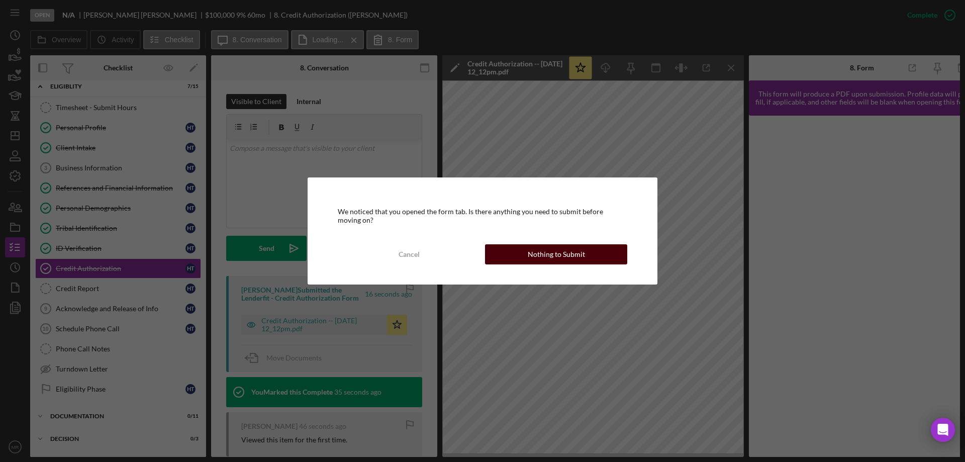
click at [552, 249] on div "Nothing to Submit" at bounding box center [556, 254] width 57 height 20
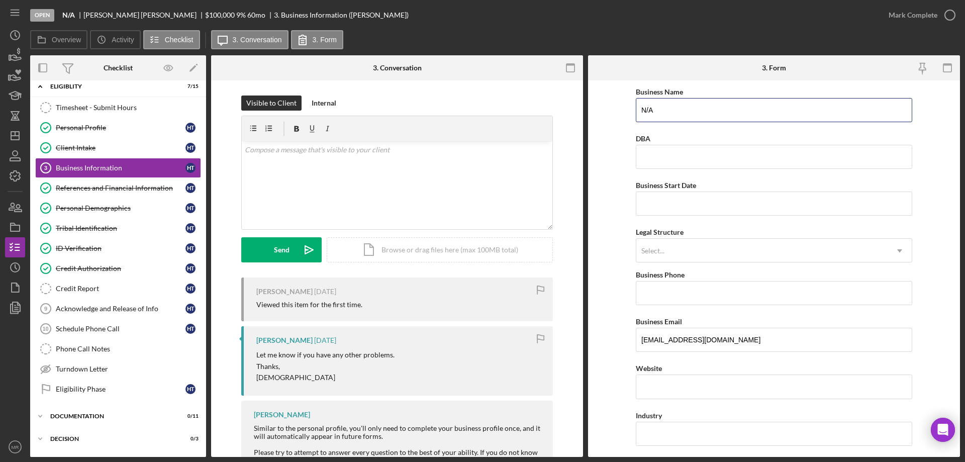
drag, startPoint x: 672, startPoint y: 106, endPoint x: 627, endPoint y: 130, distance: 50.8
click at [597, 120] on form "Business Name N/A DBA Business Start Date Legal Structure Select... Icon/Dropdo…" at bounding box center [774, 268] width 372 height 377
type input "Truebloods Solutions"
click at [676, 198] on input "Business Start Date" at bounding box center [774, 204] width 277 height 24
type input "05/01/2022"
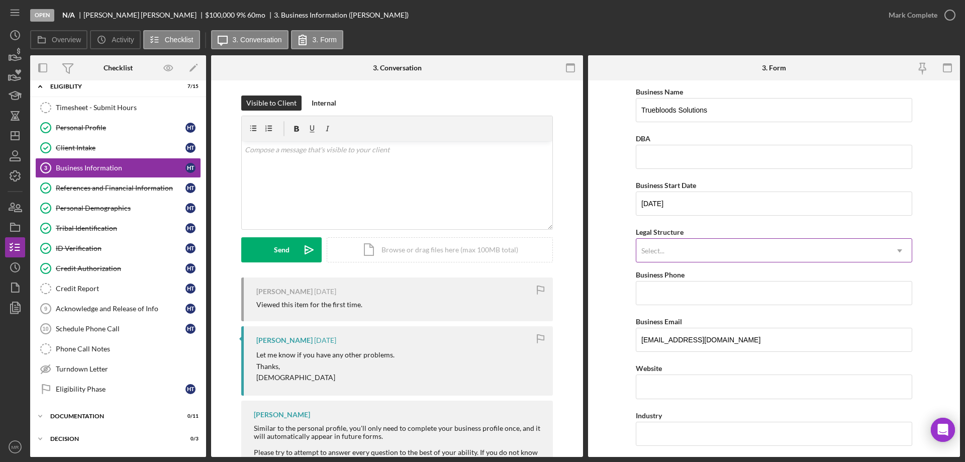
click at [682, 248] on div "Select..." at bounding box center [762, 250] width 251 height 23
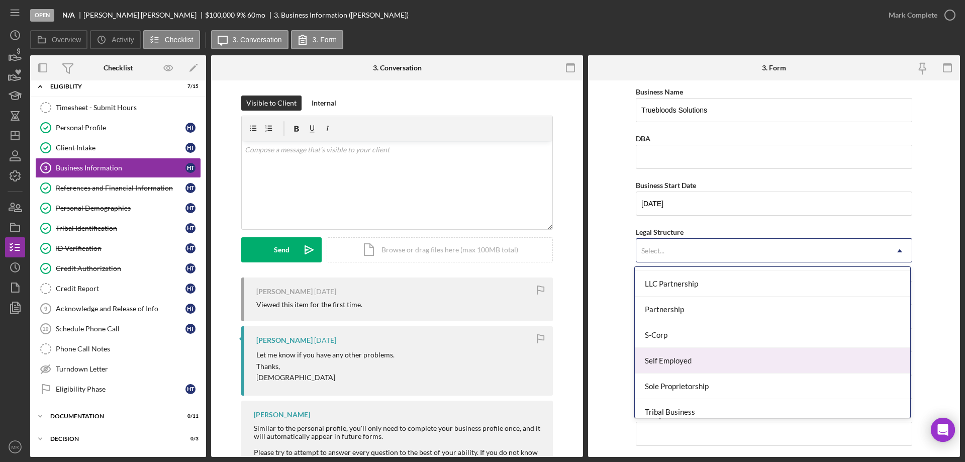
scroll to position [234, 0]
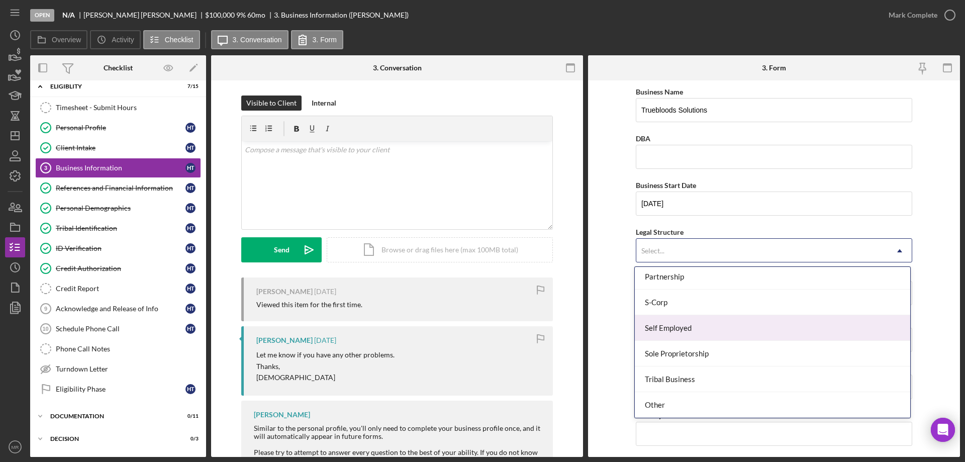
click at [694, 329] on div "Self Employed" at bounding box center [773, 328] width 276 height 26
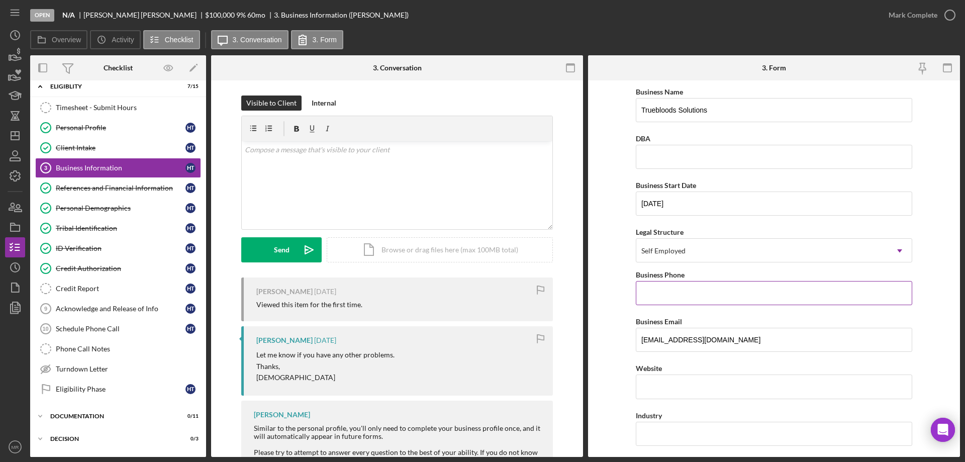
click at [658, 294] on input "Business Phone" at bounding box center [774, 293] width 277 height 24
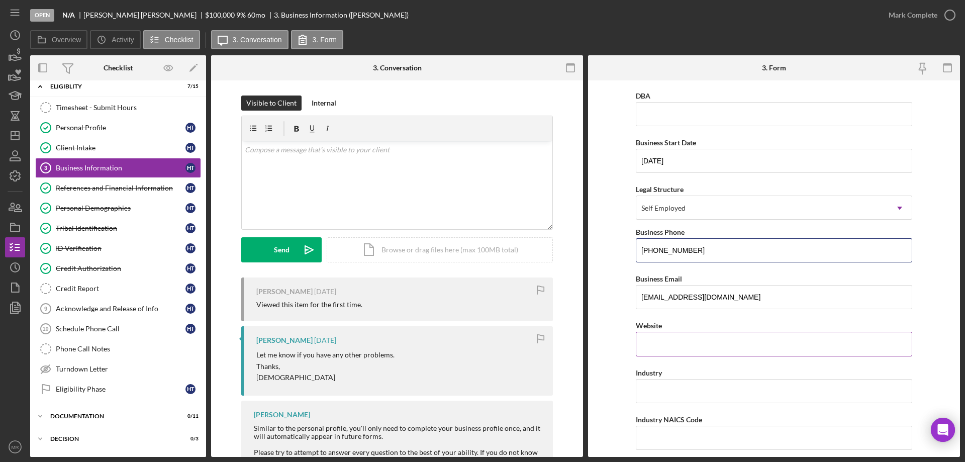
scroll to position [101, 0]
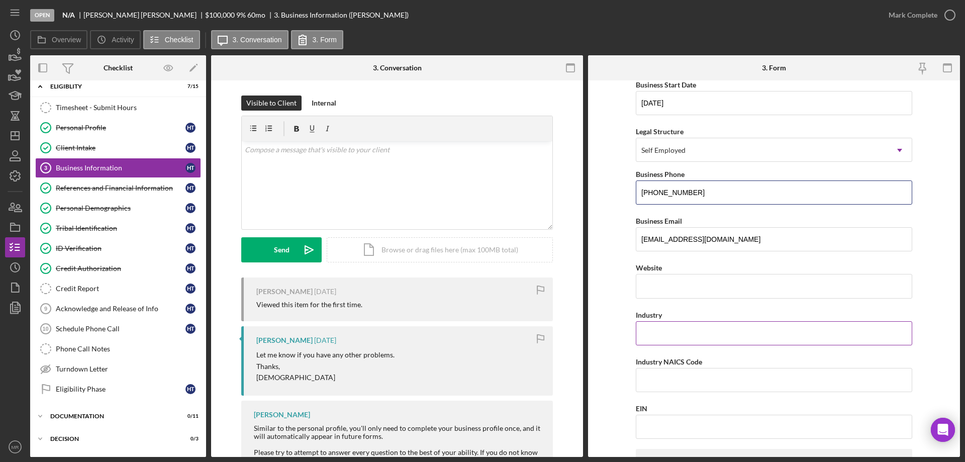
type input "(580) 491-3129"
click at [660, 332] on input "Industry" at bounding box center [774, 333] width 277 height 24
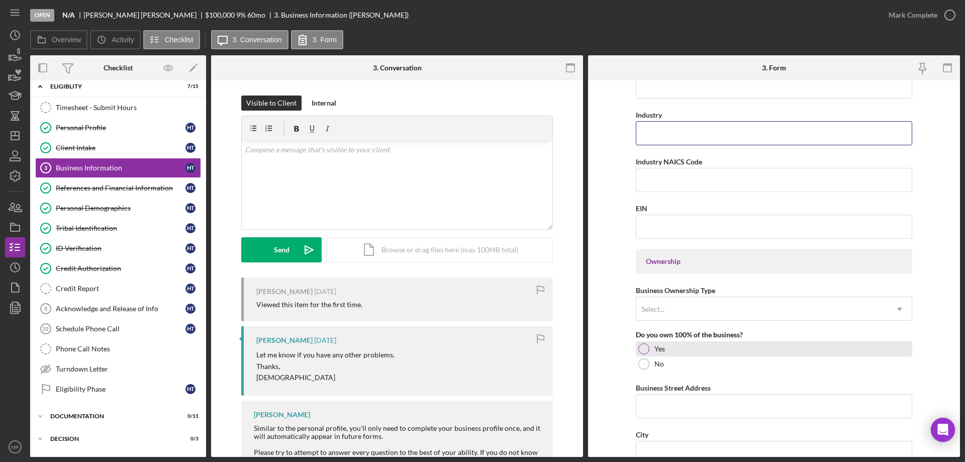
scroll to position [302, 0]
click at [701, 302] on div "Select..." at bounding box center [762, 308] width 251 height 23
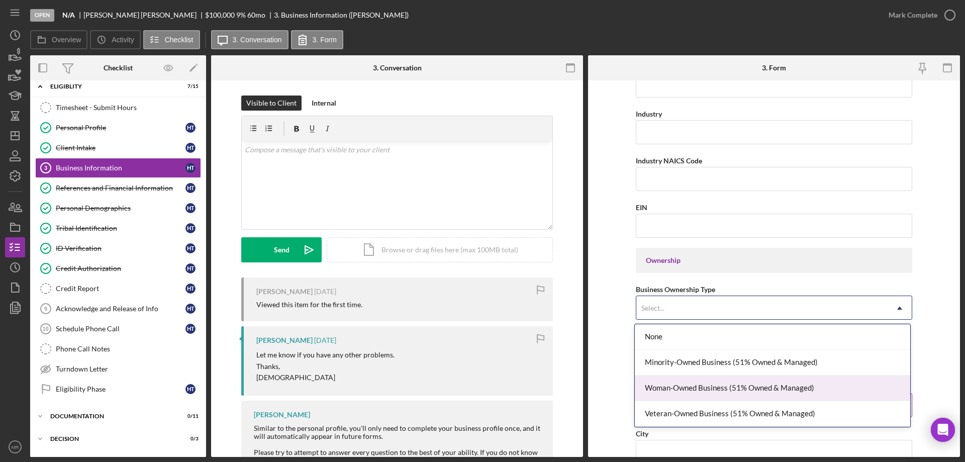
drag, startPoint x: 740, startPoint y: 385, endPoint x: 820, endPoint y: 381, distance: 80.0
click at [742, 385] on div "Woman-Owned Business (51% Owned & Managed)" at bounding box center [773, 389] width 276 height 26
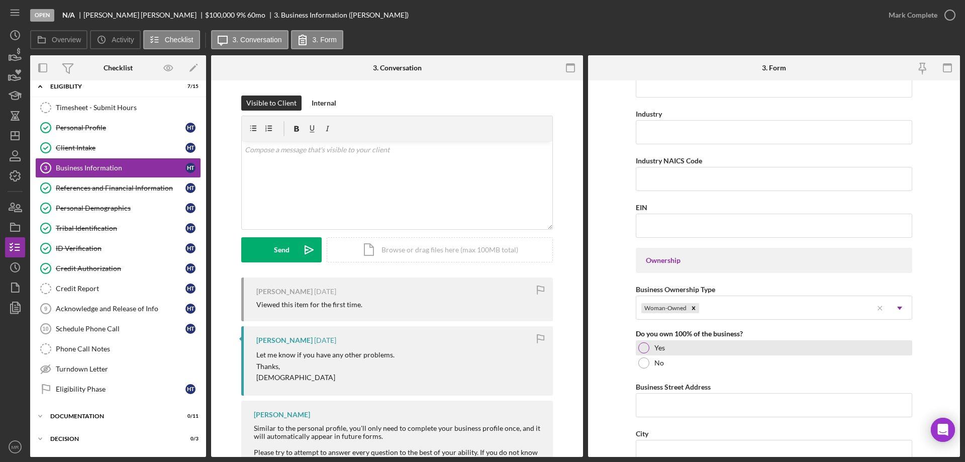
click at [642, 344] on div at bounding box center [644, 347] width 11 height 11
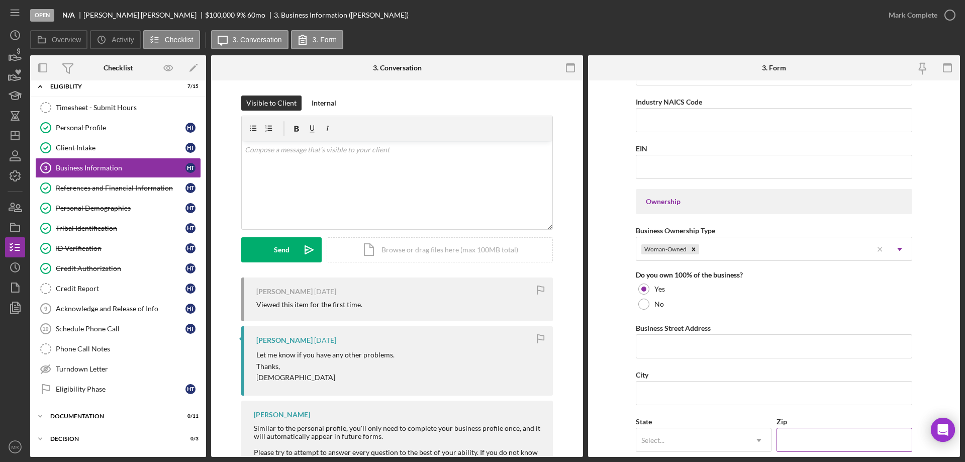
scroll to position [452, 0]
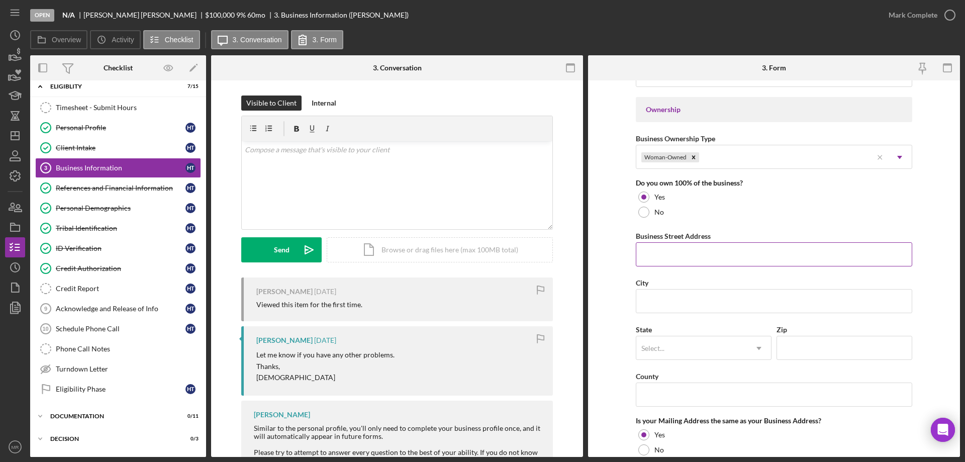
click at [660, 251] on input "Business Street Address" at bounding box center [774, 254] width 277 height 24
type input "1"
type input "[STREET_ADDRESS]"
click at [675, 296] on input "City" at bounding box center [774, 301] width 277 height 24
type input "Newkirk"
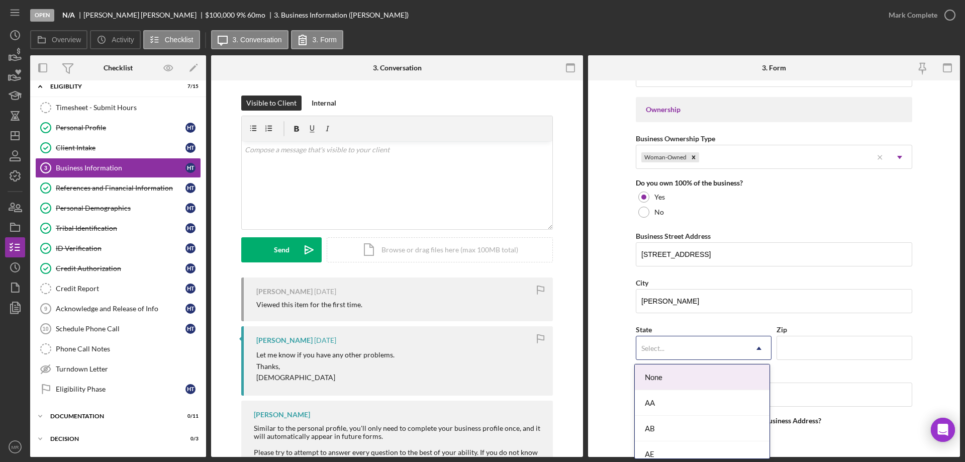
click at [710, 350] on div "Select..." at bounding box center [692, 348] width 111 height 23
click at [686, 376] on div "OK" at bounding box center [702, 379] width 135 height 26
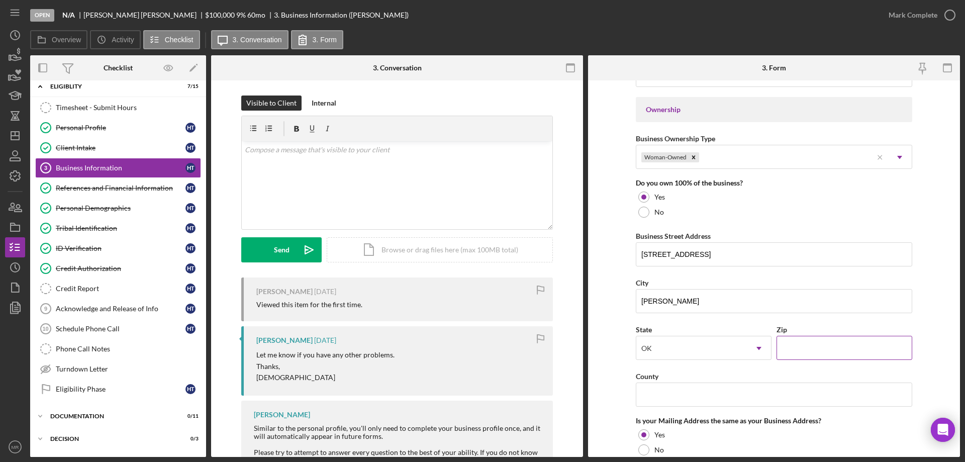
click at [804, 350] on input "Zip" at bounding box center [845, 348] width 136 height 24
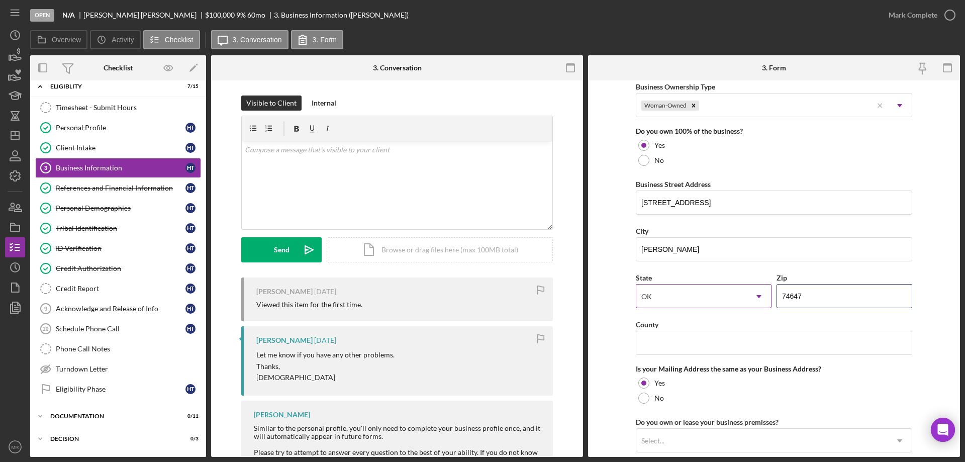
scroll to position [553, 0]
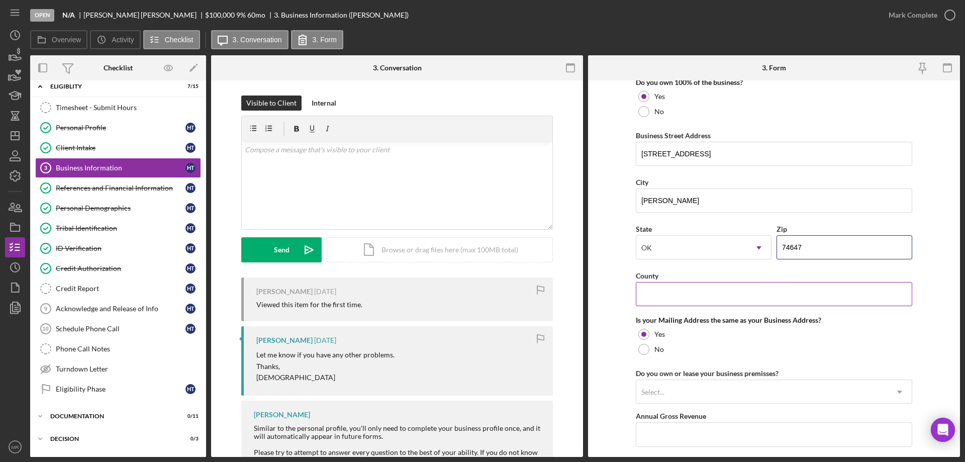
type input "74647"
click at [711, 294] on input "County" at bounding box center [774, 294] width 277 height 24
type input "Kay"
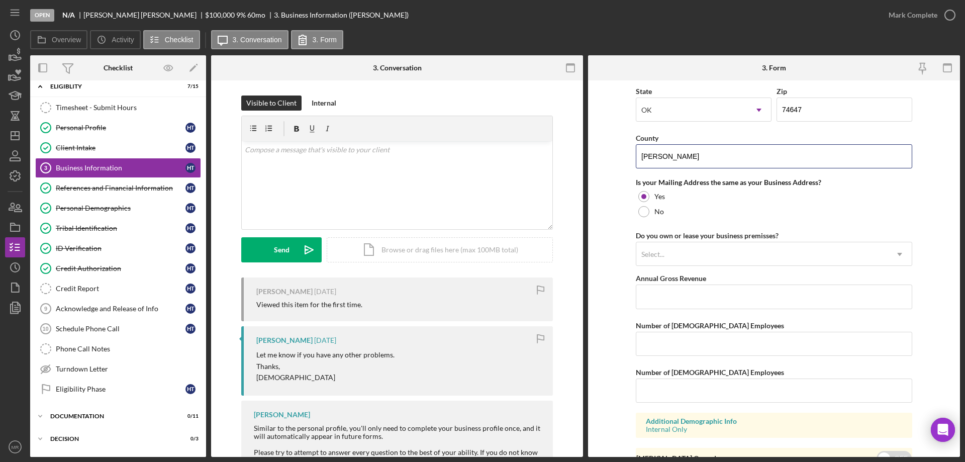
scroll to position [704, 0]
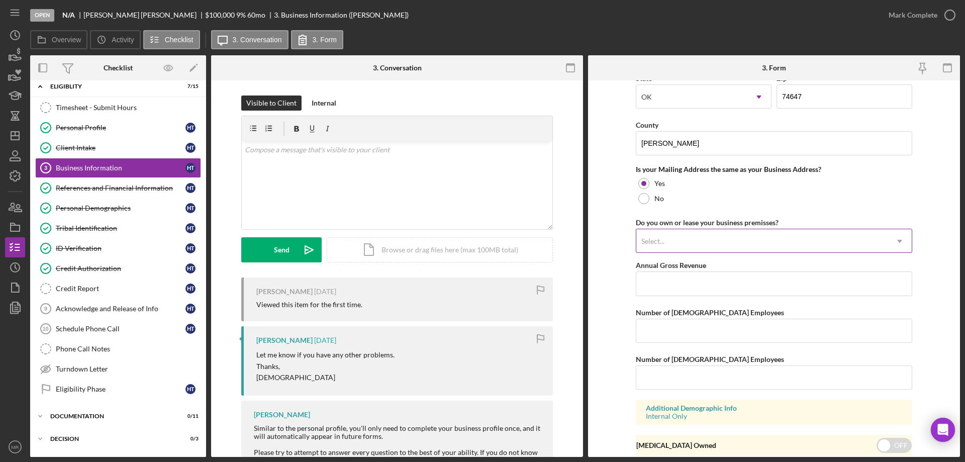
click at [689, 237] on div "Select..." at bounding box center [762, 241] width 251 height 23
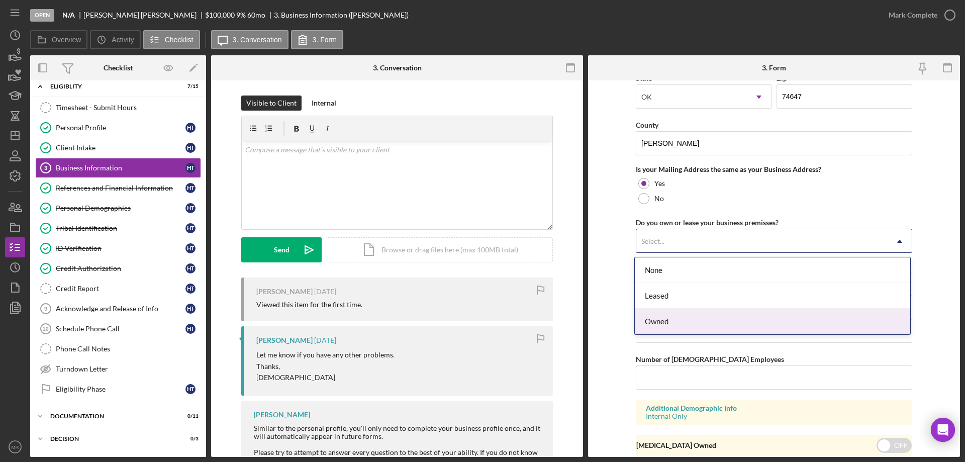
click at [706, 324] on div "Owned" at bounding box center [773, 322] width 276 height 26
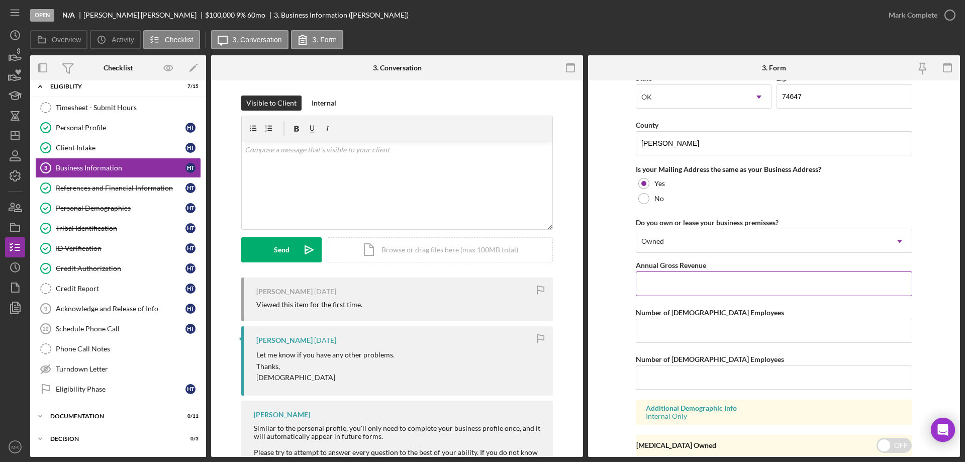
click at [660, 282] on input "Annual Gross Revenue" at bounding box center [774, 283] width 277 height 24
type input "$30,000"
type input "1"
type input "0"
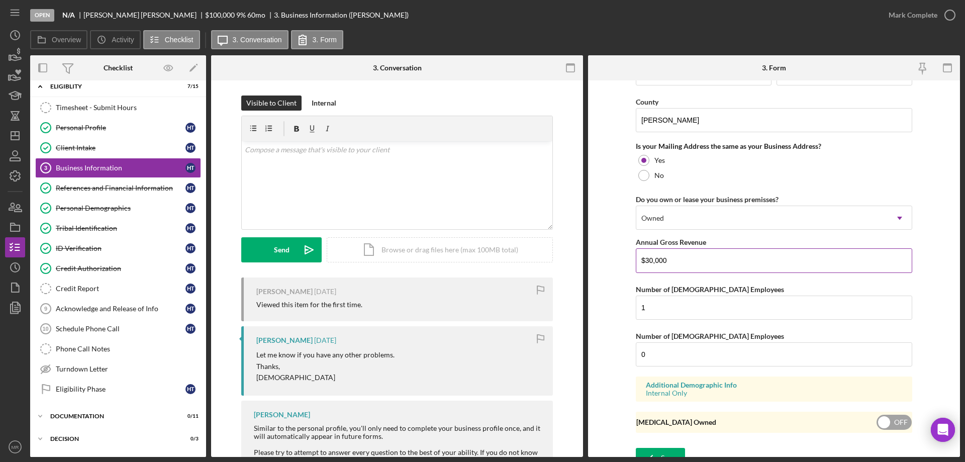
scroll to position [740, 0]
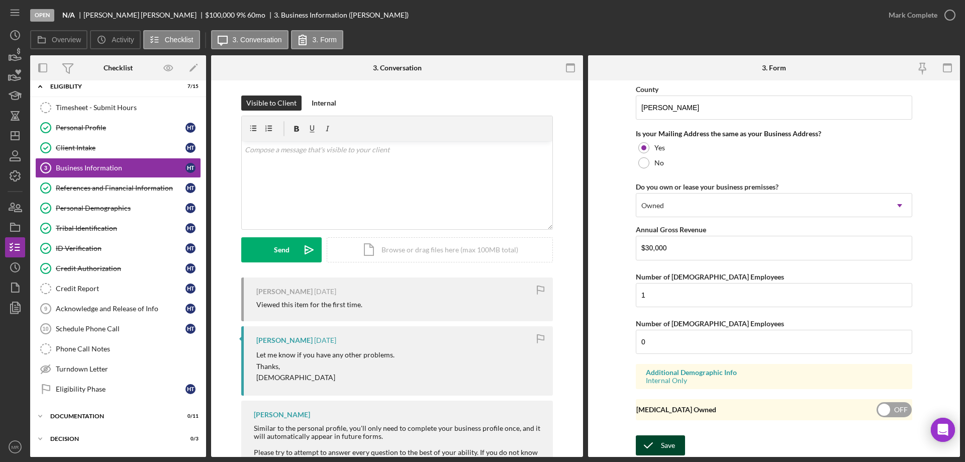
click at [661, 444] on div "Save" at bounding box center [668, 445] width 14 height 20
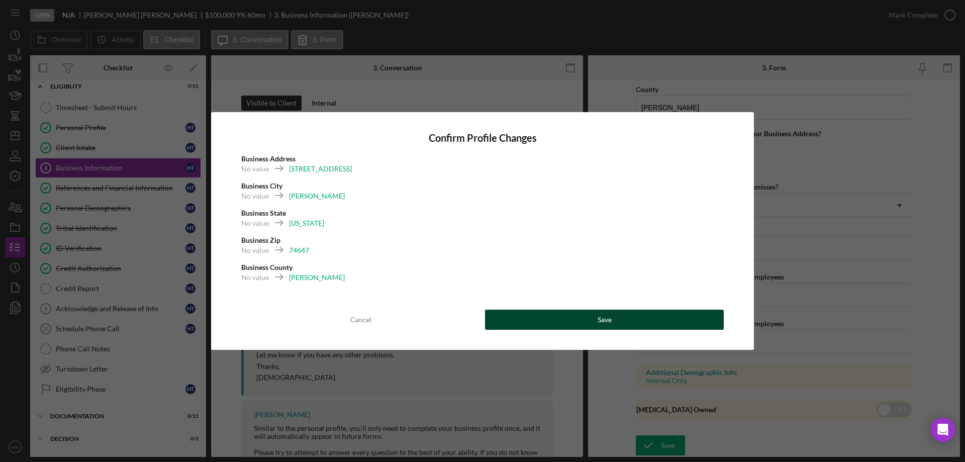
click at [608, 324] on div "Save" at bounding box center [605, 320] width 14 height 20
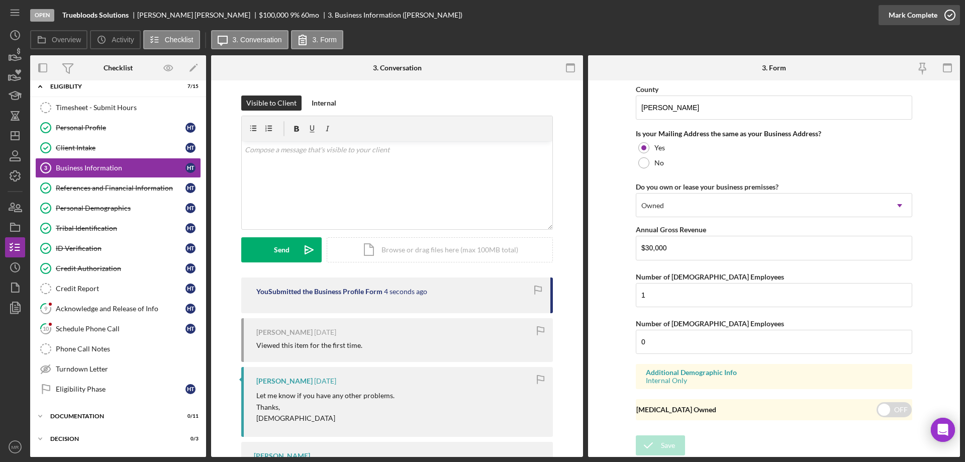
click at [950, 16] on icon "button" at bounding box center [950, 15] width 25 height 25
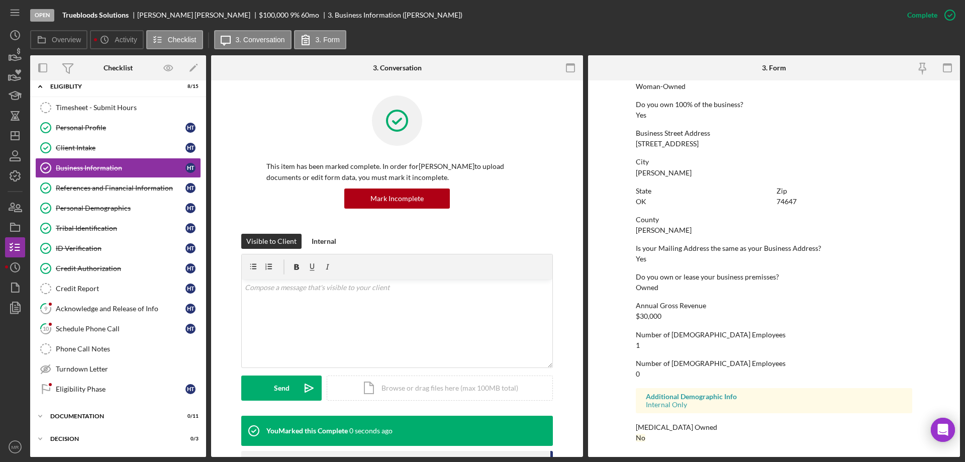
scroll to position [382, 0]
drag, startPoint x: 76, startPoint y: 304, endPoint x: 85, endPoint y: 304, distance: 9.0
click at [76, 305] on div "Acknowledge and Release of Info" at bounding box center [121, 309] width 130 height 8
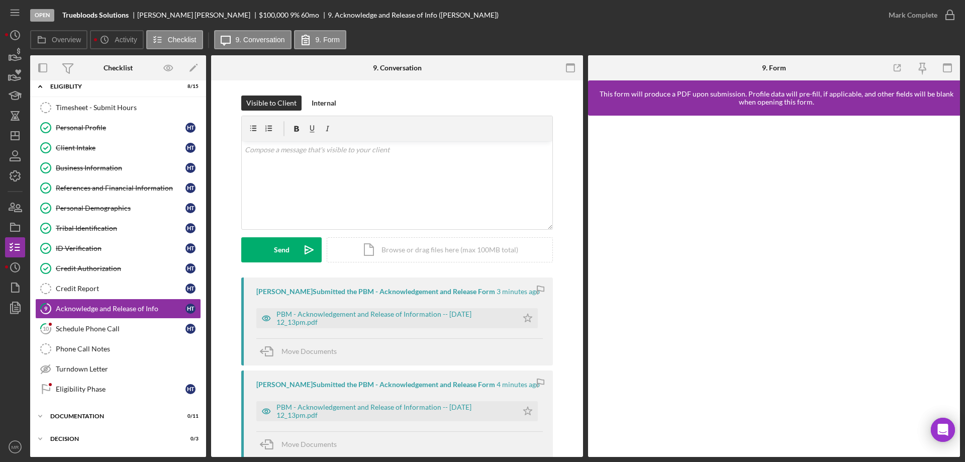
click at [526, 317] on icon "Icon/Star" at bounding box center [528, 318] width 20 height 20
click at [948, 16] on icon "button" at bounding box center [950, 15] width 25 height 25
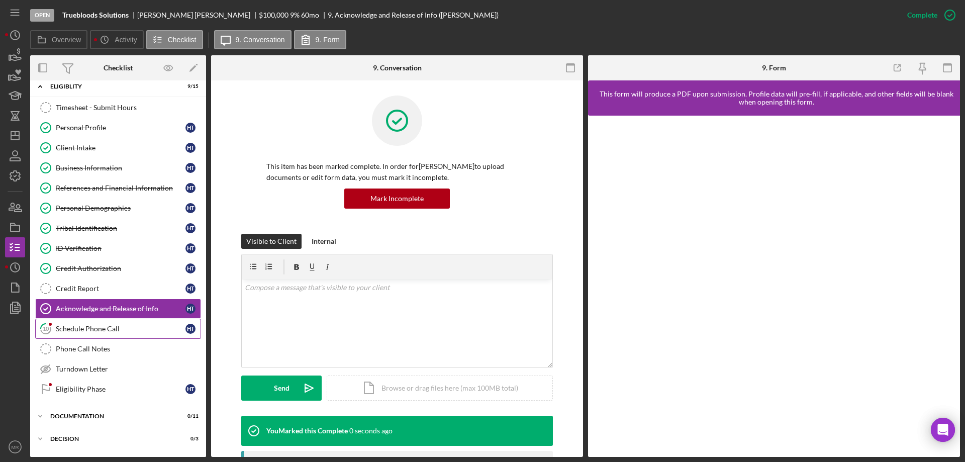
click at [84, 330] on div "Schedule Phone Call" at bounding box center [121, 329] width 130 height 8
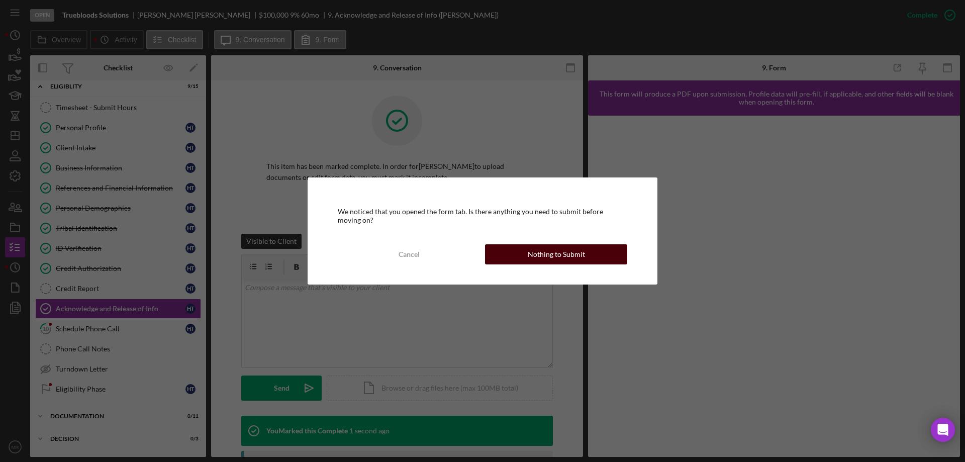
click at [549, 256] on div "Nothing to Submit" at bounding box center [556, 254] width 57 height 20
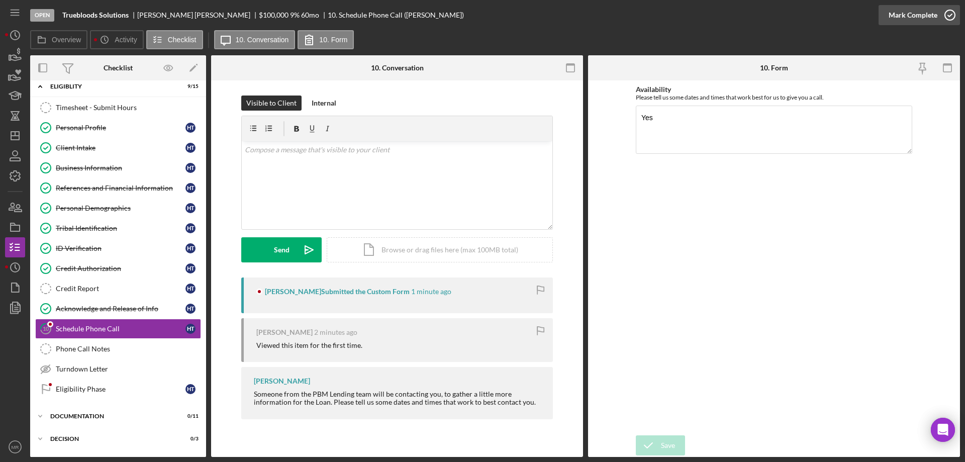
click at [945, 16] on icon "button" at bounding box center [950, 15] width 25 height 25
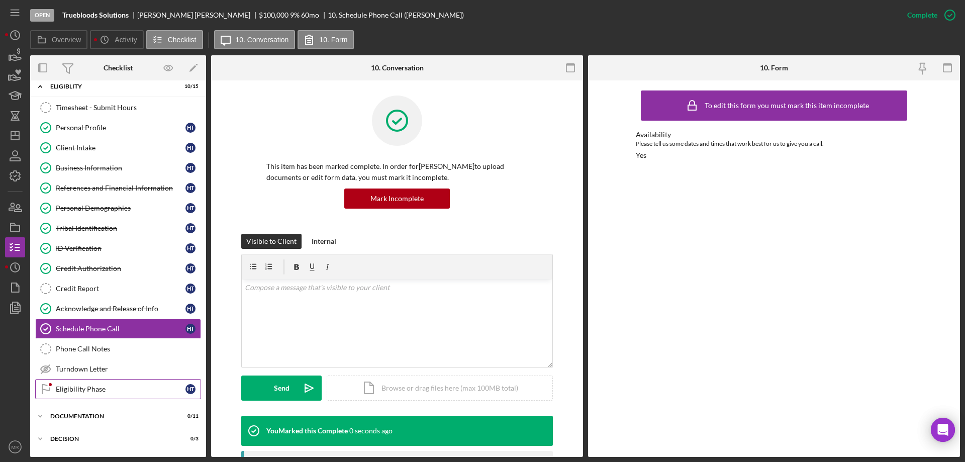
click at [80, 387] on div "Eligibility Phase" at bounding box center [121, 389] width 130 height 8
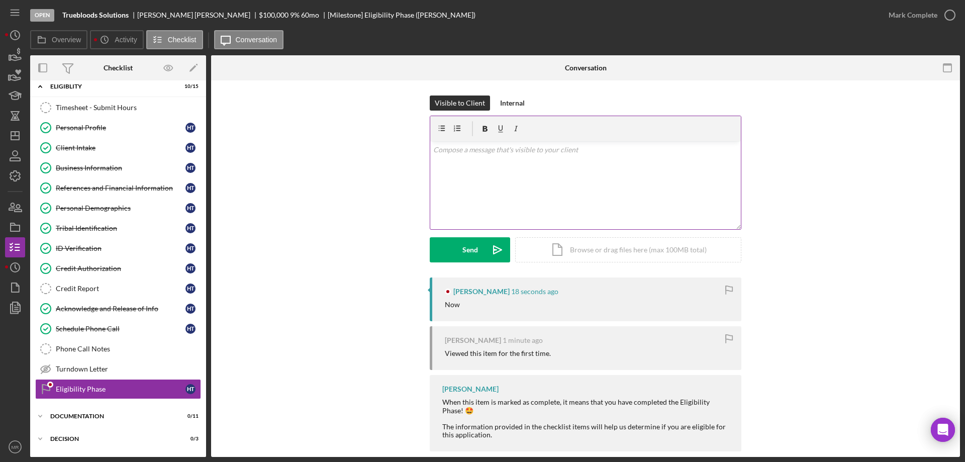
click at [457, 178] on div "v Color teal Color pink Remove color Add row above Add row below Add column bef…" at bounding box center [585, 185] width 311 height 88
click at [950, 16] on icon "button" at bounding box center [950, 15] width 25 height 25
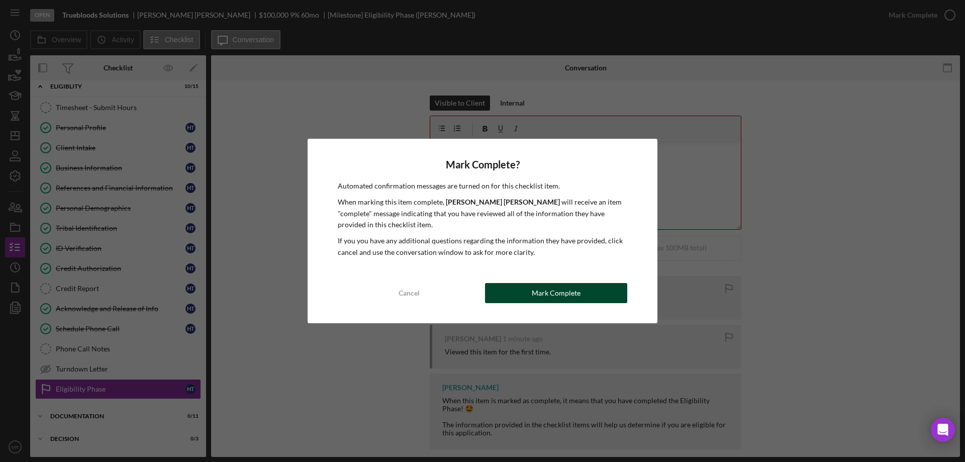
click at [573, 297] on div "Mark Complete" at bounding box center [556, 293] width 49 height 20
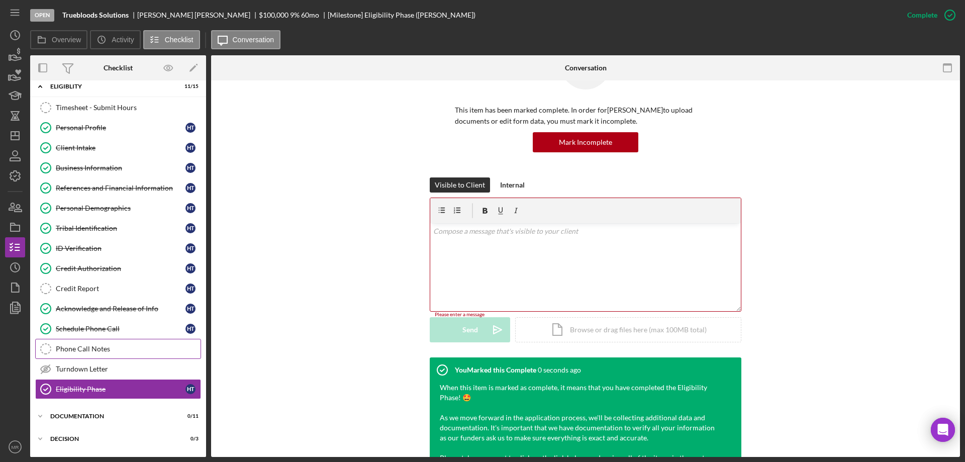
scroll to position [201, 0]
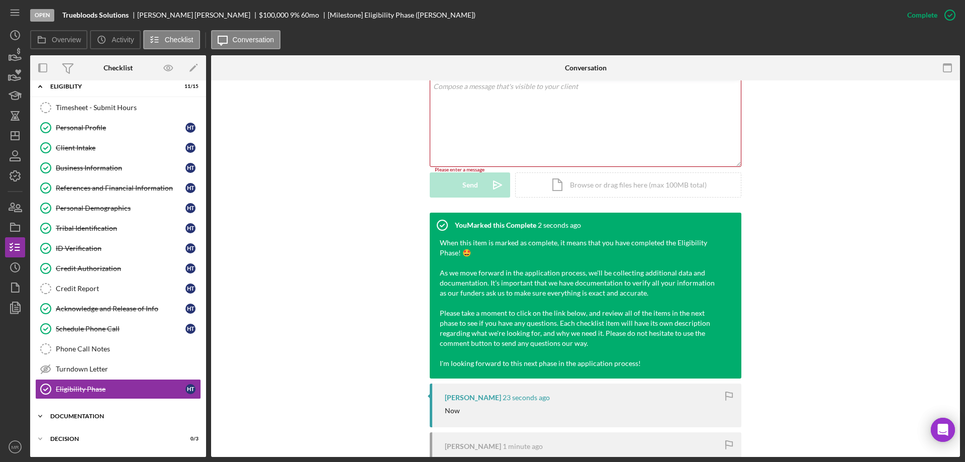
drag, startPoint x: 81, startPoint y: 418, endPoint x: 109, endPoint y: 412, distance: 27.8
click at [81, 418] on div "Documentation" at bounding box center [121, 416] width 143 height 6
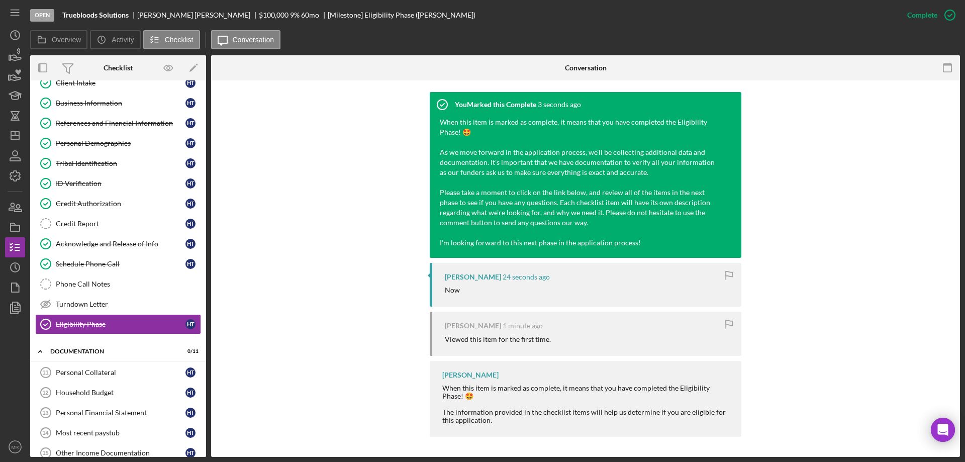
scroll to position [210, 0]
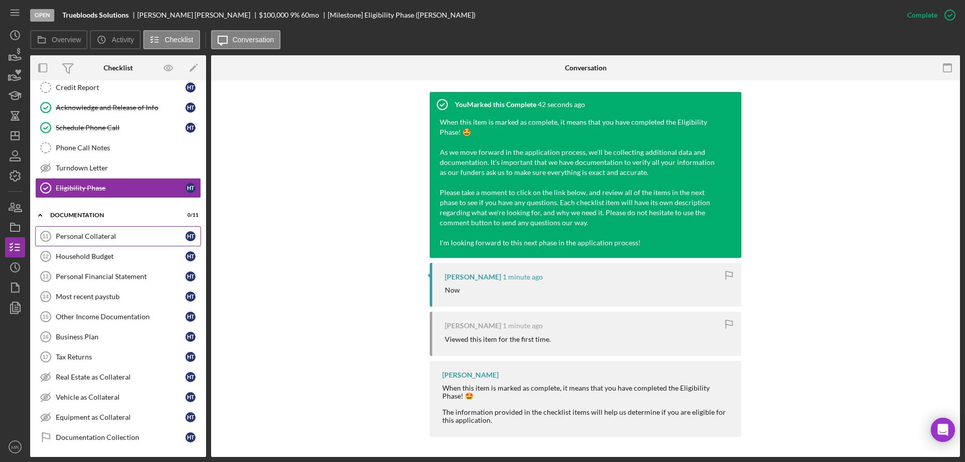
click at [74, 234] on div "Personal Collateral" at bounding box center [121, 236] width 130 height 8
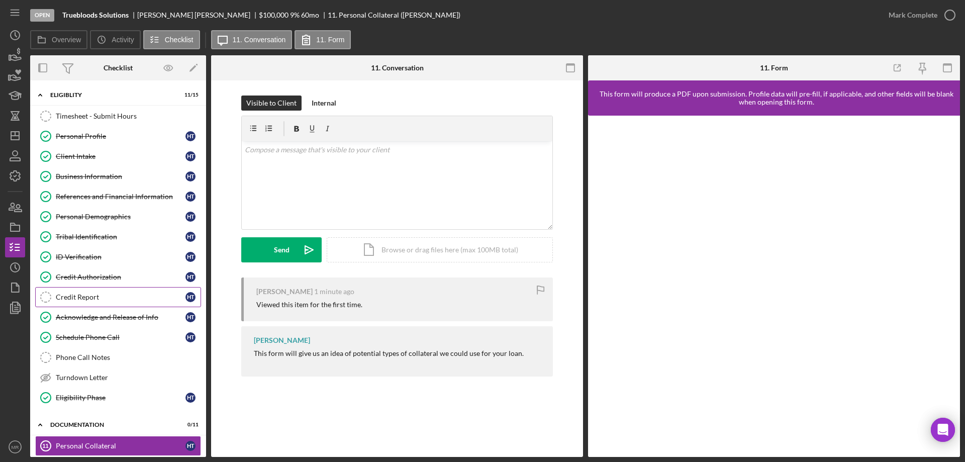
click at [71, 293] on div "Credit Report" at bounding box center [121, 297] width 130 height 8
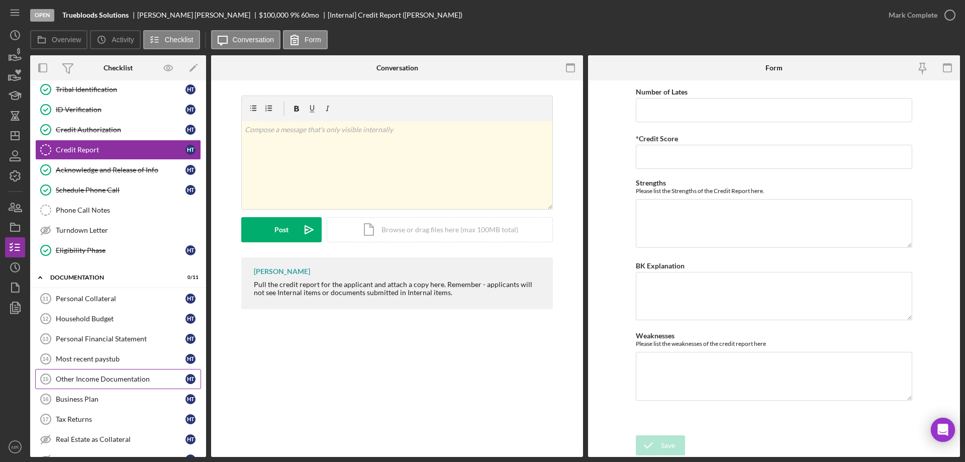
scroll to position [151, 0]
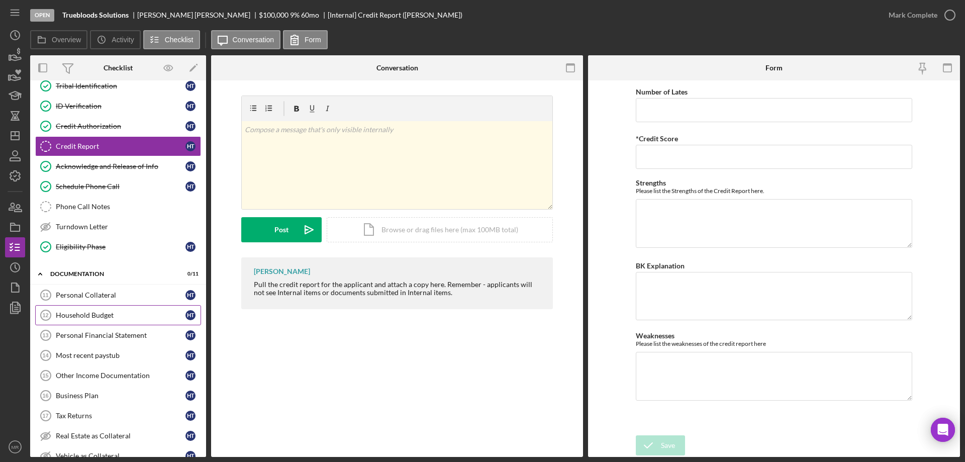
click at [90, 316] on div "Household Budget" at bounding box center [121, 315] width 130 height 8
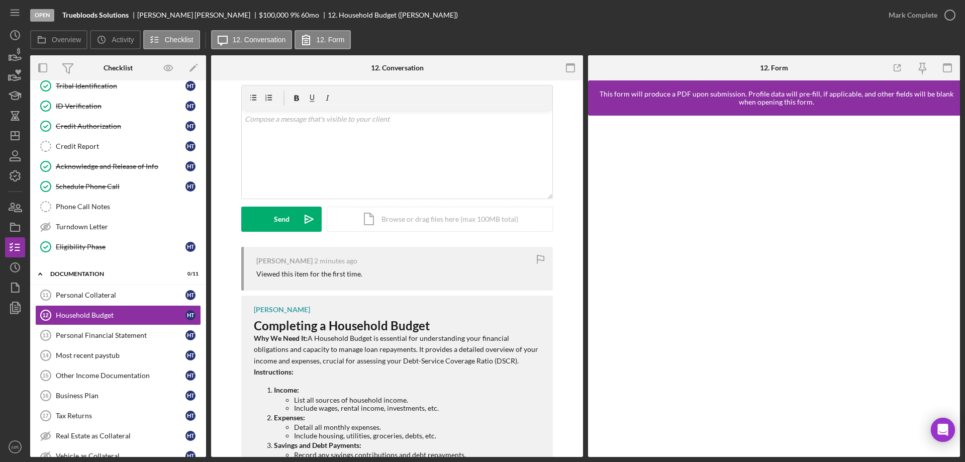
scroll to position [101, 0]
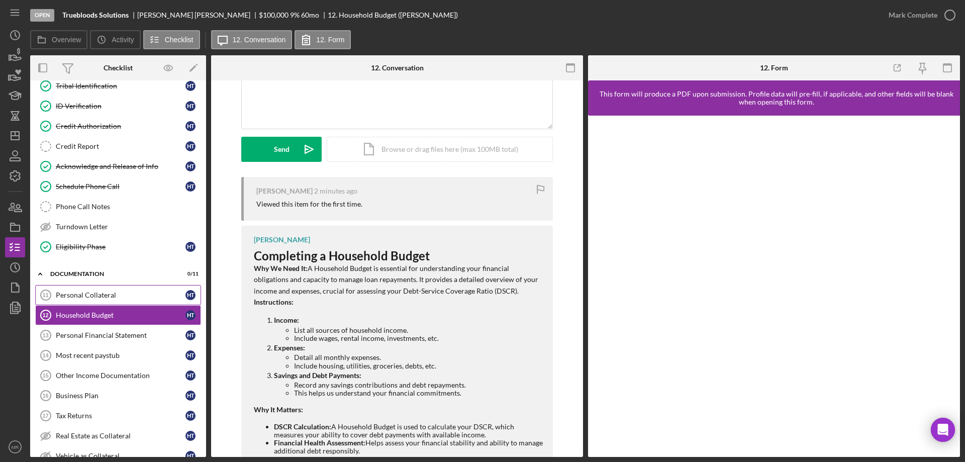
click at [87, 292] on div "Personal Collateral" at bounding box center [121, 295] width 130 height 8
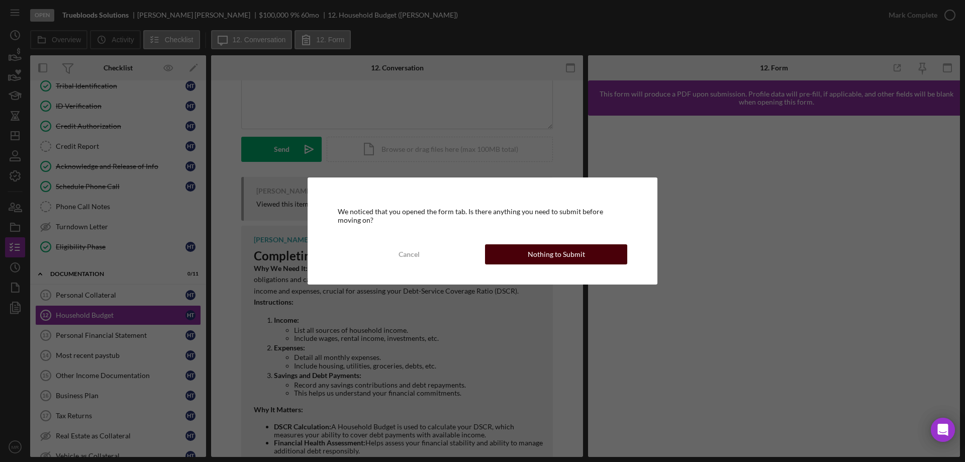
drag, startPoint x: 562, startPoint y: 254, endPoint x: 654, endPoint y: 251, distance: 92.0
click at [563, 253] on div "Nothing to Submit" at bounding box center [556, 254] width 57 height 20
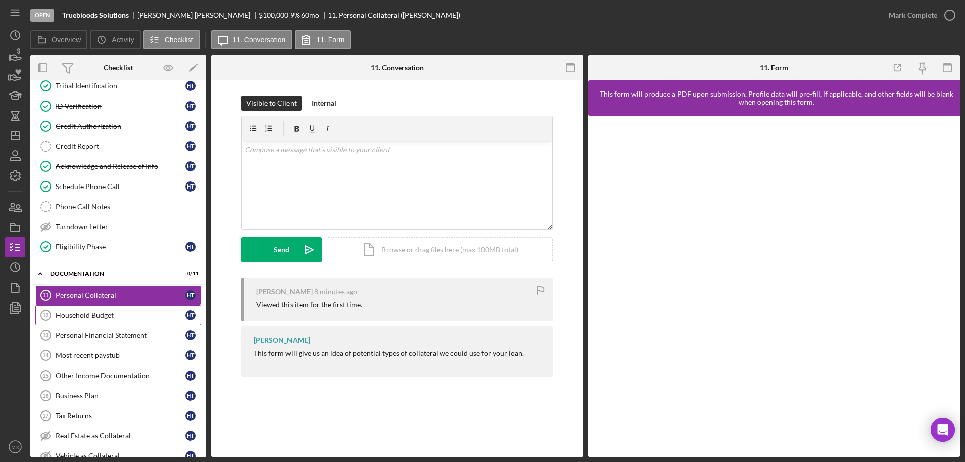
click at [85, 318] on div "Household Budget" at bounding box center [121, 315] width 130 height 8
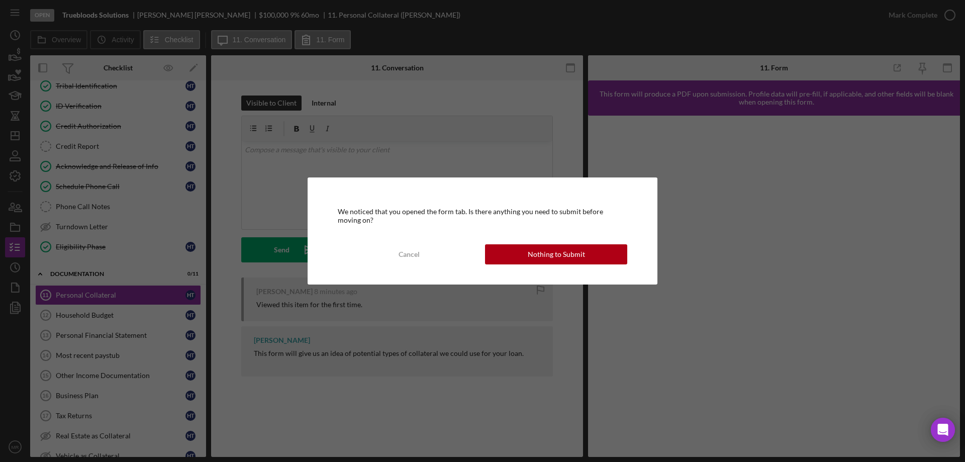
click at [573, 249] on div "Nothing to Submit" at bounding box center [556, 254] width 57 height 20
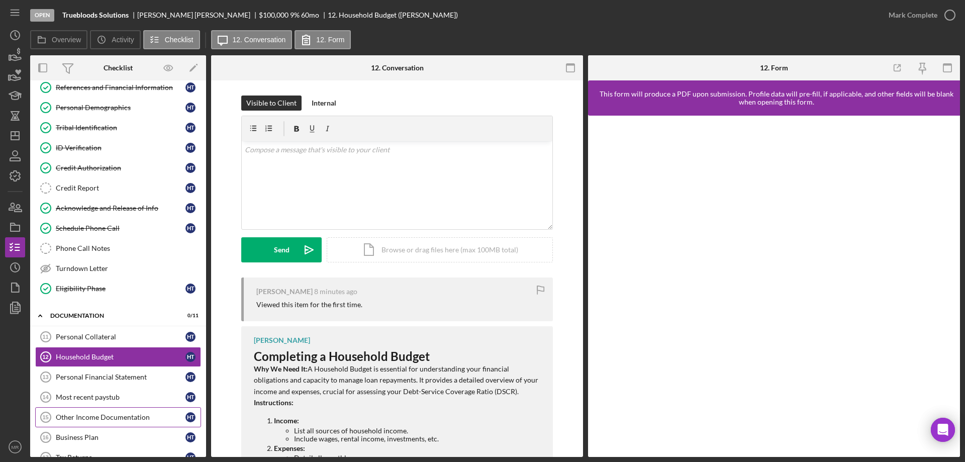
scroll to position [101, 0]
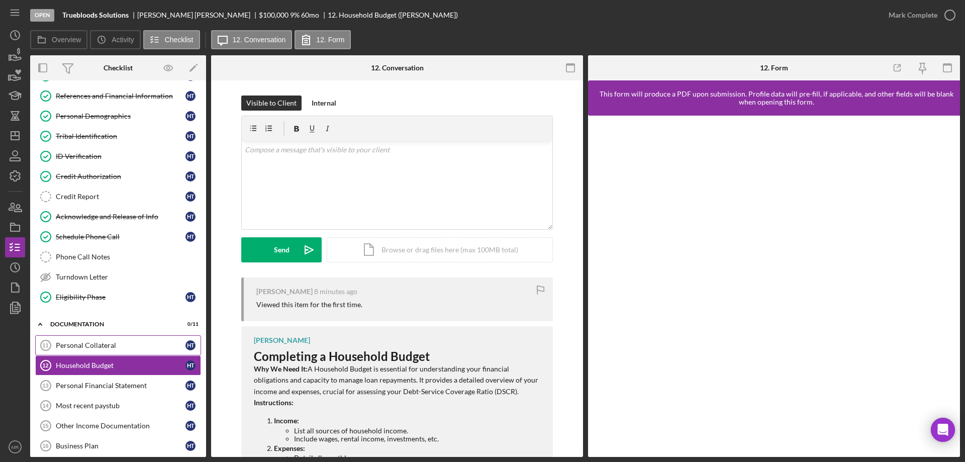
click at [96, 340] on link "Personal Collateral 11 Personal Collateral H T" at bounding box center [118, 345] width 166 height 20
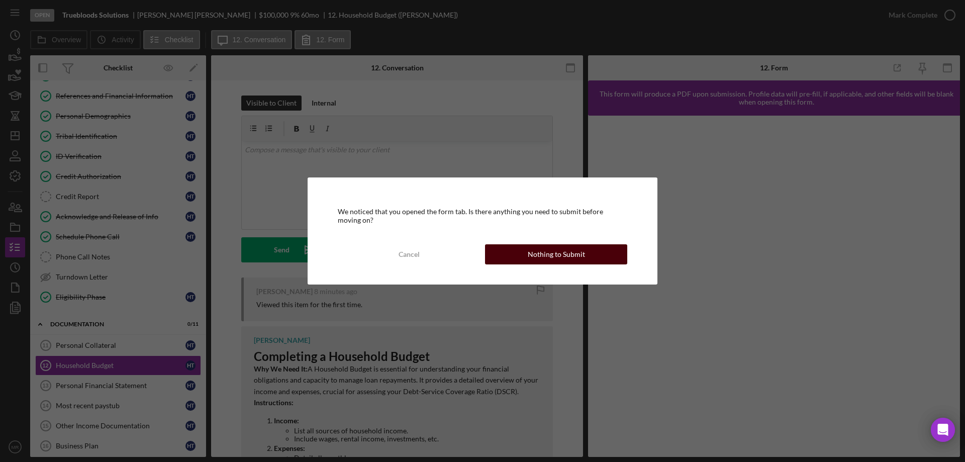
click at [555, 255] on div "Nothing to Submit" at bounding box center [556, 254] width 57 height 20
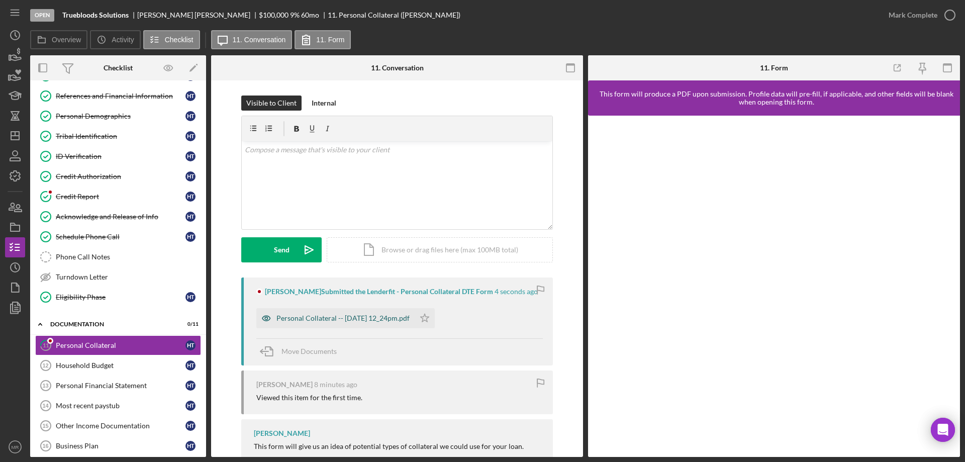
click at [345, 312] on div "Personal Collateral -- 2025-09-29 12_24pm.pdf" at bounding box center [335, 318] width 158 height 20
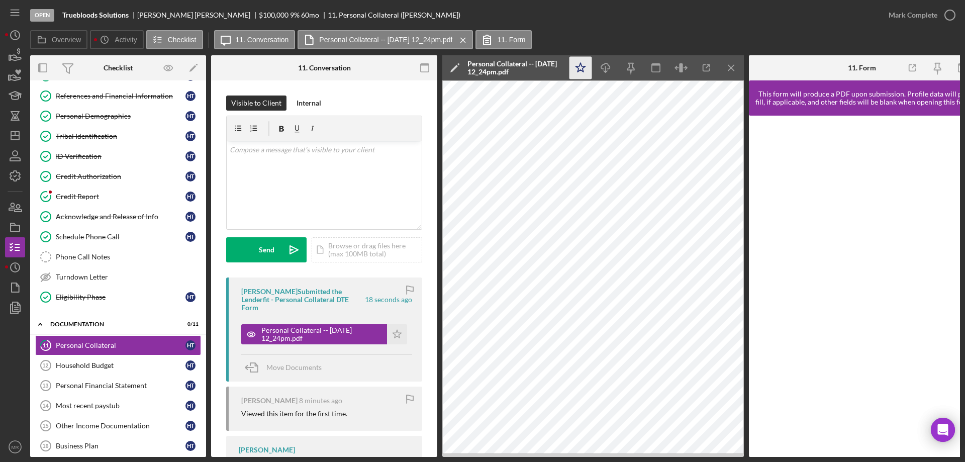
click at [582, 68] on icon "Icon/Star" at bounding box center [581, 68] width 23 height 23
click at [949, 8] on icon "button" at bounding box center [950, 15] width 25 height 25
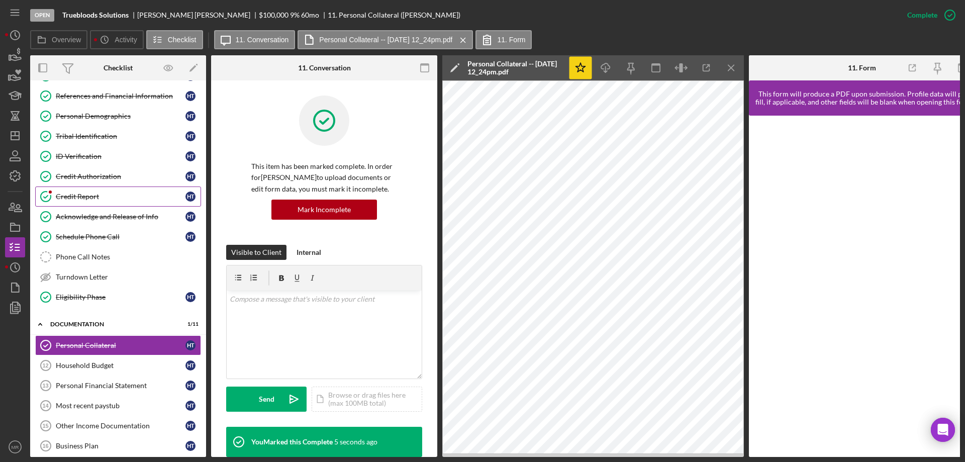
click at [87, 190] on link "Credit Report Credit Report H T" at bounding box center [118, 197] width 166 height 20
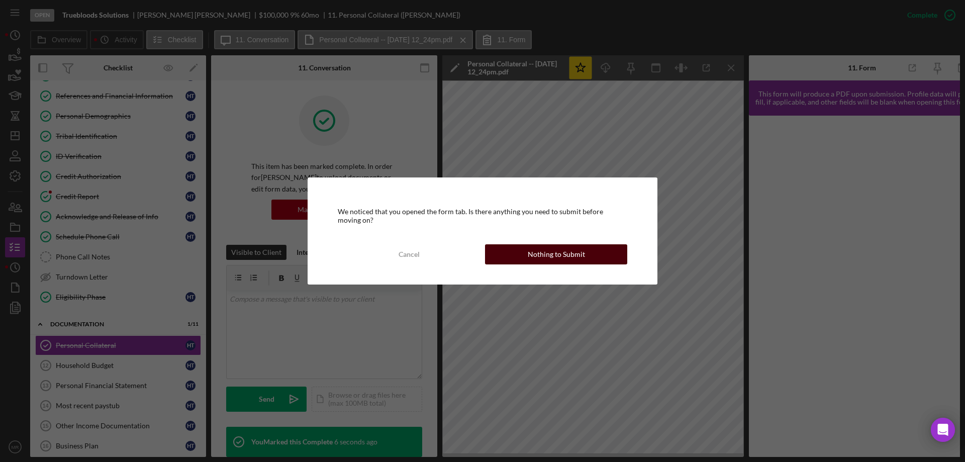
click at [565, 251] on div "Nothing to Submit" at bounding box center [556, 254] width 57 height 20
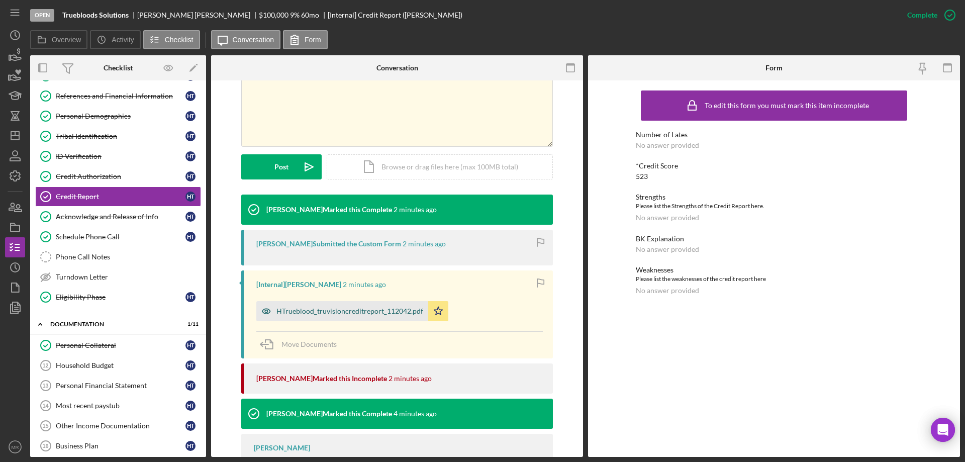
click at [337, 315] on div "HTrueblood_truvisioncreditreport_112042.pdf" at bounding box center [350, 311] width 147 height 8
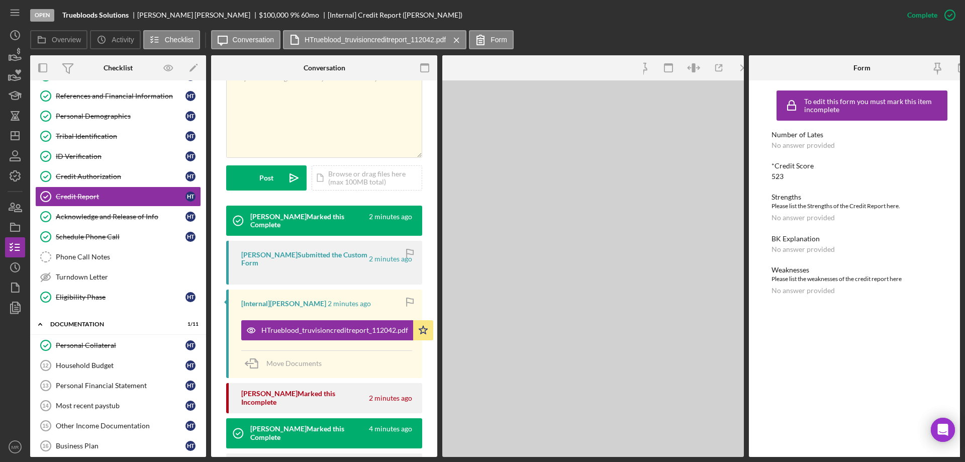
scroll to position [212, 0]
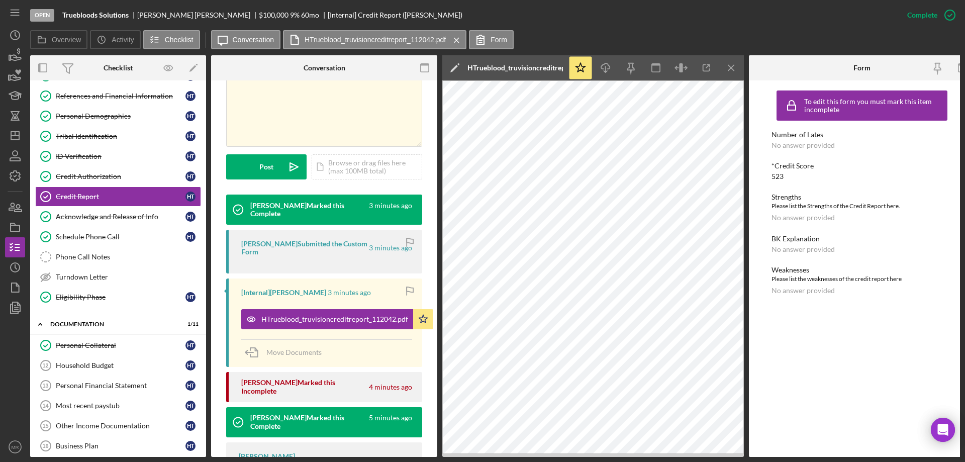
click at [733, 67] on icon "Icon/Menu Close" at bounding box center [731, 68] width 23 height 23
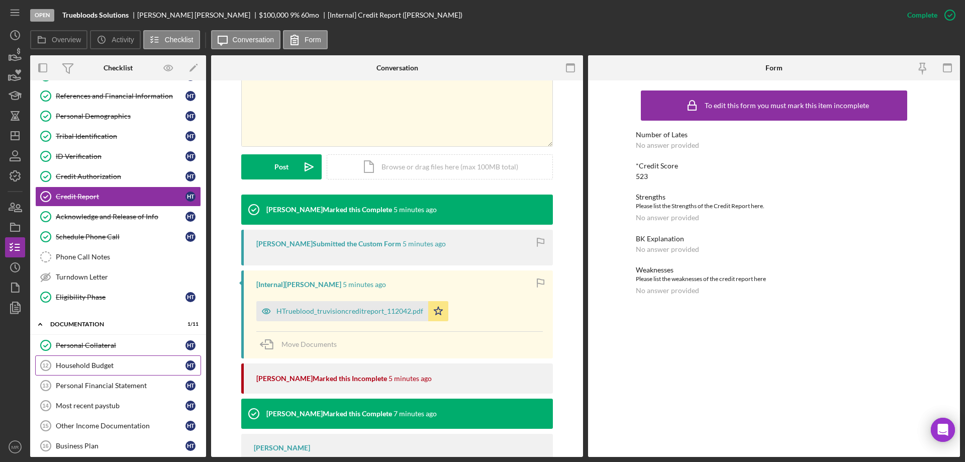
click at [89, 367] on div "Household Budget" at bounding box center [121, 365] width 130 height 8
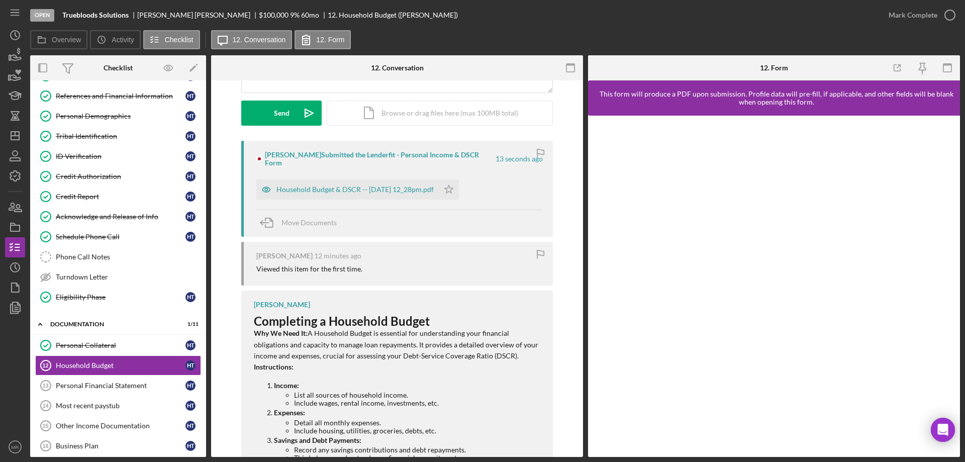
scroll to position [151, 0]
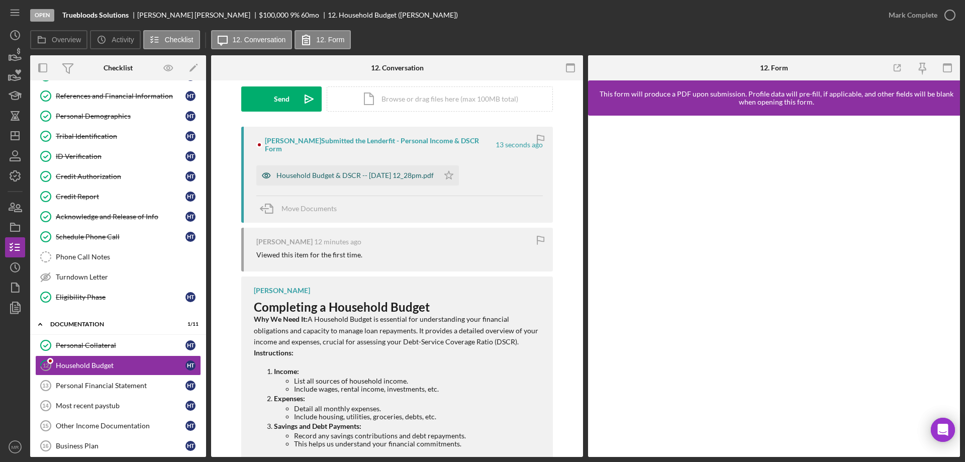
click at [353, 171] on div "Household Budget & DSCR -- [DATE] 12_28pm.pdf" at bounding box center [355, 175] width 157 height 8
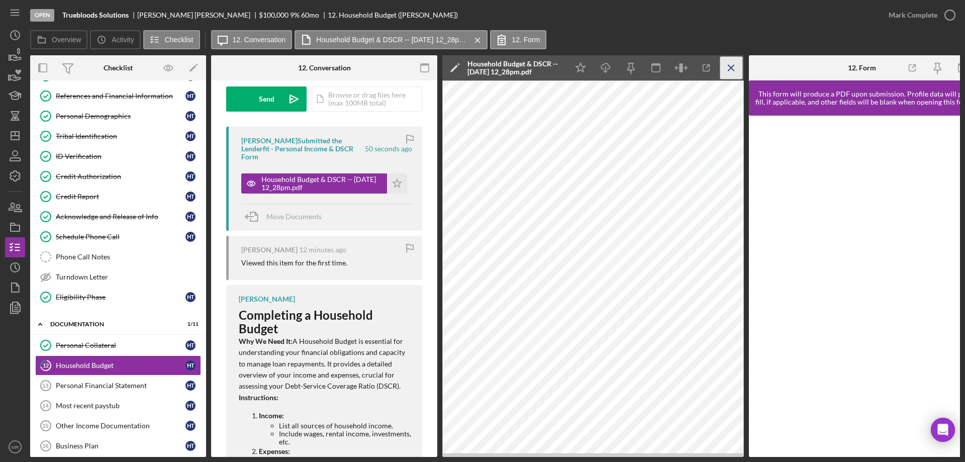
click at [732, 64] on icon "Icon/Menu Close" at bounding box center [731, 68] width 23 height 23
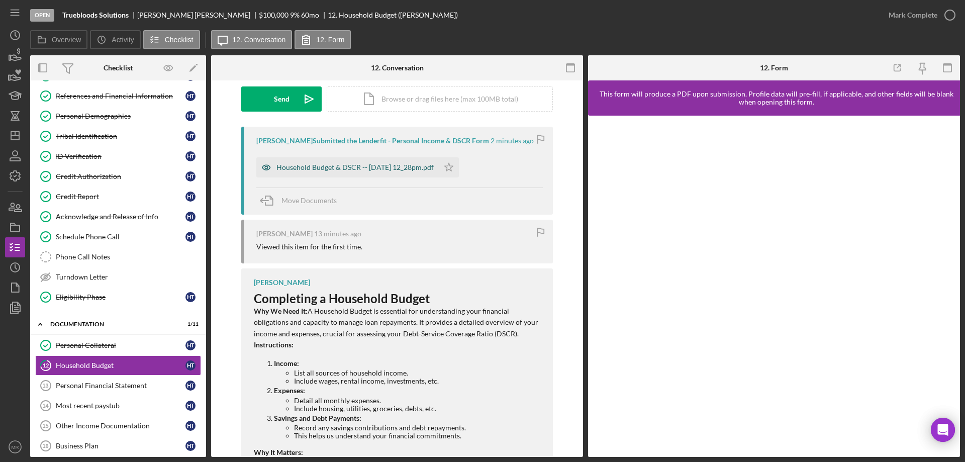
click at [408, 170] on div "Household Budget & DSCR -- [DATE] 12_28pm.pdf" at bounding box center [355, 167] width 157 height 8
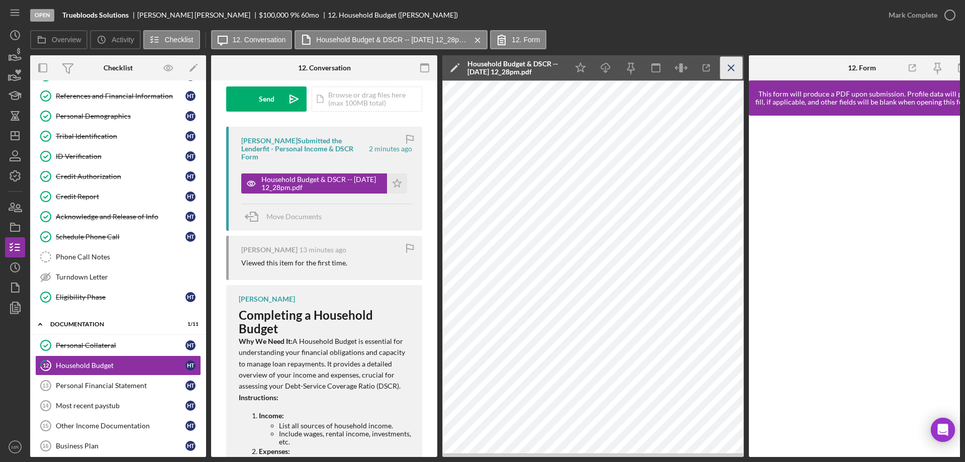
click at [730, 68] on icon "Icon/Menu Close" at bounding box center [731, 68] width 23 height 23
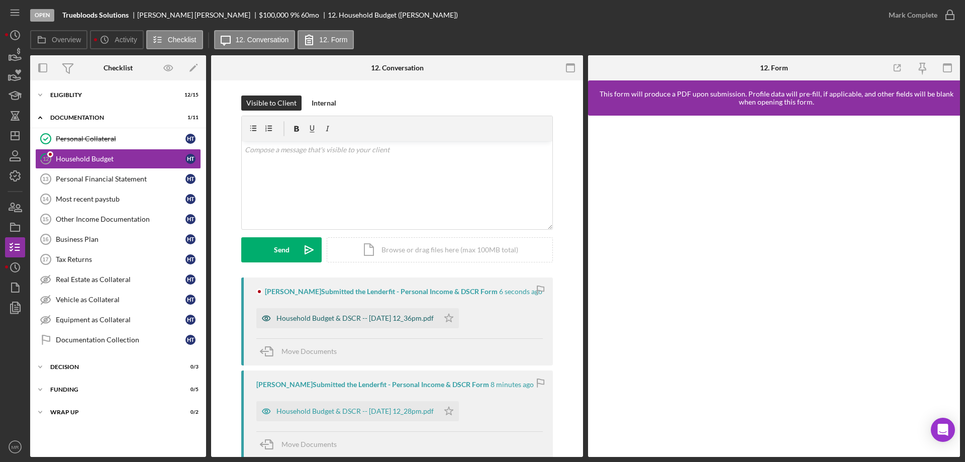
click at [345, 320] on div "Household Budget & DSCR -- [DATE] 12_36pm.pdf" at bounding box center [355, 318] width 157 height 8
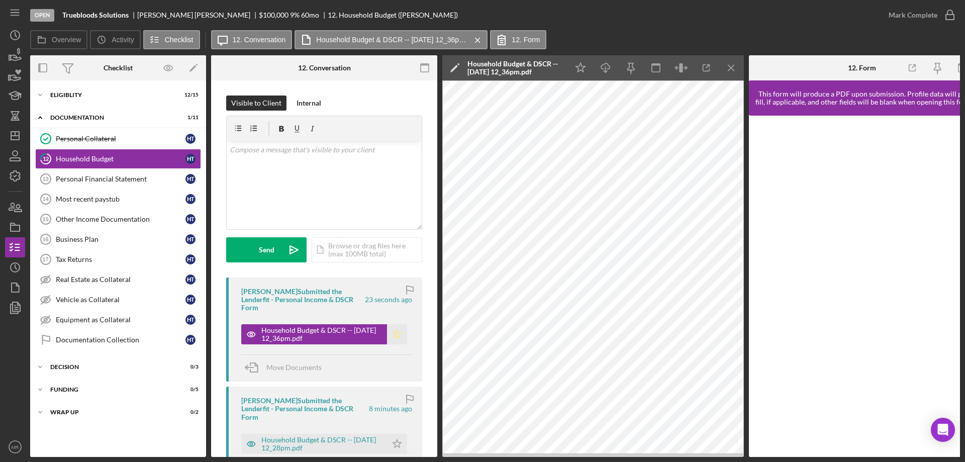
click at [393, 334] on icon "Icon/Star" at bounding box center [397, 334] width 20 height 20
click at [954, 9] on icon "button" at bounding box center [950, 15] width 25 height 25
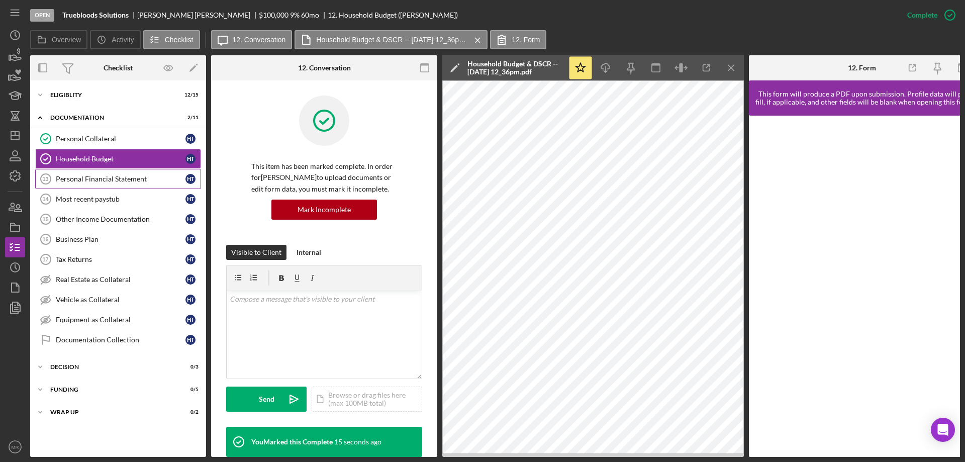
click at [110, 179] on div "Personal Financial Statement" at bounding box center [121, 179] width 130 height 8
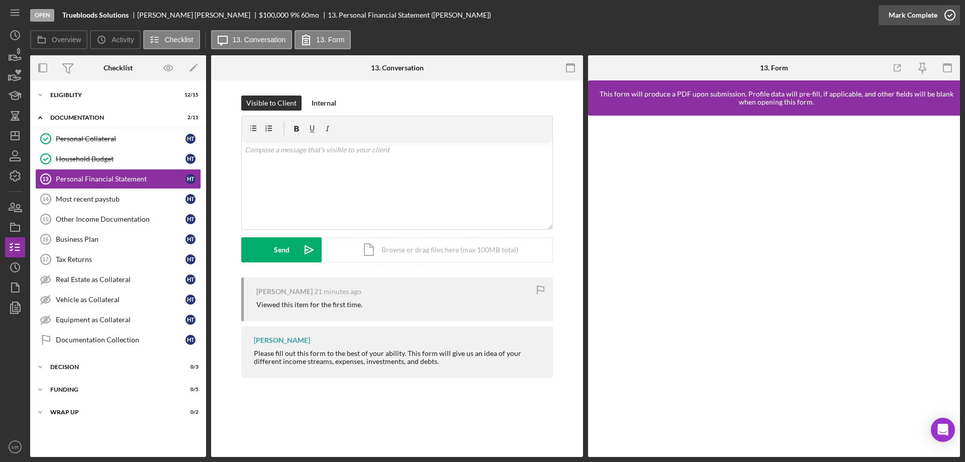
click at [952, 16] on icon "button" at bounding box center [950, 15] width 25 height 25
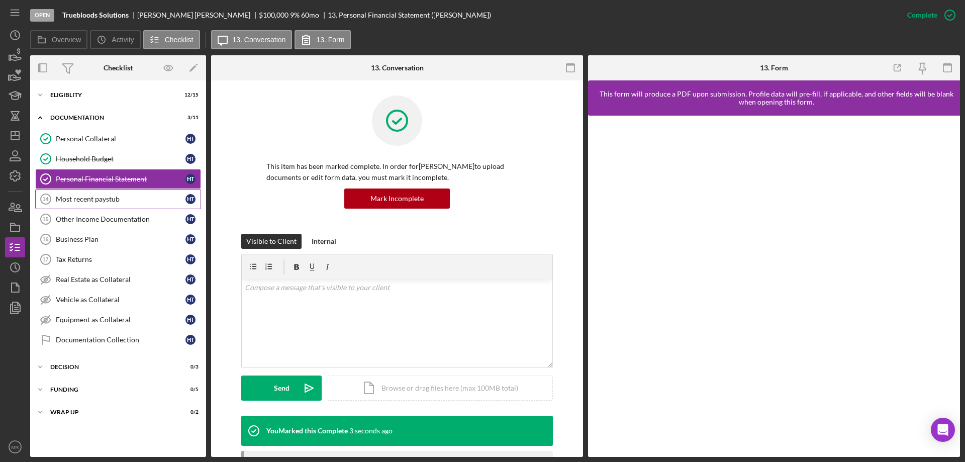
click at [83, 199] on div "Most recent paystub" at bounding box center [121, 199] width 130 height 8
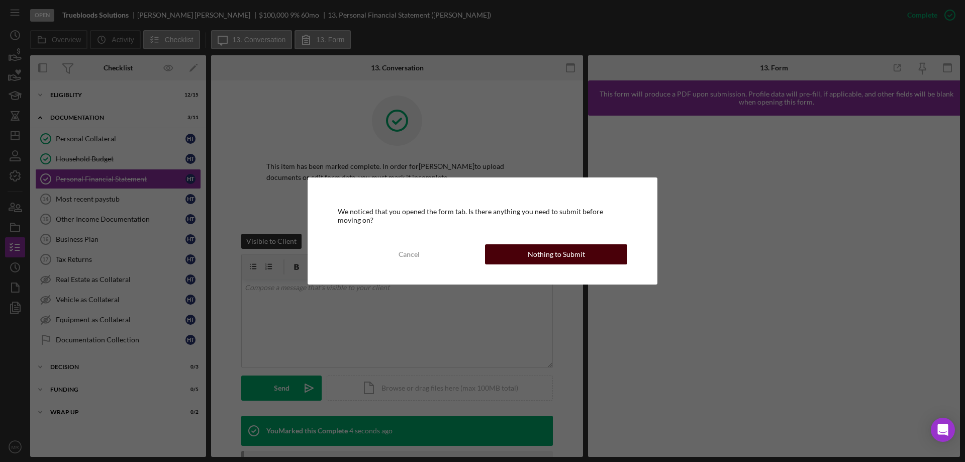
click at [544, 257] on div "Nothing to Submit" at bounding box center [556, 254] width 57 height 20
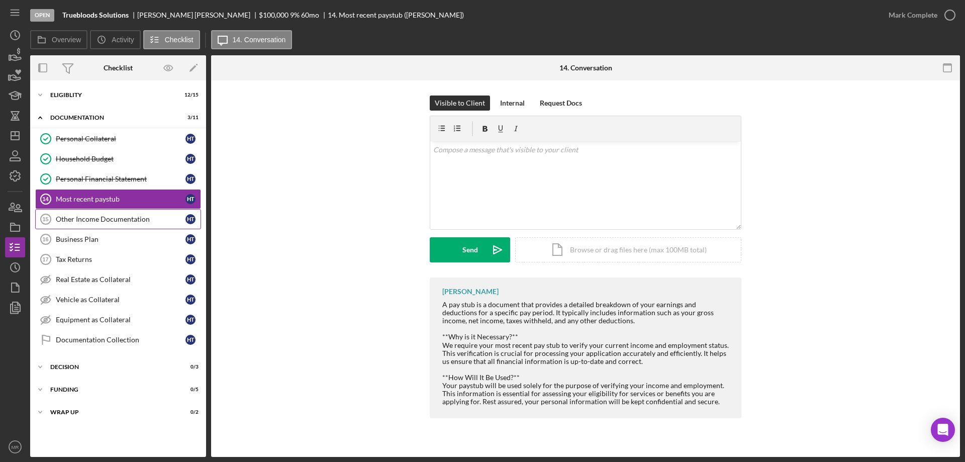
click at [130, 224] on link "Other Income Documentation 15 Other Income Documentation H T" at bounding box center [118, 219] width 166 height 20
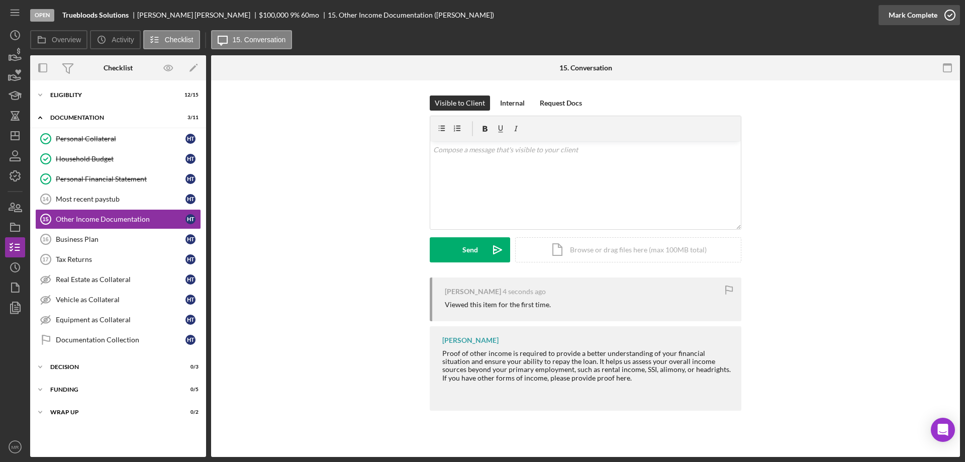
click at [959, 10] on div "Mark Complete" at bounding box center [919, 15] width 81 height 30
click at [952, 14] on icon "button" at bounding box center [950, 15] width 25 height 25
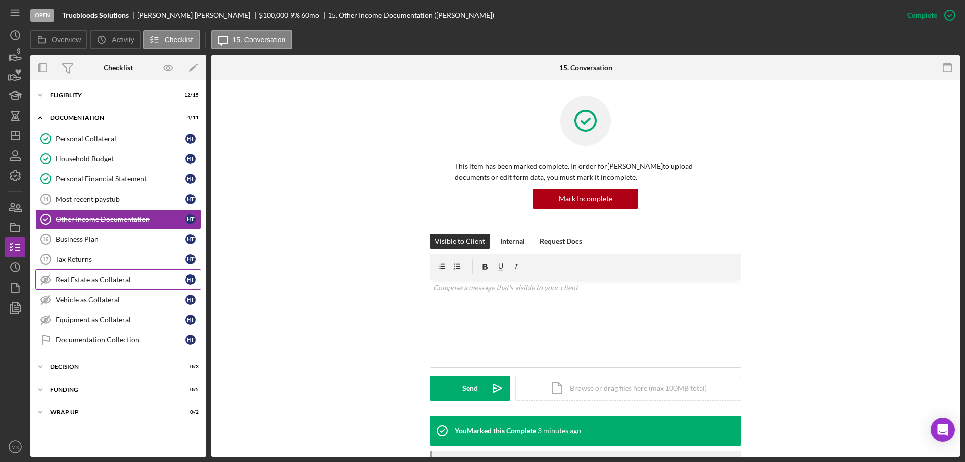
click at [102, 278] on div "Real Estate as Collateral" at bounding box center [121, 280] width 130 height 8
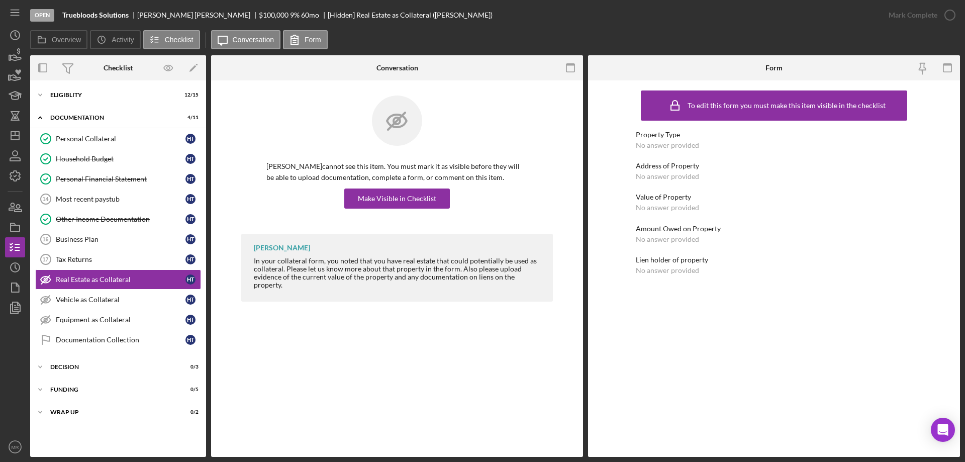
click at [402, 183] on p "[PERSON_NAME] cannot see this item. You must mark it as visible before they wil…" at bounding box center [396, 172] width 261 height 23
click at [405, 199] on div "Make Visible in Checklist" at bounding box center [397, 199] width 78 height 20
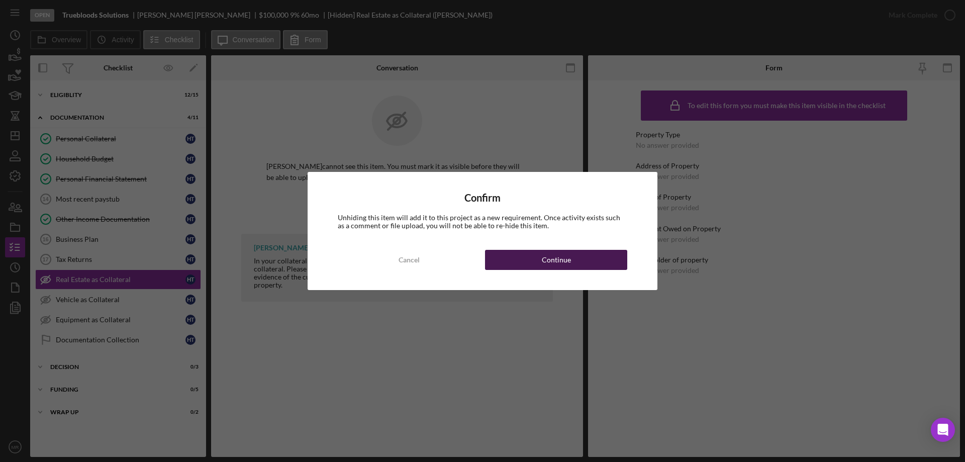
click at [590, 262] on button "Continue" at bounding box center [556, 260] width 142 height 20
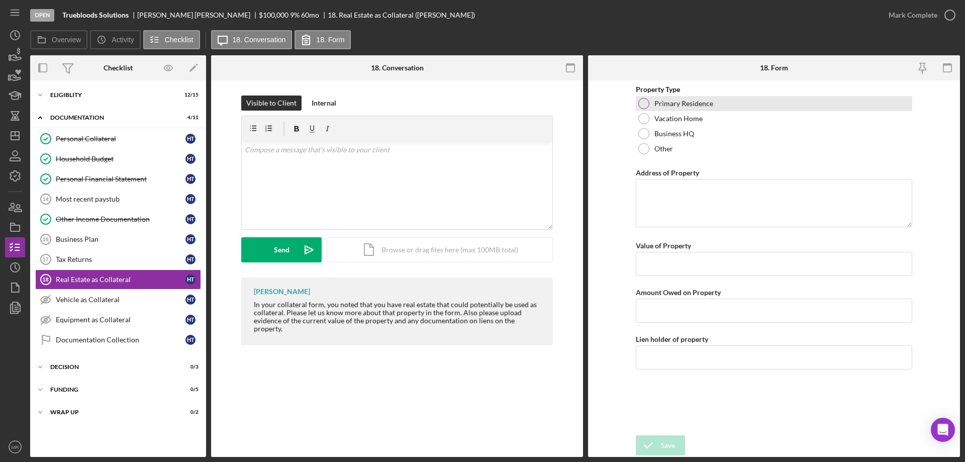
click at [643, 101] on div at bounding box center [644, 103] width 11 height 11
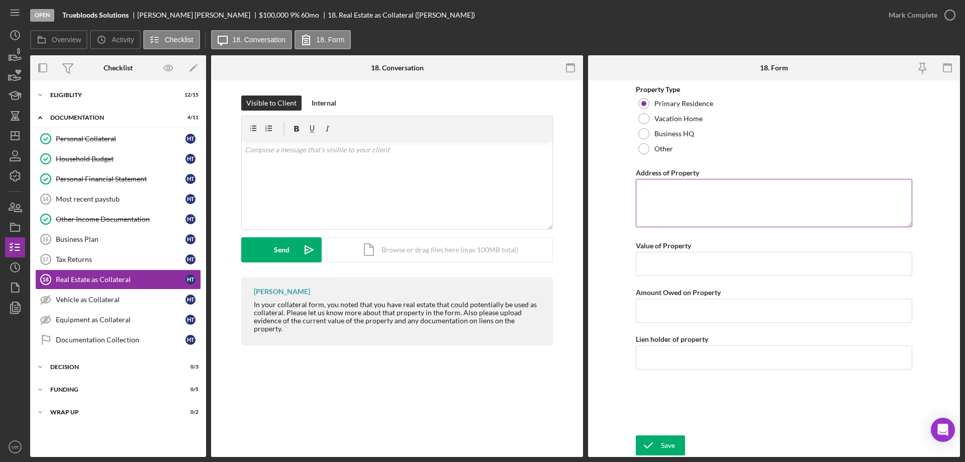
drag, startPoint x: 674, startPoint y: 201, endPoint x: 707, endPoint y: 220, distance: 38.0
click at [674, 201] on textarea "Address of Property" at bounding box center [774, 203] width 277 height 48
type textarea "[STREET_ADDRESS][PERSON_NAME]"
type input "$125,000"
type input "$0"
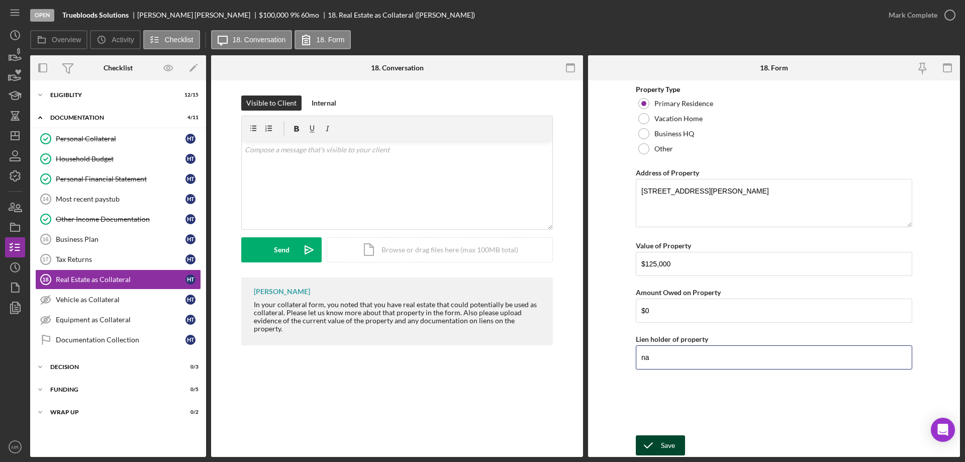
type input "na"
click at [669, 441] on div "Save" at bounding box center [668, 445] width 14 height 20
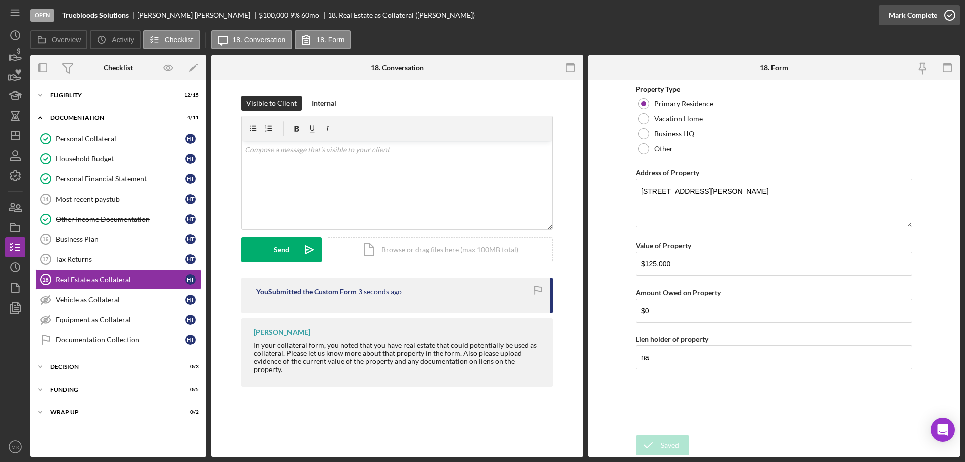
click at [950, 14] on icon "button" at bounding box center [950, 15] width 25 height 25
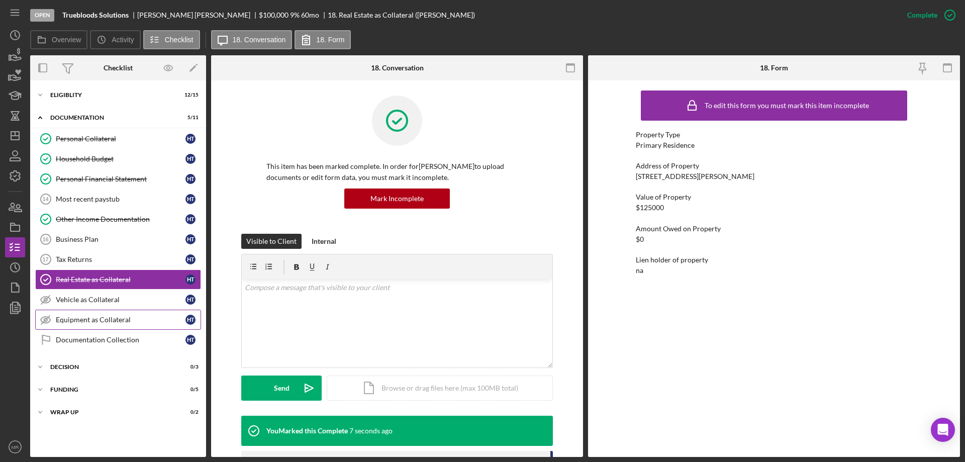
click at [105, 321] on div "Equipment as Collateral" at bounding box center [121, 320] width 130 height 8
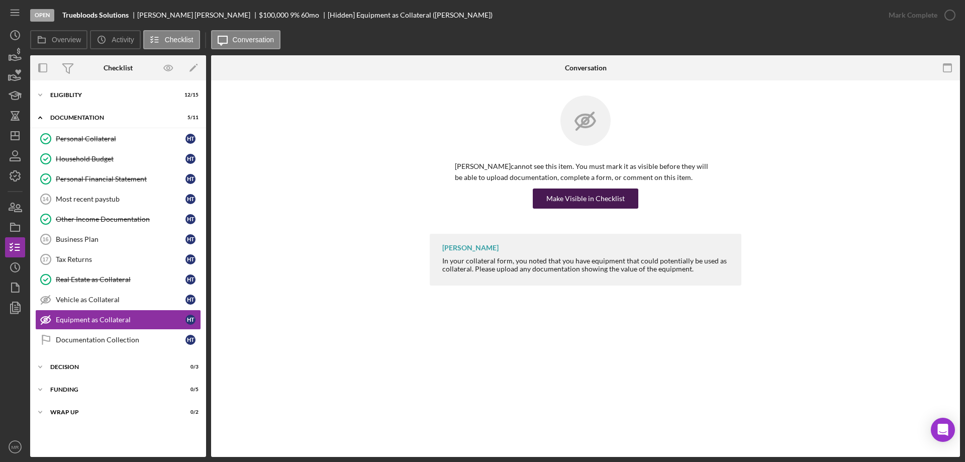
click at [599, 198] on div "Make Visible in Checklist" at bounding box center [586, 199] width 78 height 20
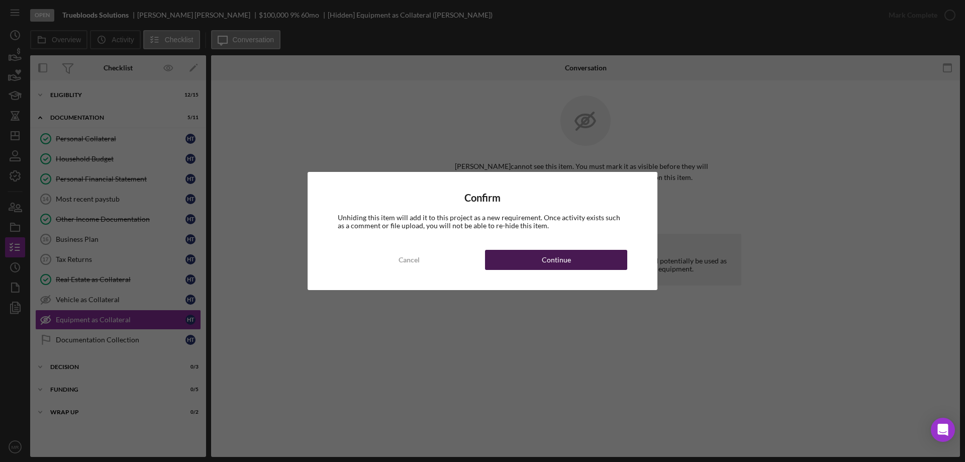
click at [590, 262] on button "Continue" at bounding box center [556, 260] width 142 height 20
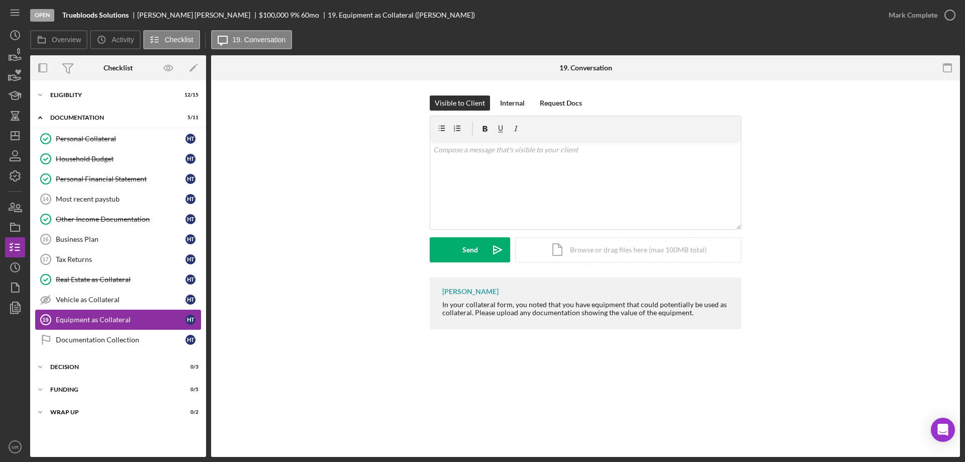
click at [79, 319] on div "Equipment as Collateral" at bounding box center [121, 320] width 130 height 8
click at [506, 104] on div "Internal" at bounding box center [512, 103] width 25 height 15
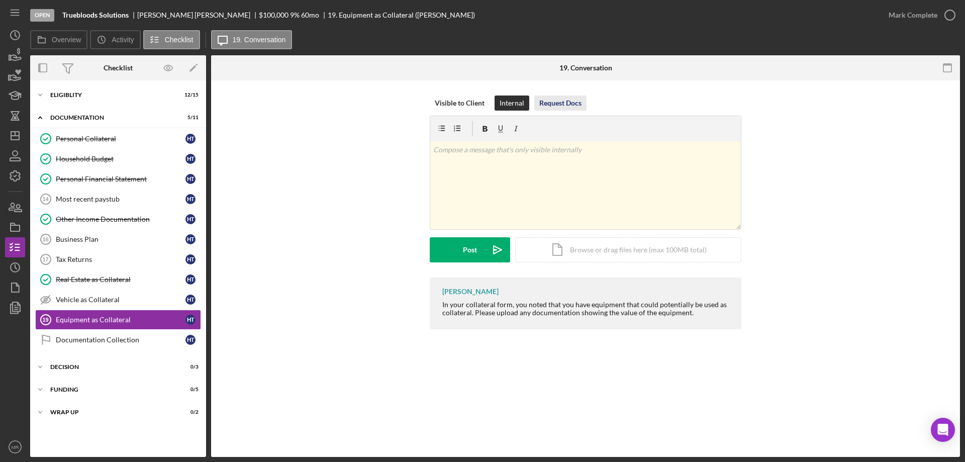
click at [572, 103] on div "Request Docs" at bounding box center [560, 103] width 42 height 15
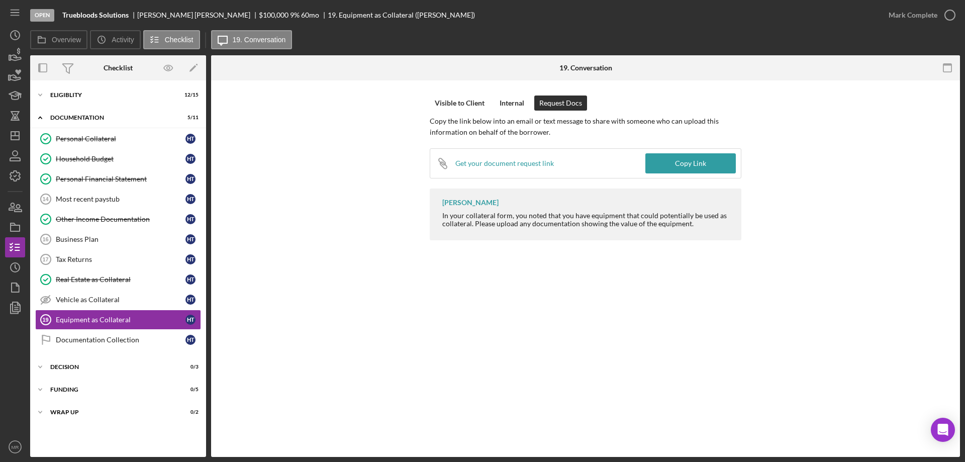
click at [451, 92] on div "Visible to Client Internal Request Docs Copy the link below into an email or te…" at bounding box center [585, 170] width 749 height 180
click at [453, 94] on div "Visible to Client Internal Request Docs Copy the link below into an email or te…" at bounding box center [585, 170] width 749 height 180
click at [456, 99] on div "Visible to Client" at bounding box center [460, 103] width 50 height 15
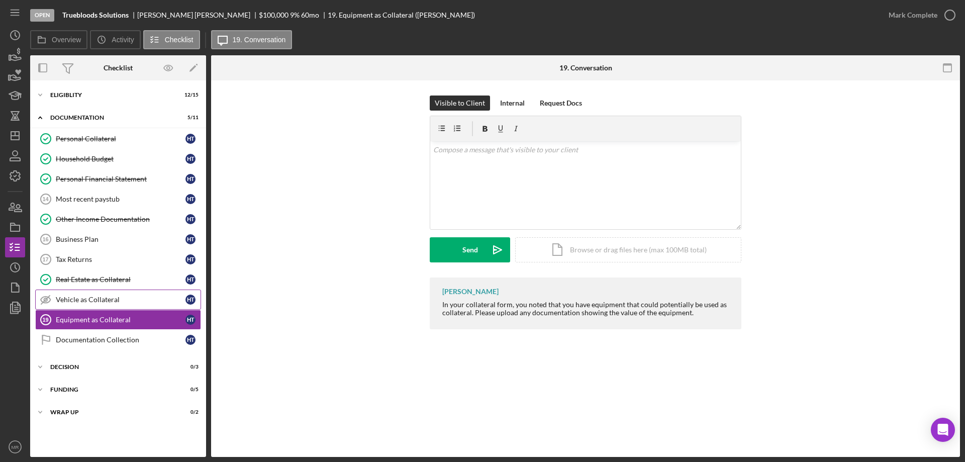
click at [80, 296] on div "Vehicle as Collateral" at bounding box center [121, 300] width 130 height 8
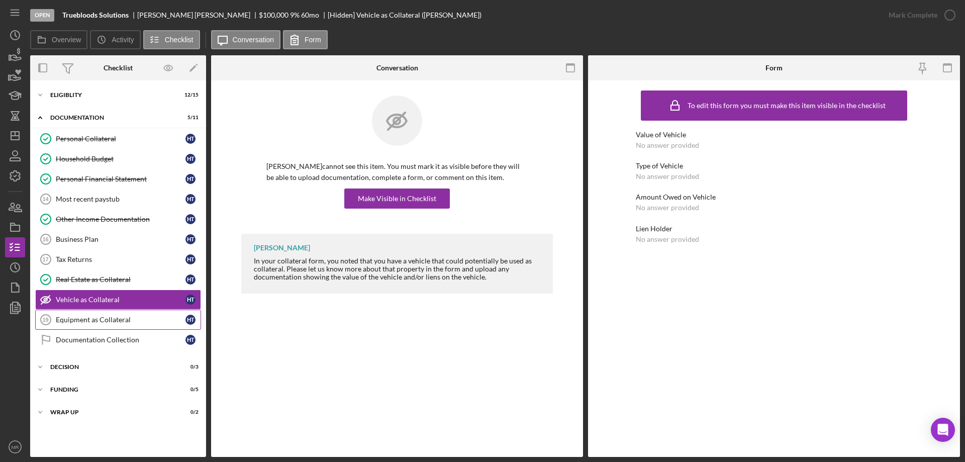
click at [132, 322] on div "Equipment as Collateral" at bounding box center [121, 320] width 130 height 8
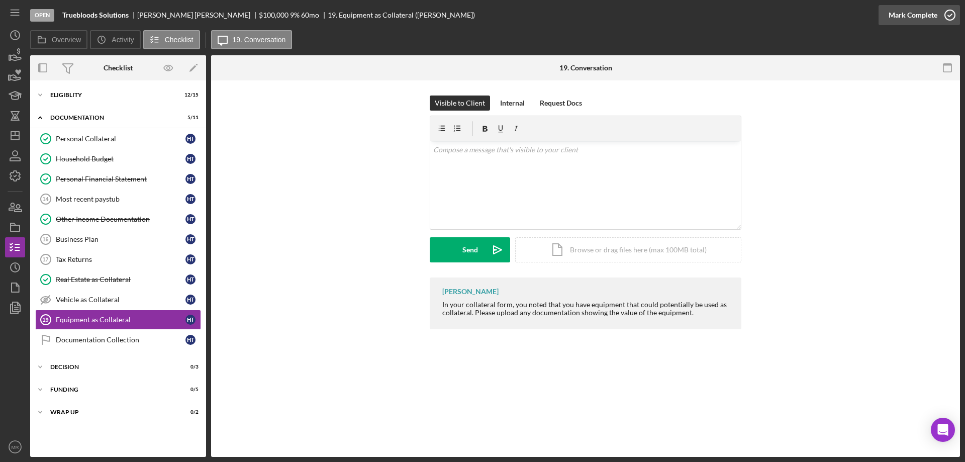
click at [951, 18] on icon "button" at bounding box center [950, 15] width 25 height 25
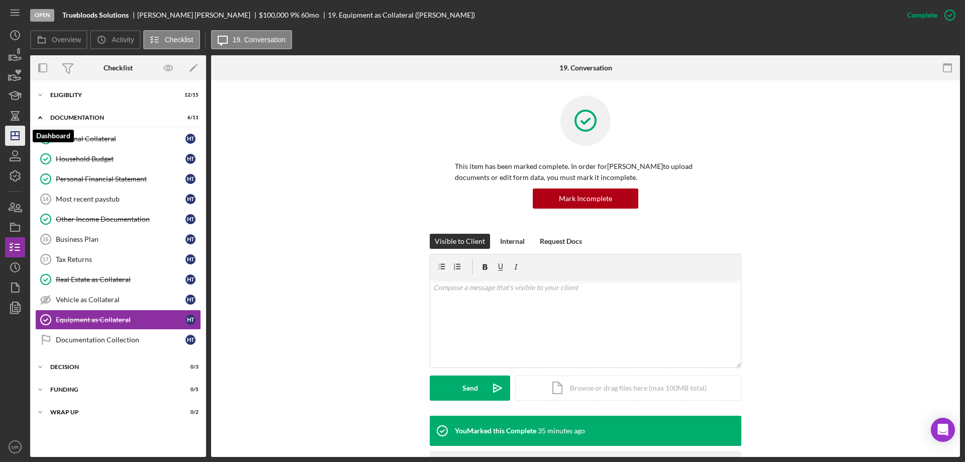
click at [11, 135] on polygon "button" at bounding box center [15, 136] width 8 height 8
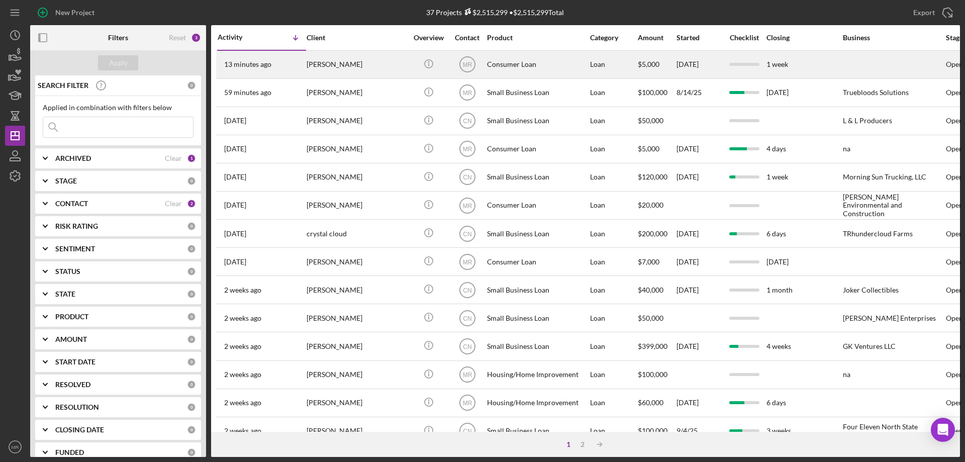
click at [371, 65] on div "[PERSON_NAME]" at bounding box center [357, 64] width 101 height 27
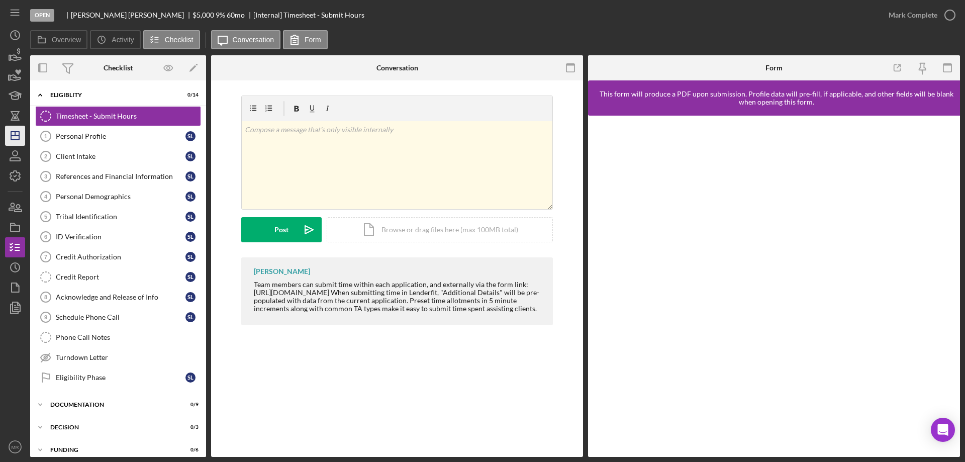
click at [17, 136] on line "button" at bounding box center [15, 136] width 8 height 0
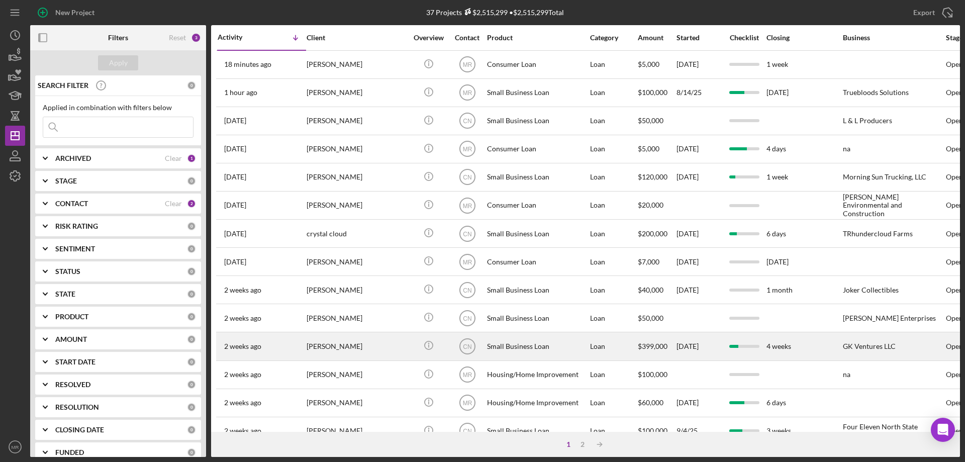
click at [373, 342] on div "[PERSON_NAME]" at bounding box center [357, 346] width 101 height 27
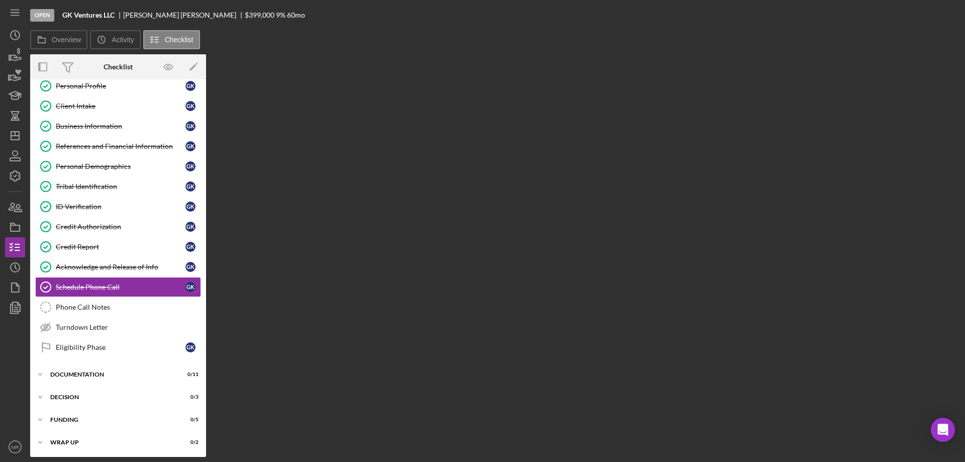
scroll to position [50, 0]
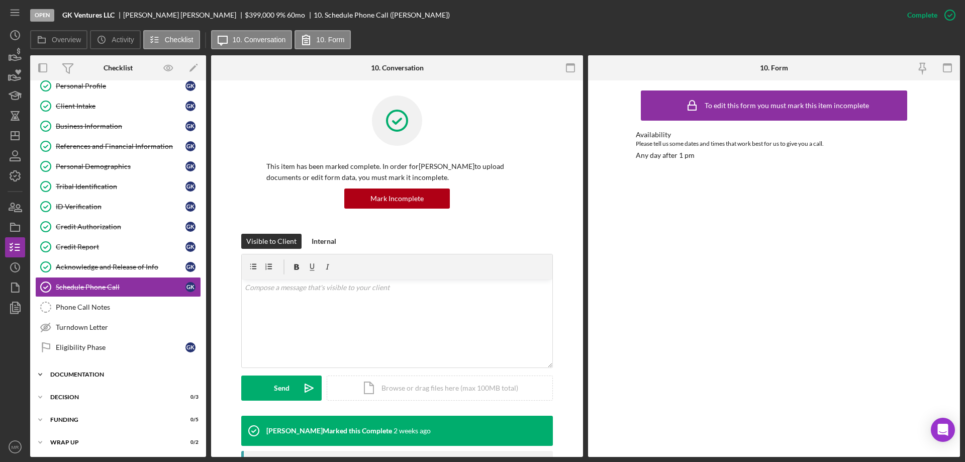
click at [95, 374] on div "Documentation" at bounding box center [121, 375] width 143 height 6
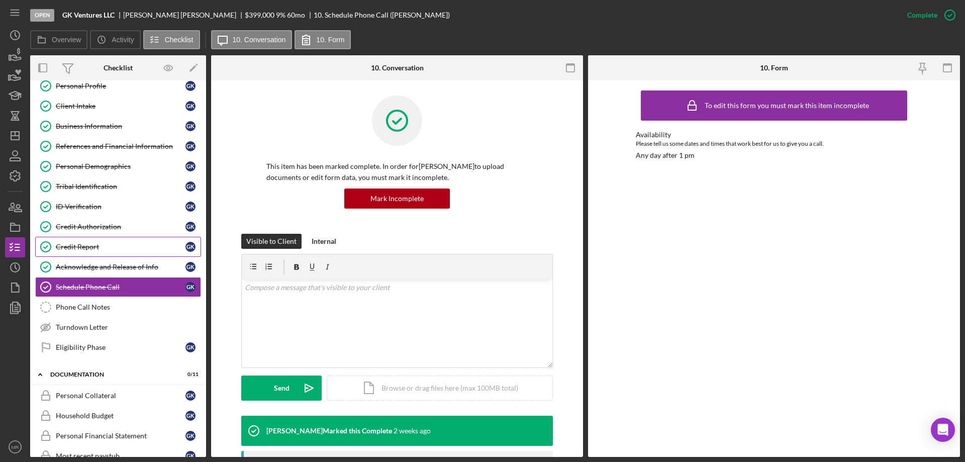
click at [83, 245] on div "Credit Report" at bounding box center [121, 247] width 130 height 8
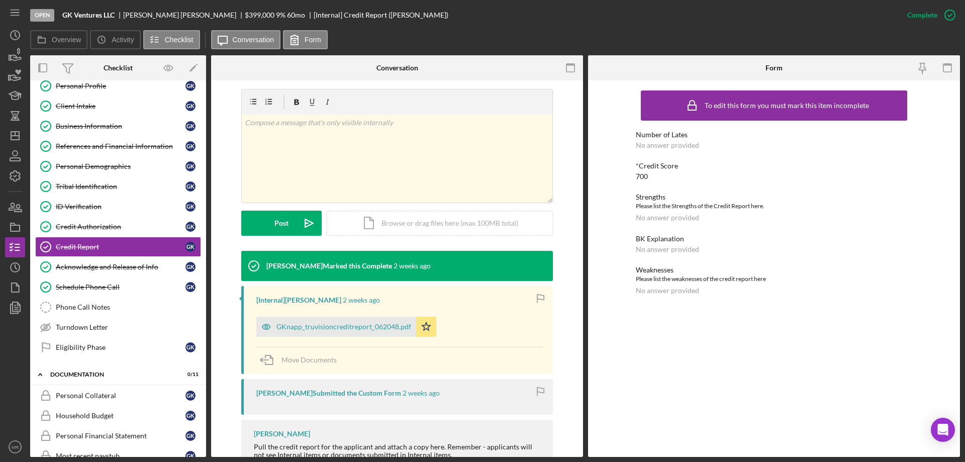
scroll to position [151, 0]
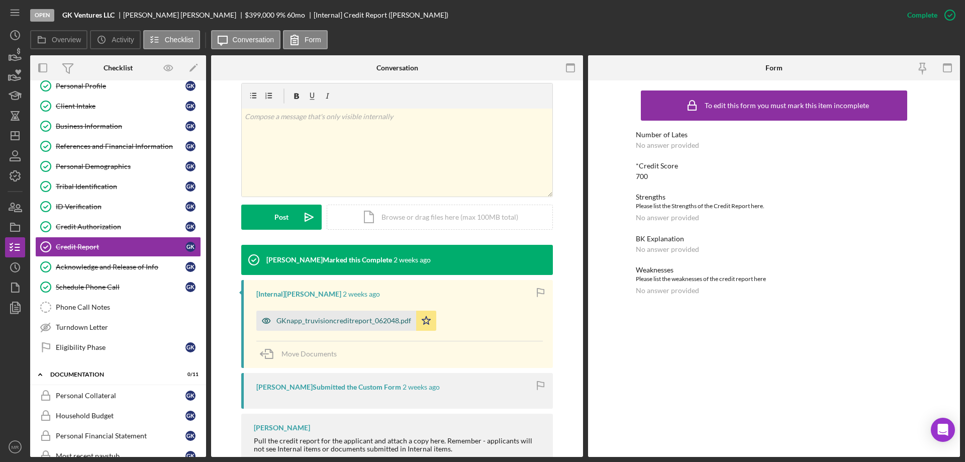
click at [323, 322] on div "GKnapp_truvisioncreditreport_062048.pdf" at bounding box center [344, 321] width 135 height 8
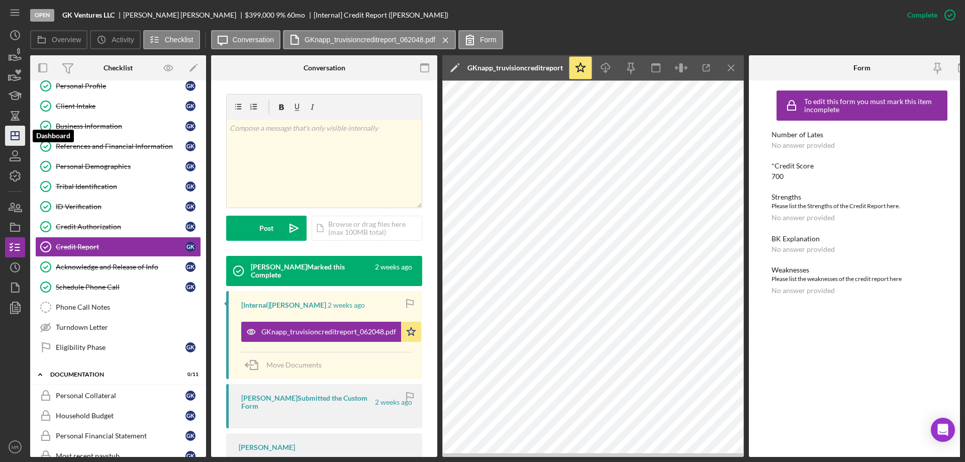
click at [14, 139] on icon "Icon/Dashboard" at bounding box center [15, 135] width 25 height 25
